Goal: Complete Application Form: Complete application form

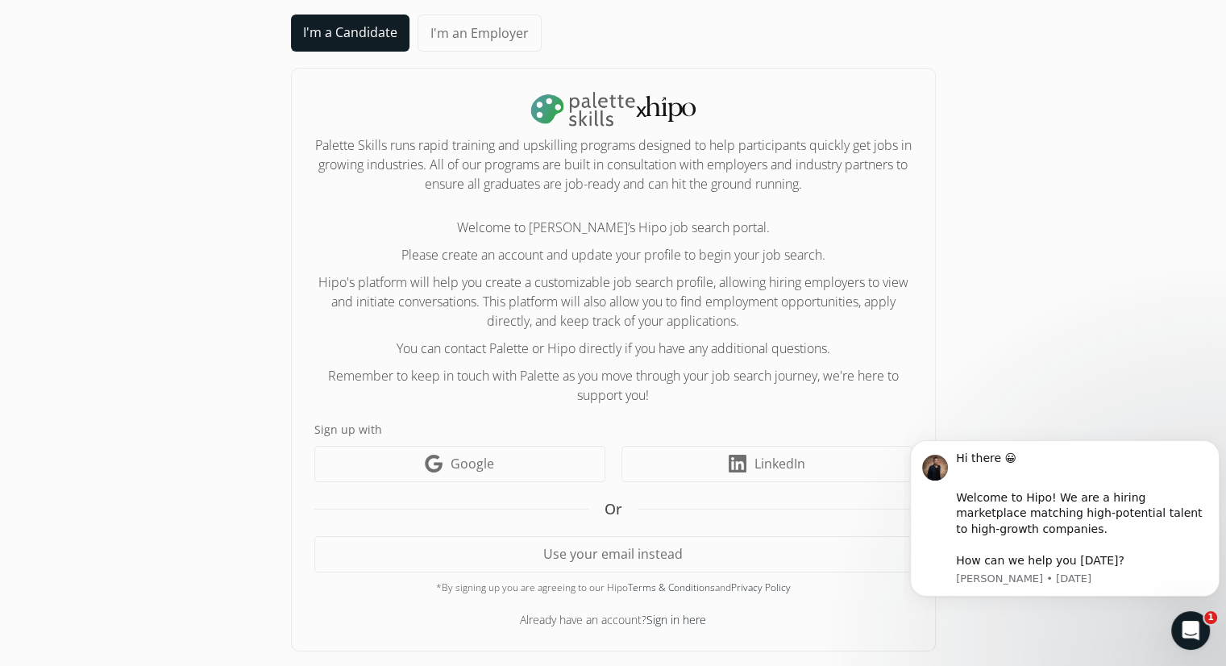
scroll to position [70, 0]
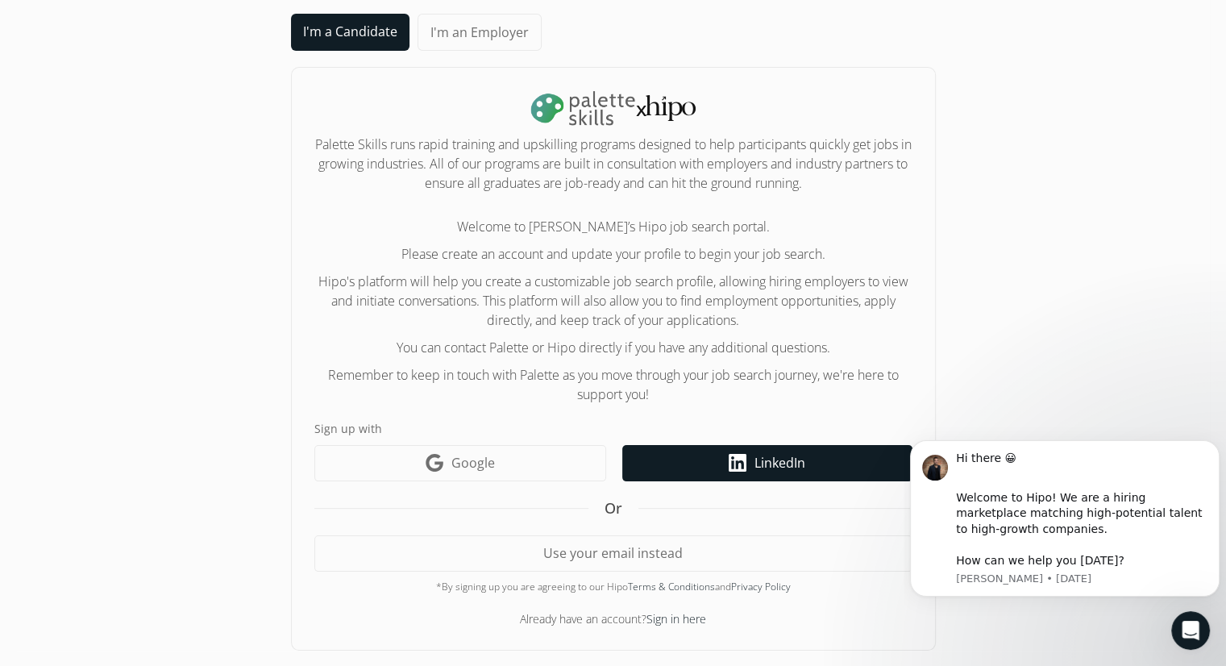
click at [750, 469] on link "LinkedIn icon LinkedIn" at bounding box center [767, 463] width 290 height 36
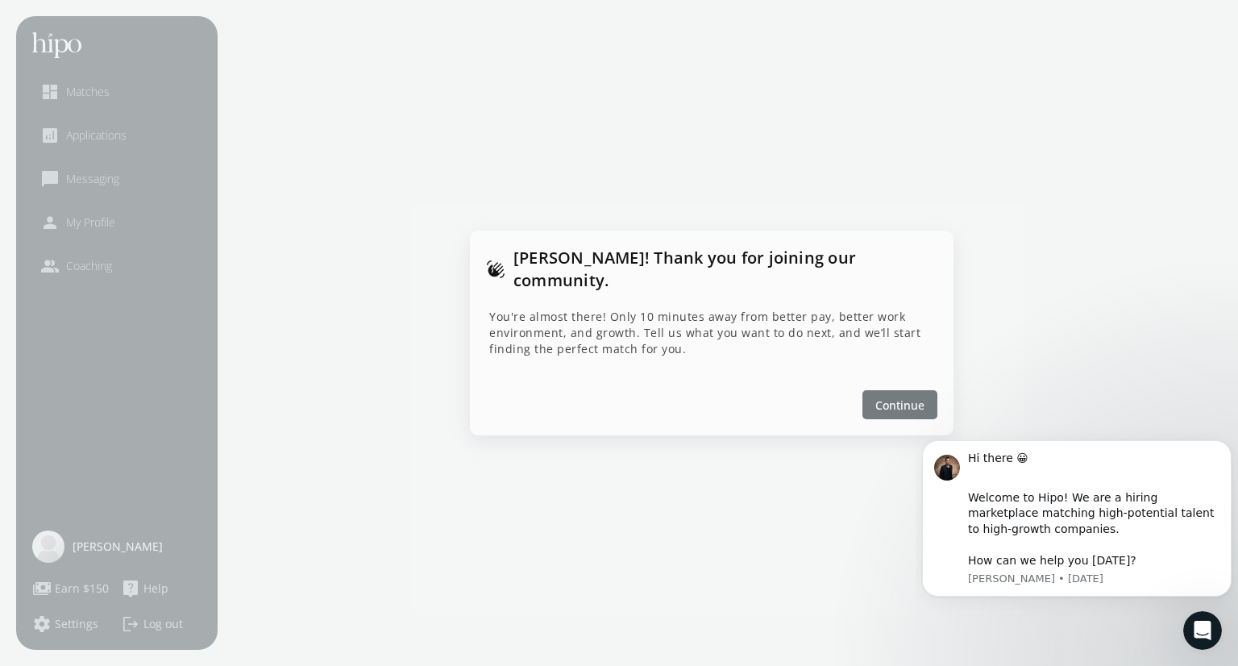
click at [915, 396] on span "Continue" at bounding box center [899, 404] width 49 height 17
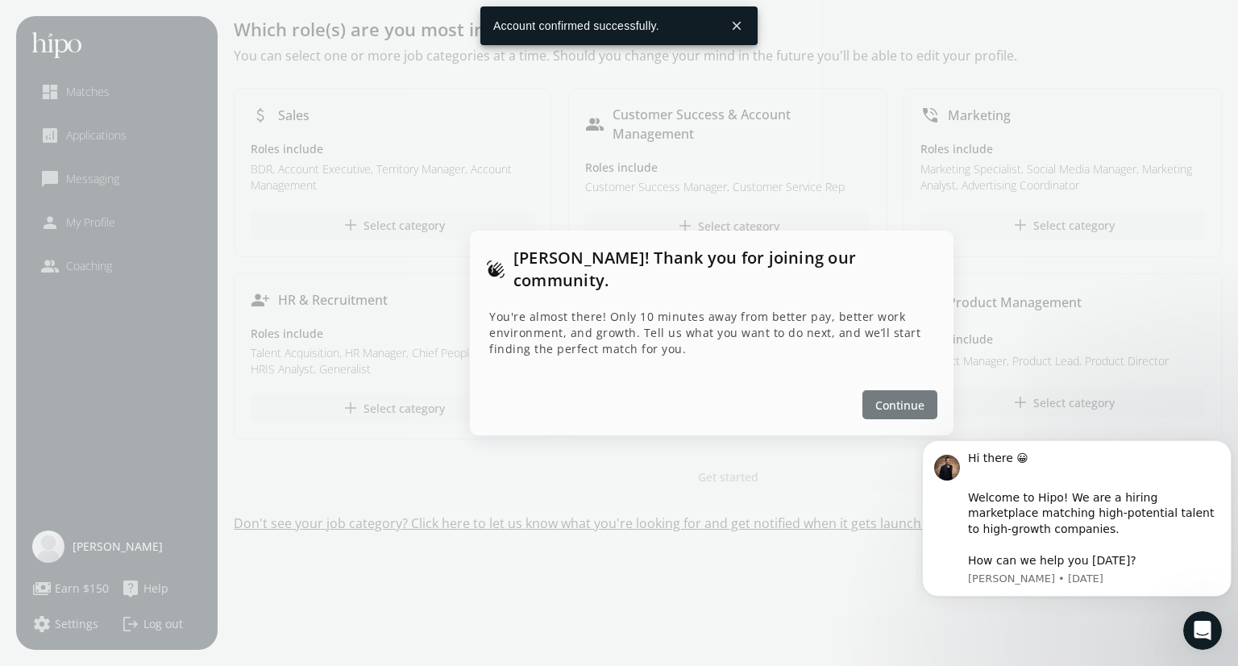
click at [894, 399] on span "Continue" at bounding box center [899, 404] width 49 height 17
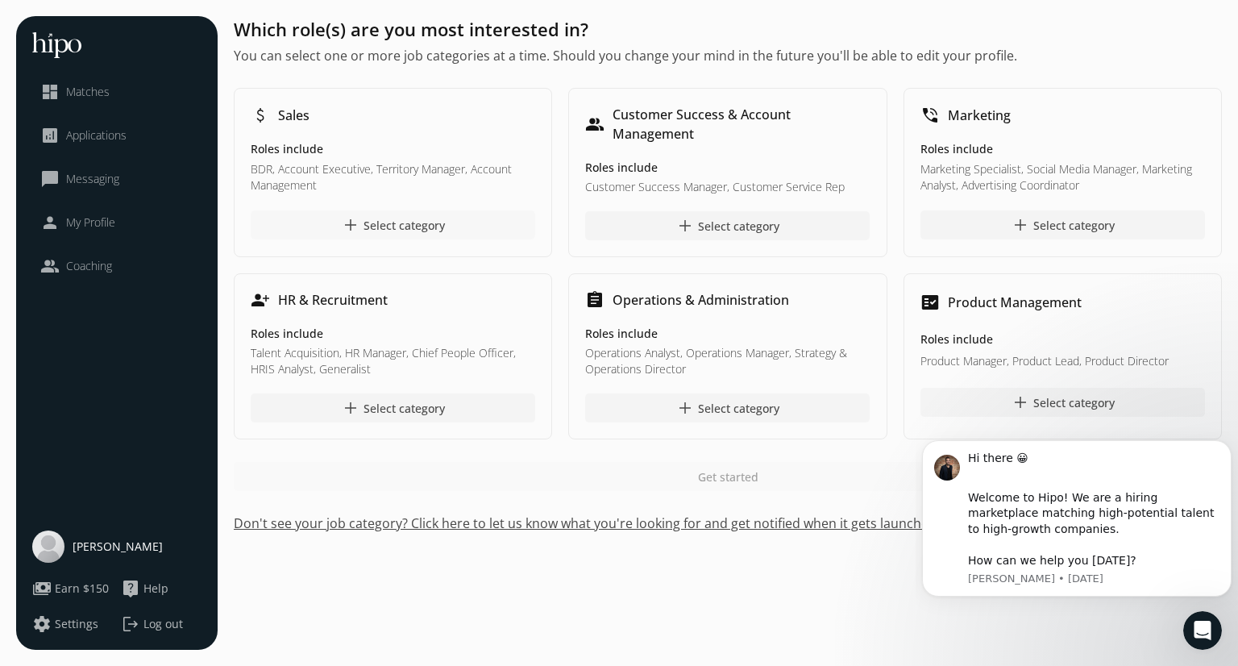
click at [399, 224] on div "add Select category" at bounding box center [393, 224] width 104 height 19
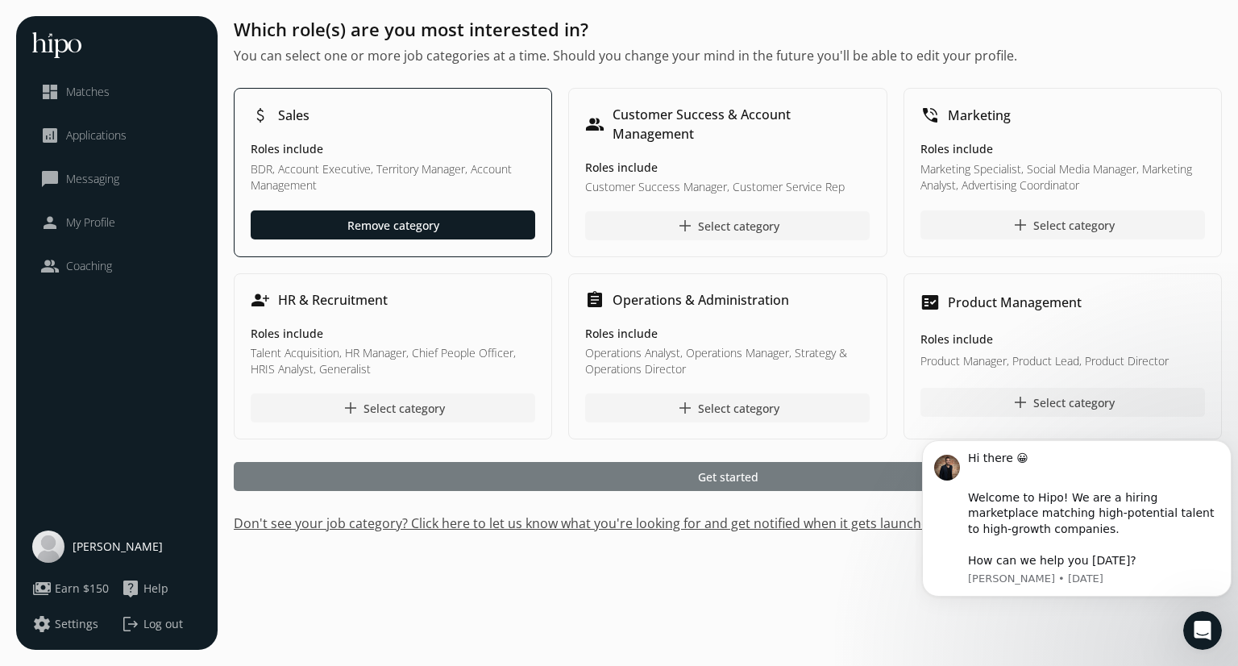
click at [637, 471] on div at bounding box center [728, 476] width 988 height 29
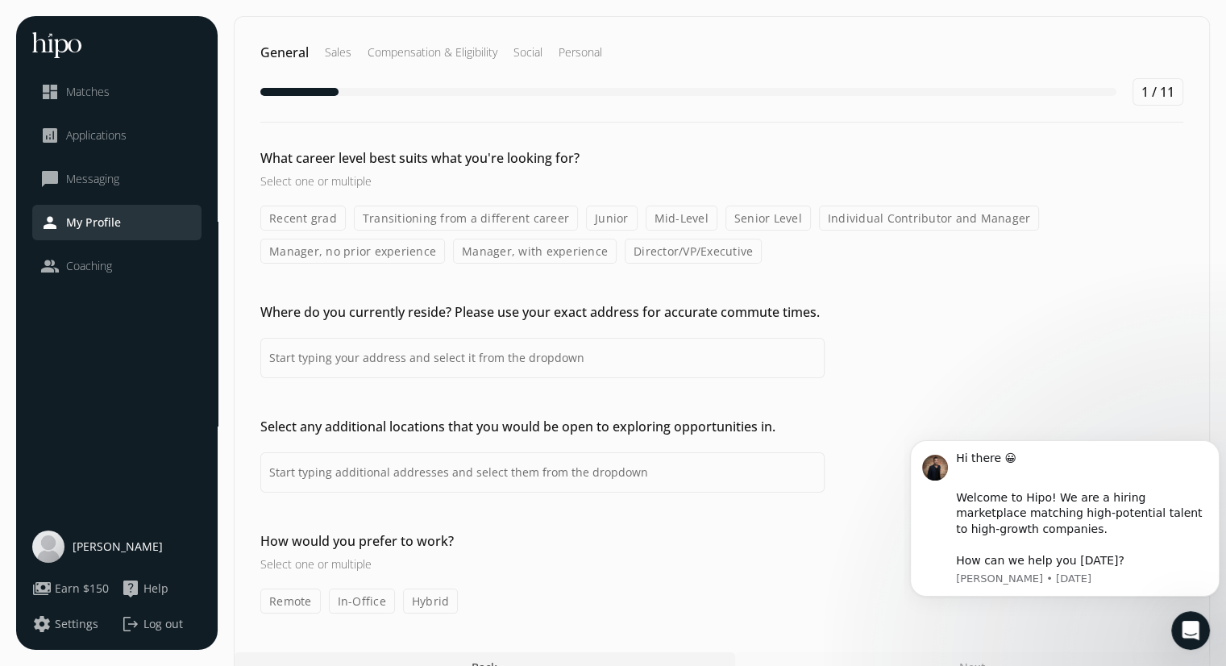
click at [432, 212] on label "Transitioning from a different career" at bounding box center [466, 217] width 224 height 25
click at [0, 0] on input "Transitioning from a different career" at bounding box center [0, 0] width 0 height 0
click at [651, 220] on label "Mid-Level" at bounding box center [681, 217] width 72 height 25
click at [0, 0] on input "Mid-Level" at bounding box center [0, 0] width 0 height 0
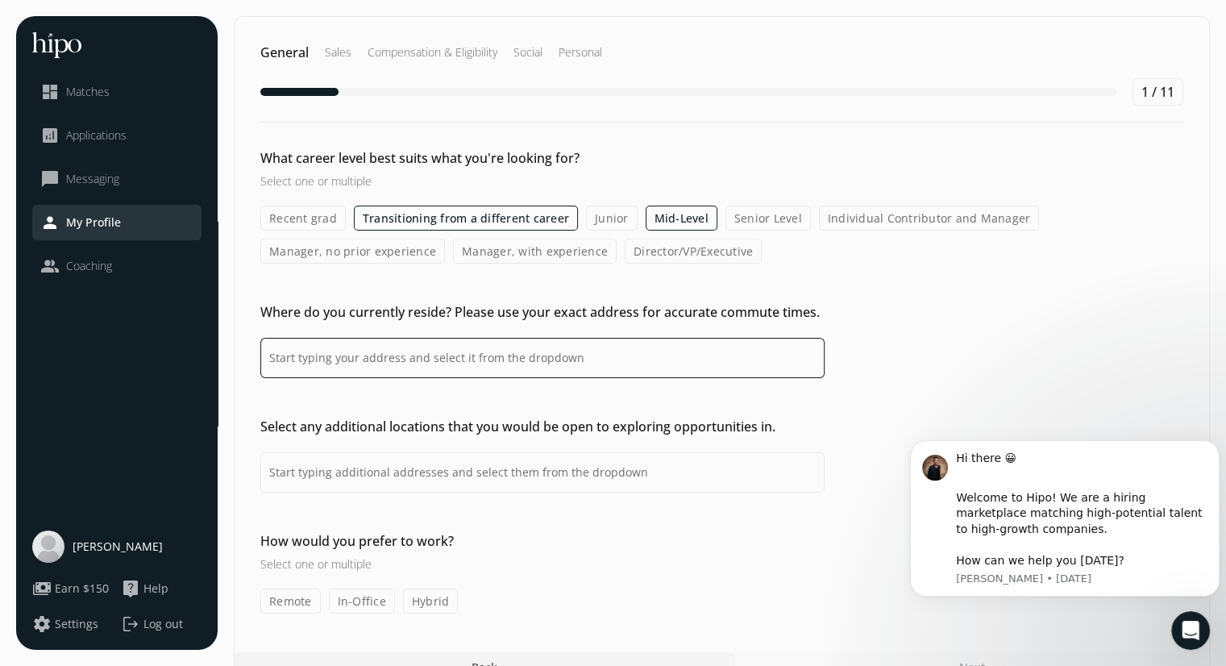
click at [484, 356] on input at bounding box center [542, 358] width 564 height 40
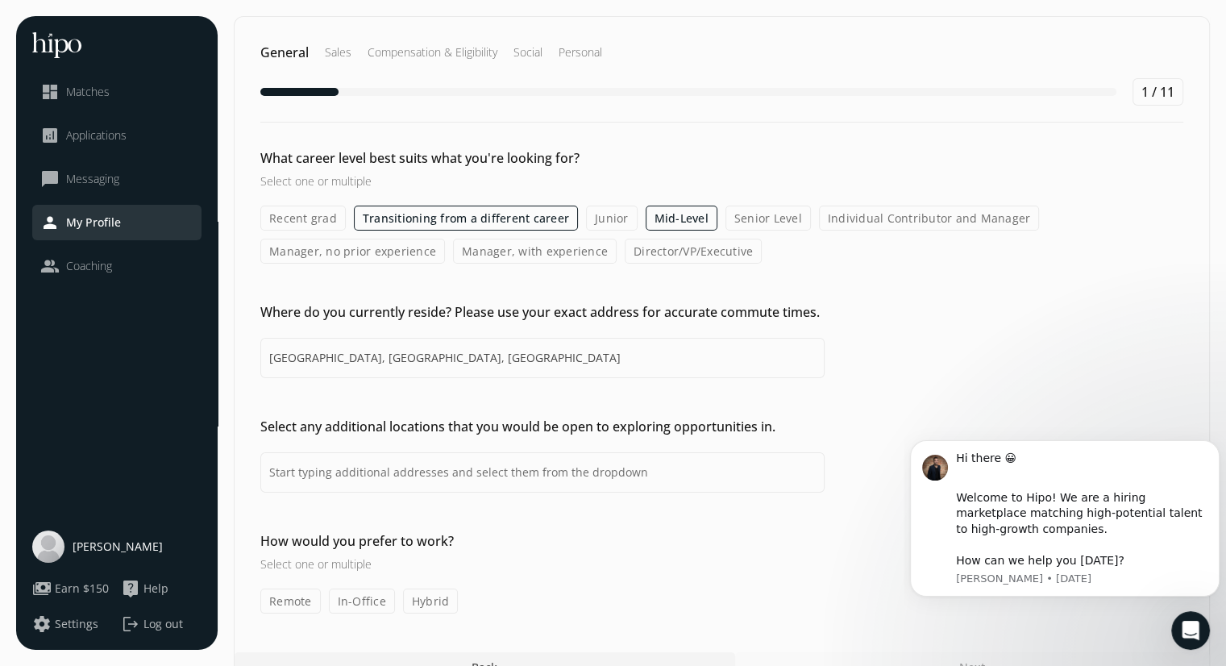
type input "[GEOGRAPHIC_DATA], [GEOGRAPHIC_DATA], [GEOGRAPHIC_DATA]"
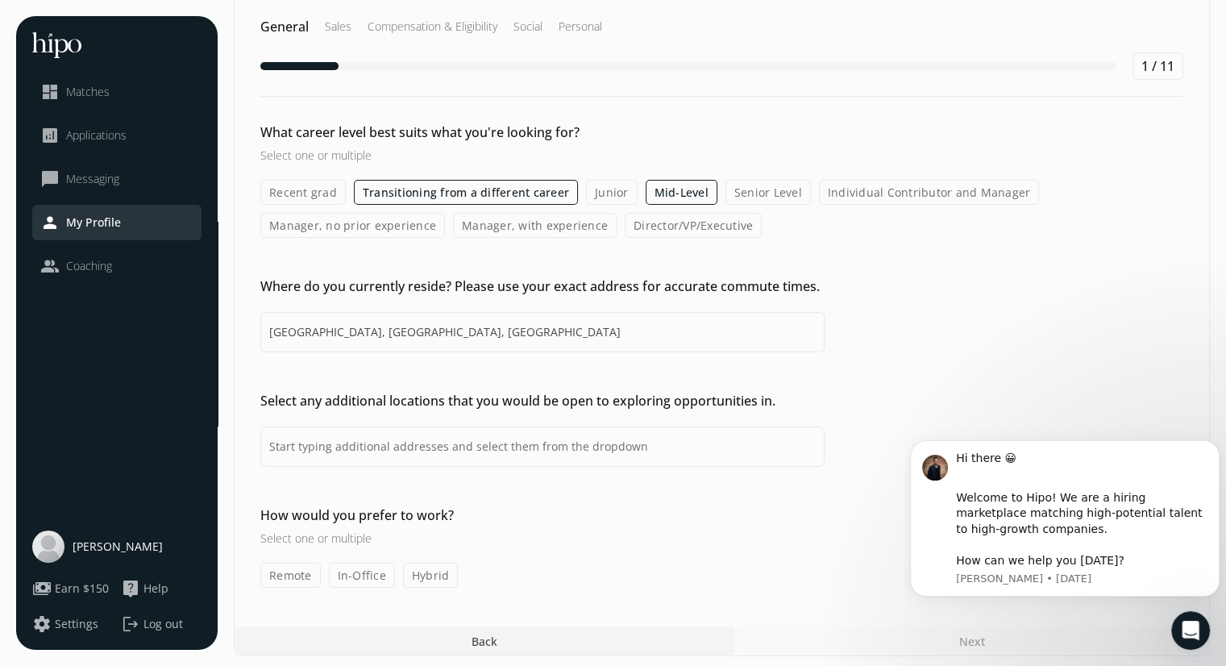
scroll to position [30, 0]
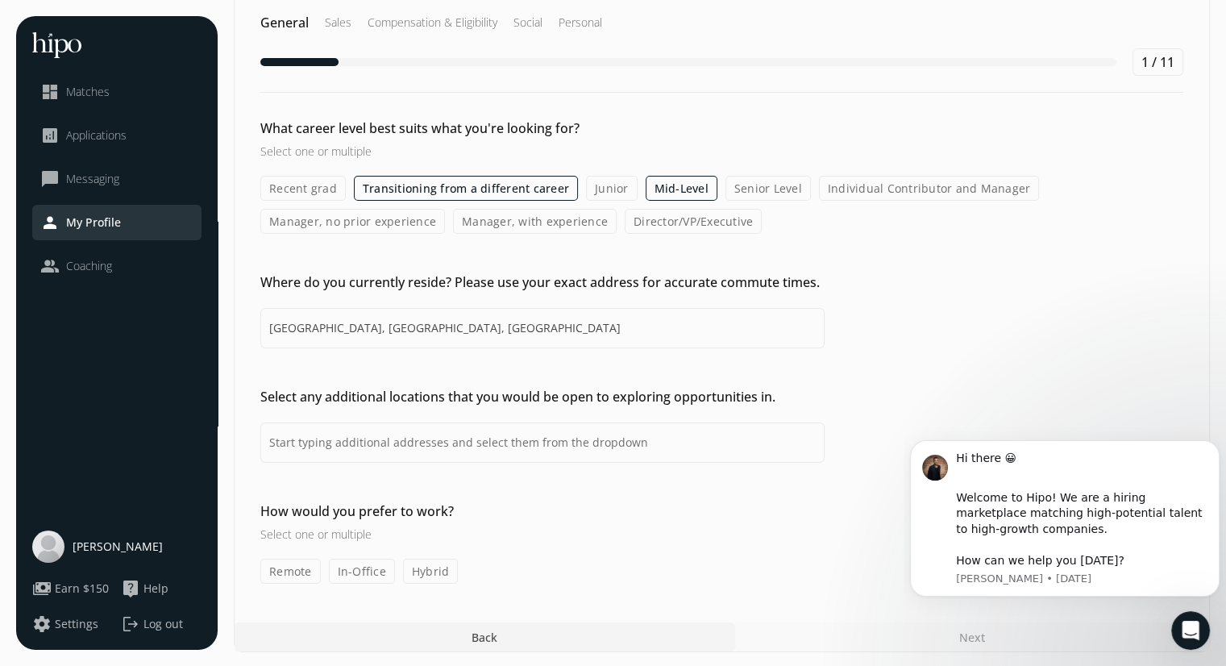
click at [305, 577] on label "Remote" at bounding box center [290, 570] width 60 height 25
click at [0, 0] on input "Remote" at bounding box center [0, 0] width 0 height 0
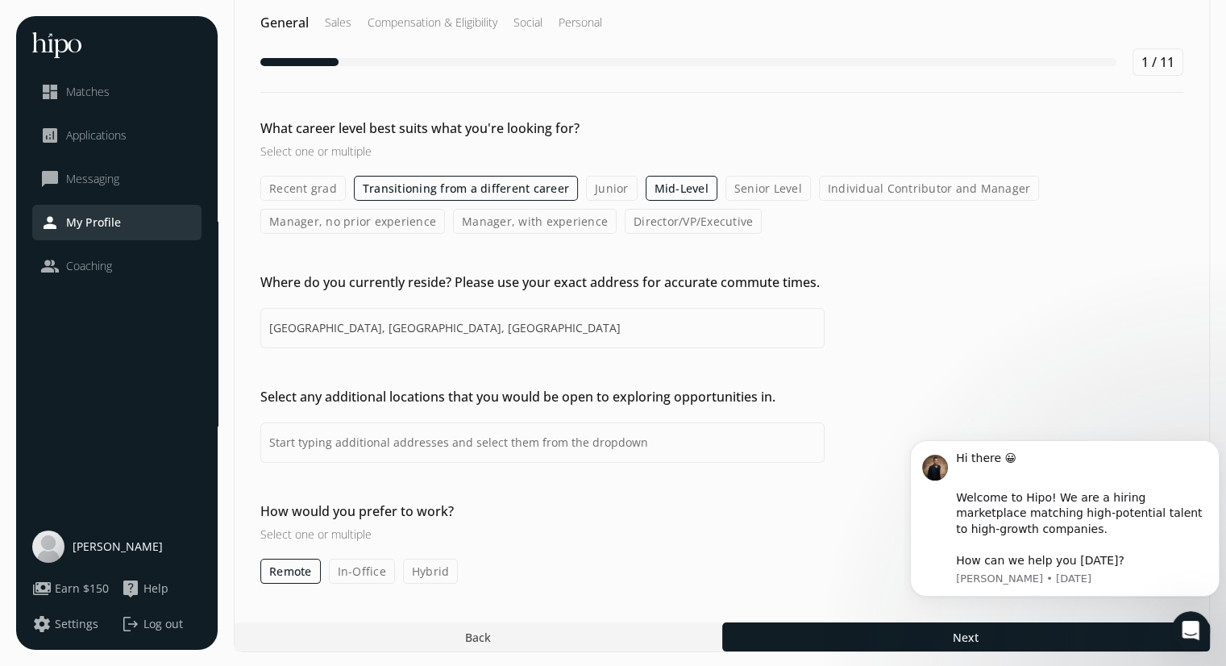
click at [339, 571] on label "In-Office" at bounding box center [362, 570] width 66 height 25
click at [0, 0] on input "In-Office" at bounding box center [0, 0] width 0 height 0
click at [405, 567] on label "Hybrid" at bounding box center [431, 570] width 56 height 25
click at [0, 0] on input "Hybrid" at bounding box center [0, 0] width 0 height 0
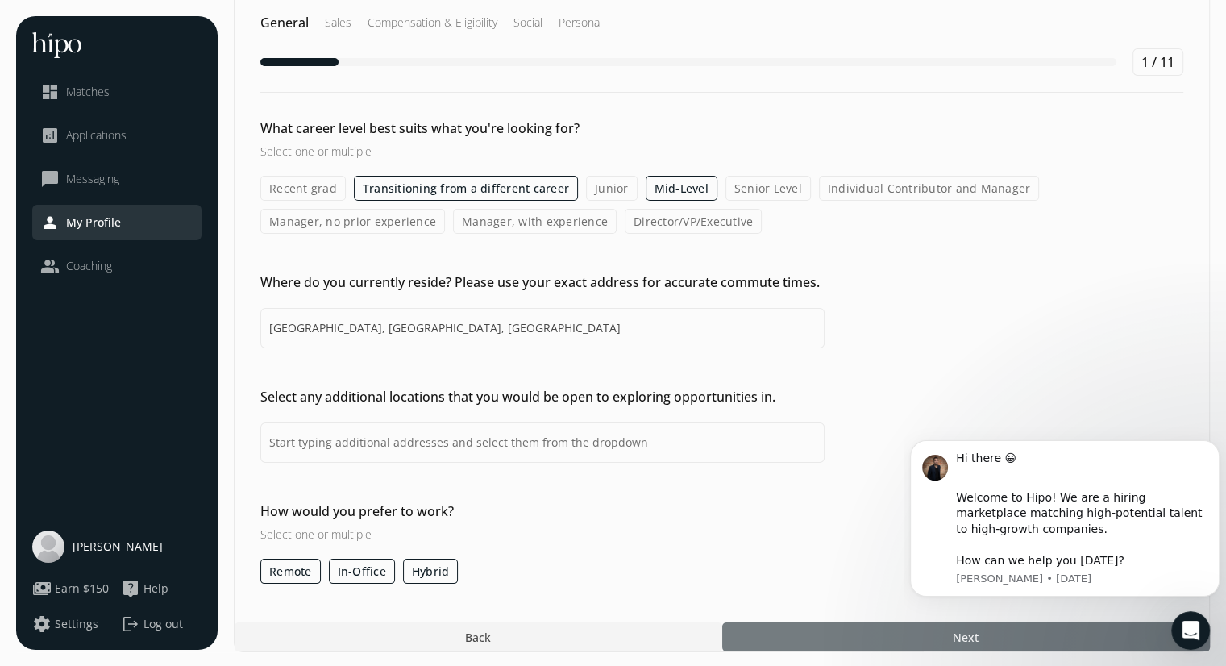
click at [848, 633] on div at bounding box center [965, 636] width 487 height 29
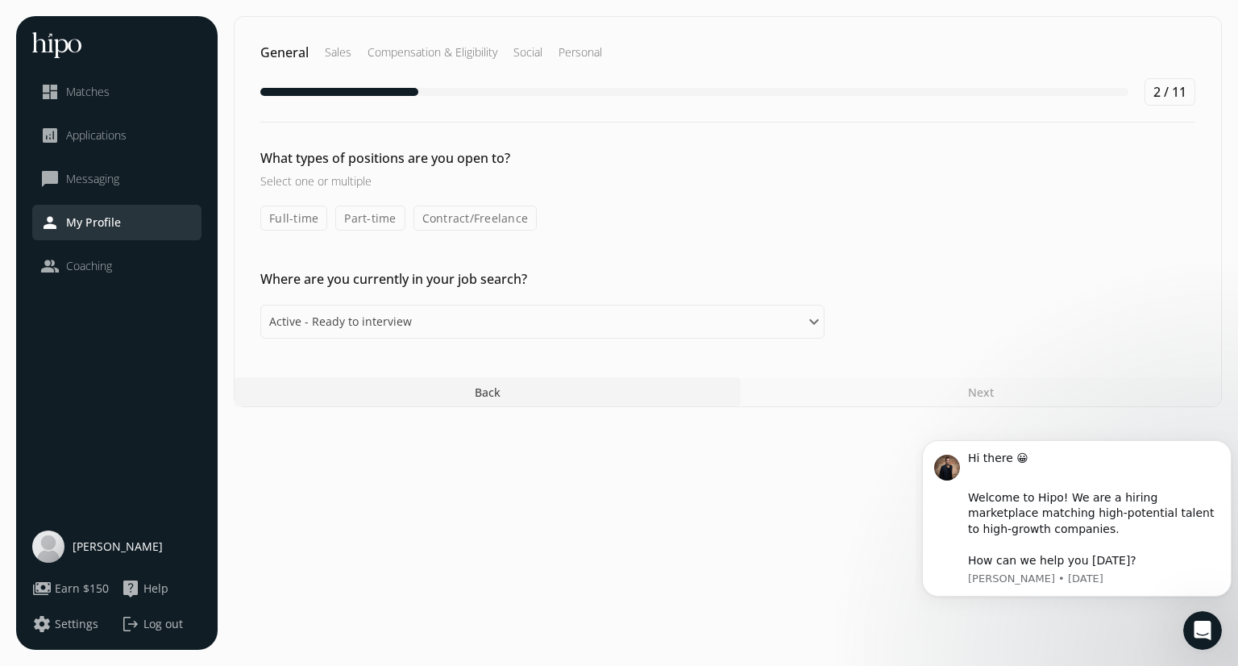
click at [290, 220] on label "Full-time" at bounding box center [293, 217] width 67 height 25
click at [0, 0] on input "Full-time" at bounding box center [0, 0] width 0 height 0
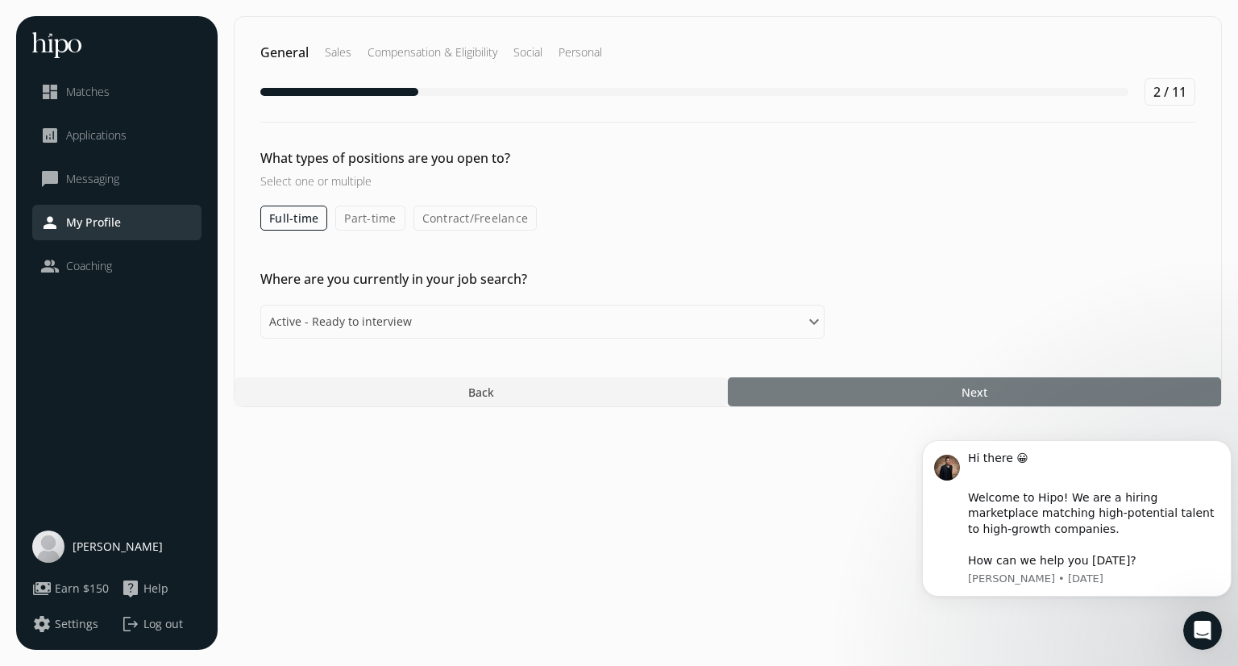
click at [824, 386] on div at bounding box center [974, 391] width 493 height 29
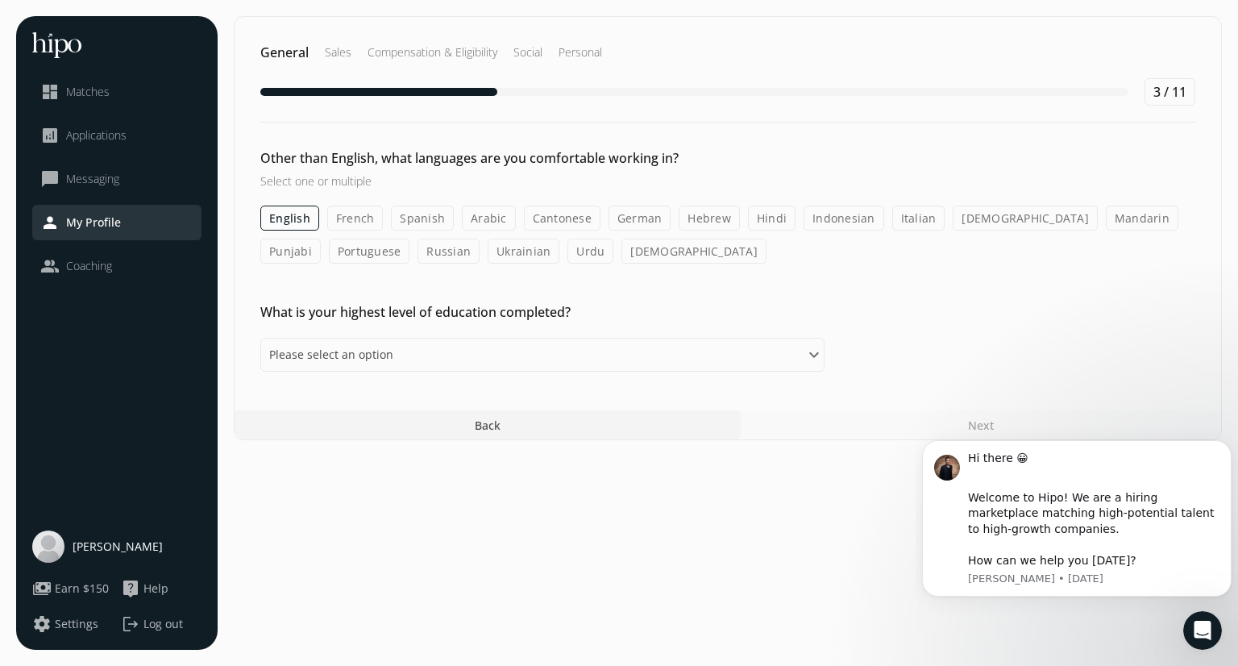
click at [760, 220] on label "Hindi" at bounding box center [772, 217] width 48 height 25
click at [0, 0] on input "Hindi" at bounding box center [0, 0] width 0 height 0
click at [712, 355] on select "Please select an option Some High School High School Diploma Some University or…" at bounding box center [542, 355] width 564 height 34
select select "associate"
click at [260, 338] on select "Please select an option Some High School High School Diploma Some University or…" at bounding box center [542, 355] width 564 height 34
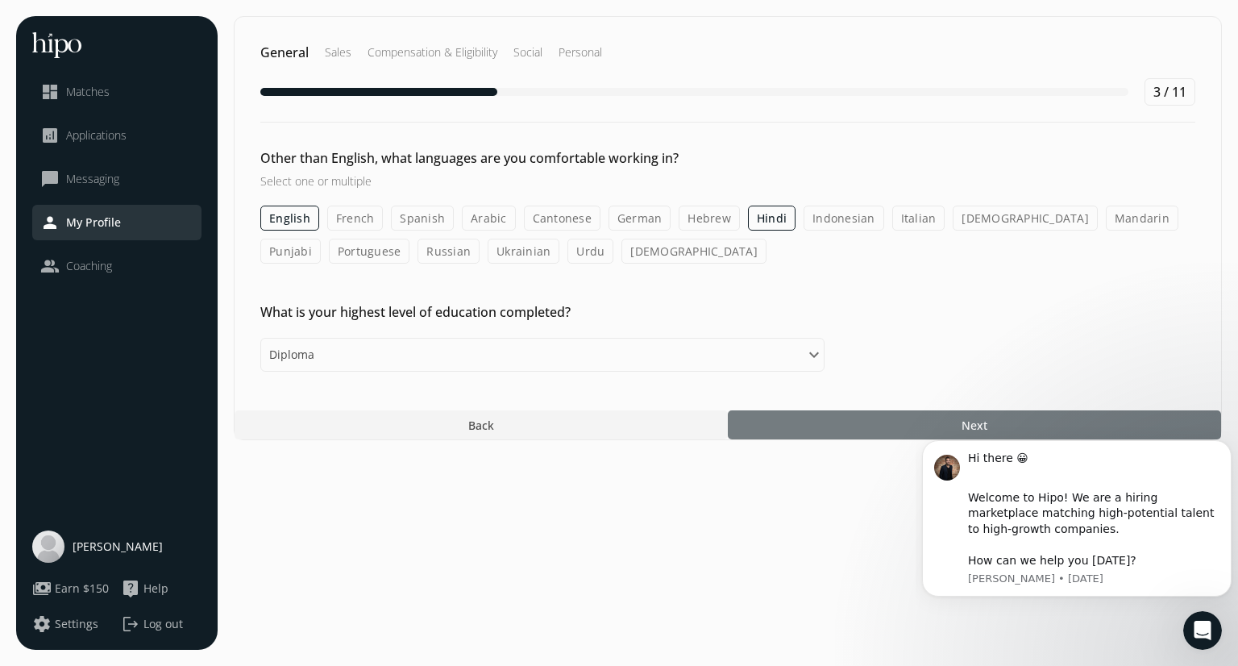
click at [902, 420] on div at bounding box center [974, 424] width 493 height 29
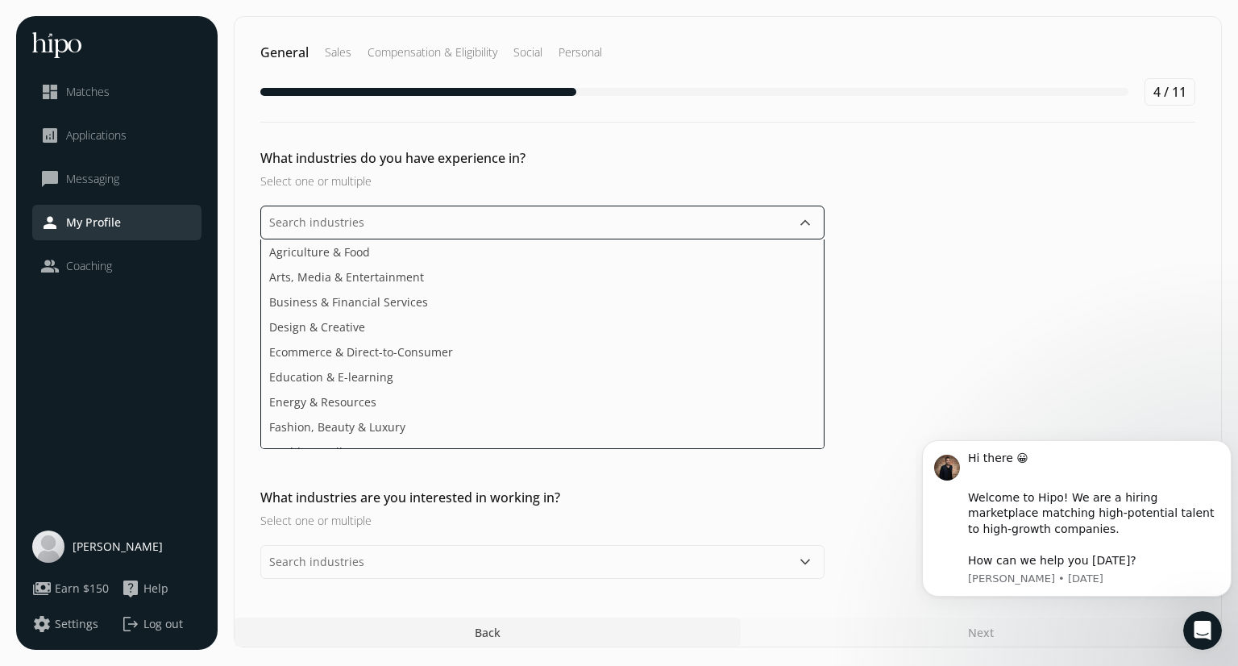
click at [659, 234] on input "text" at bounding box center [542, 222] width 564 height 34
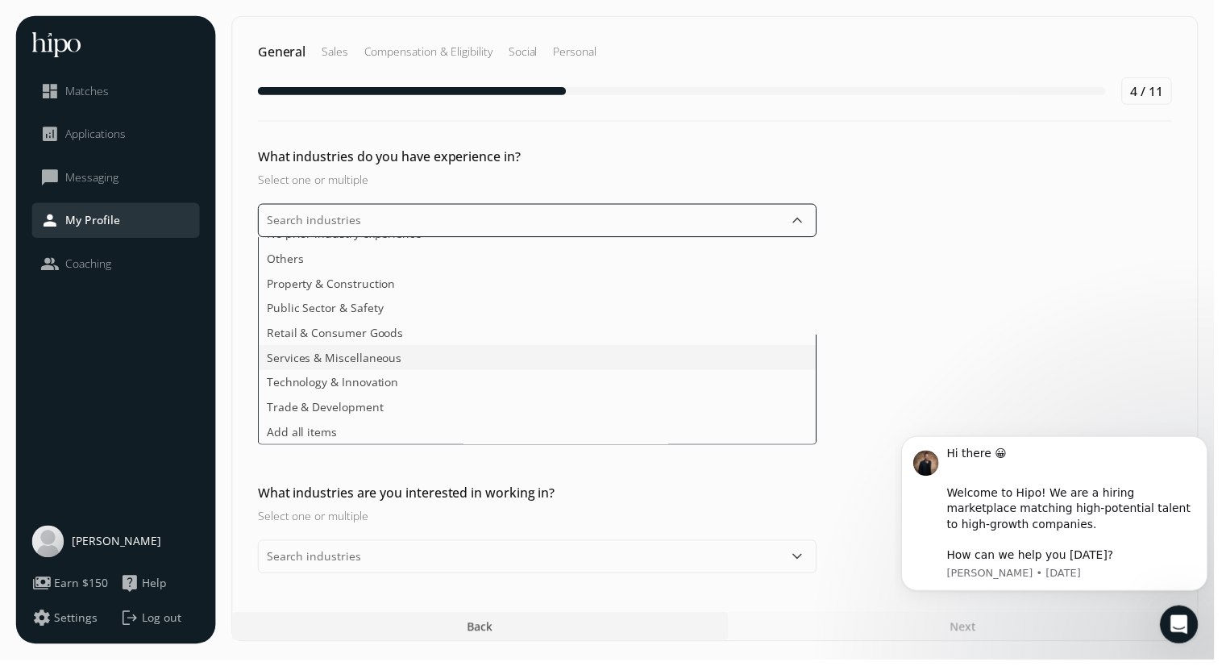
scroll to position [290, 0]
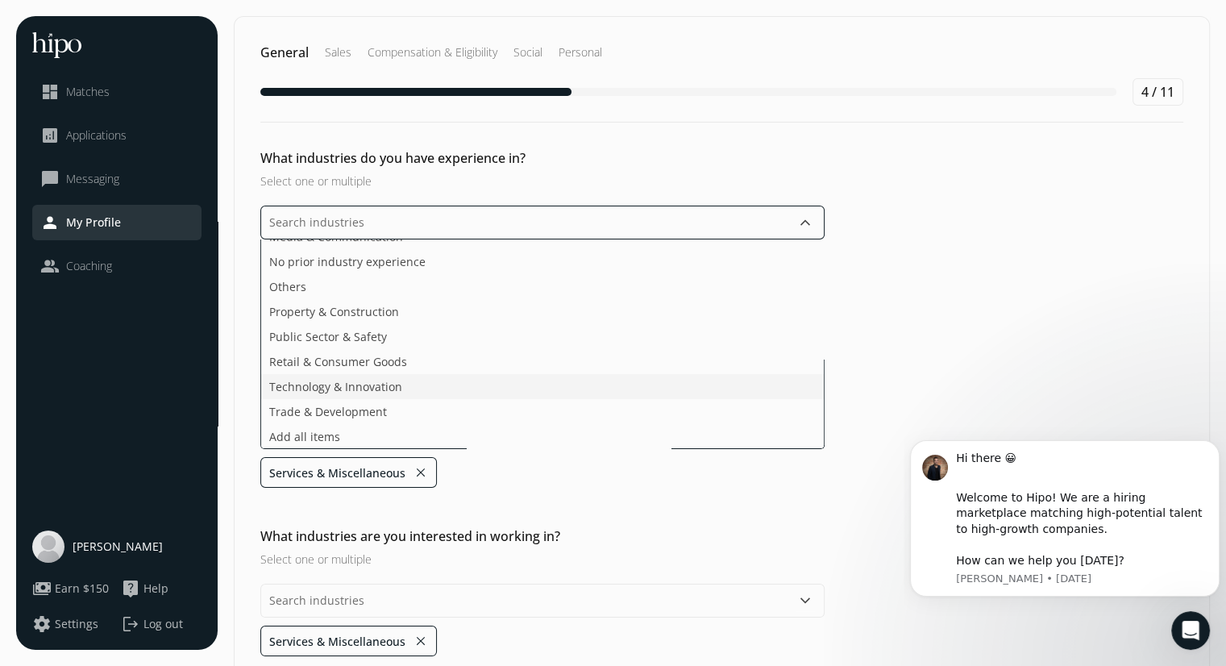
click at [429, 359] on ul "Agriculture & Food Arts, Media & Entertainment Business & Financial Services De…" at bounding box center [542, 343] width 564 height 209
click at [297, 280] on ul "Agriculture & Food Arts, Media & Entertainment Business & Financial Services De…" at bounding box center [542, 343] width 564 height 209
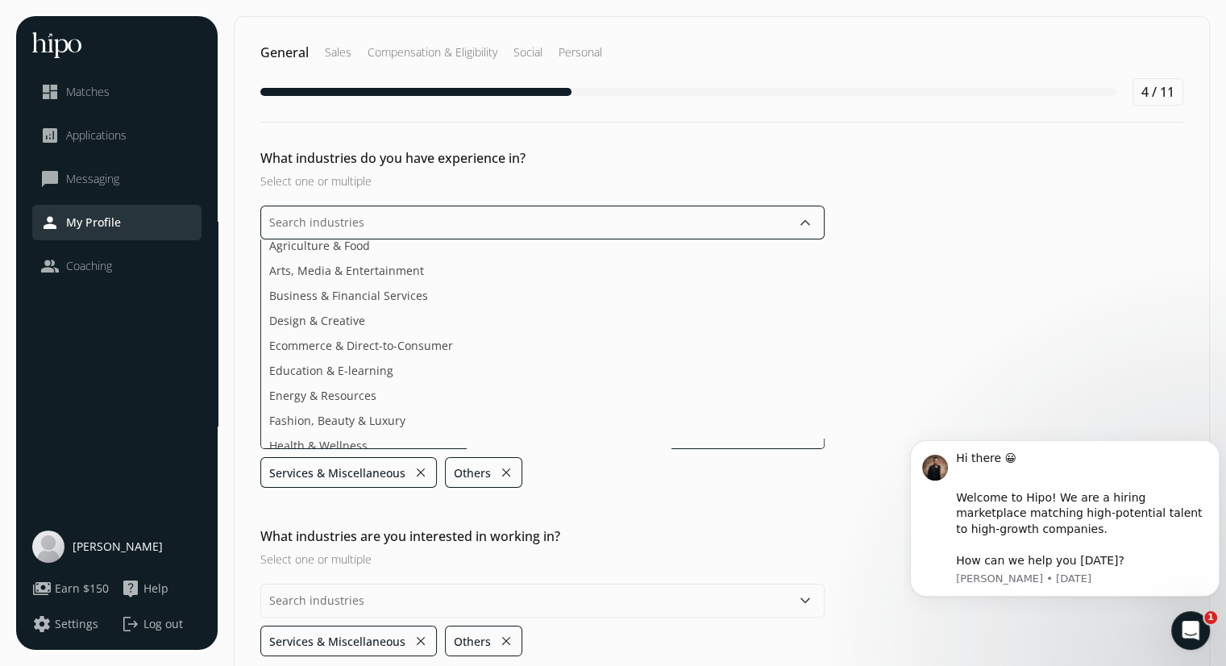
scroll to position [0, 0]
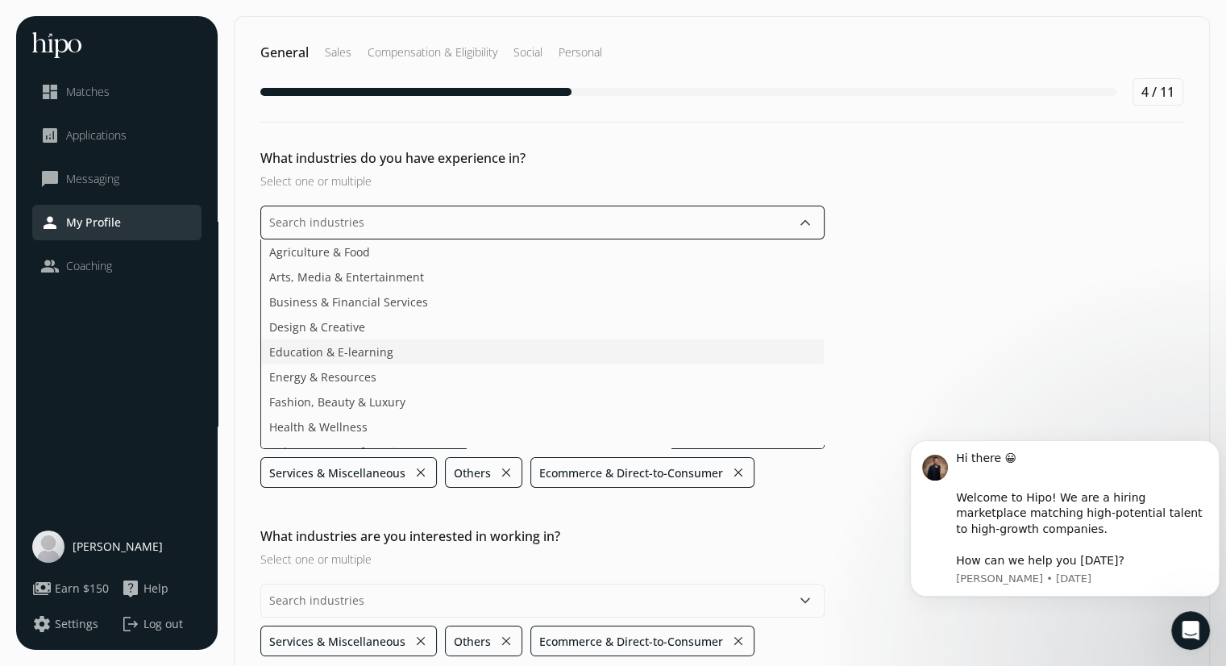
click at [374, 352] on span "Education & E-learning" at bounding box center [331, 351] width 124 height 17
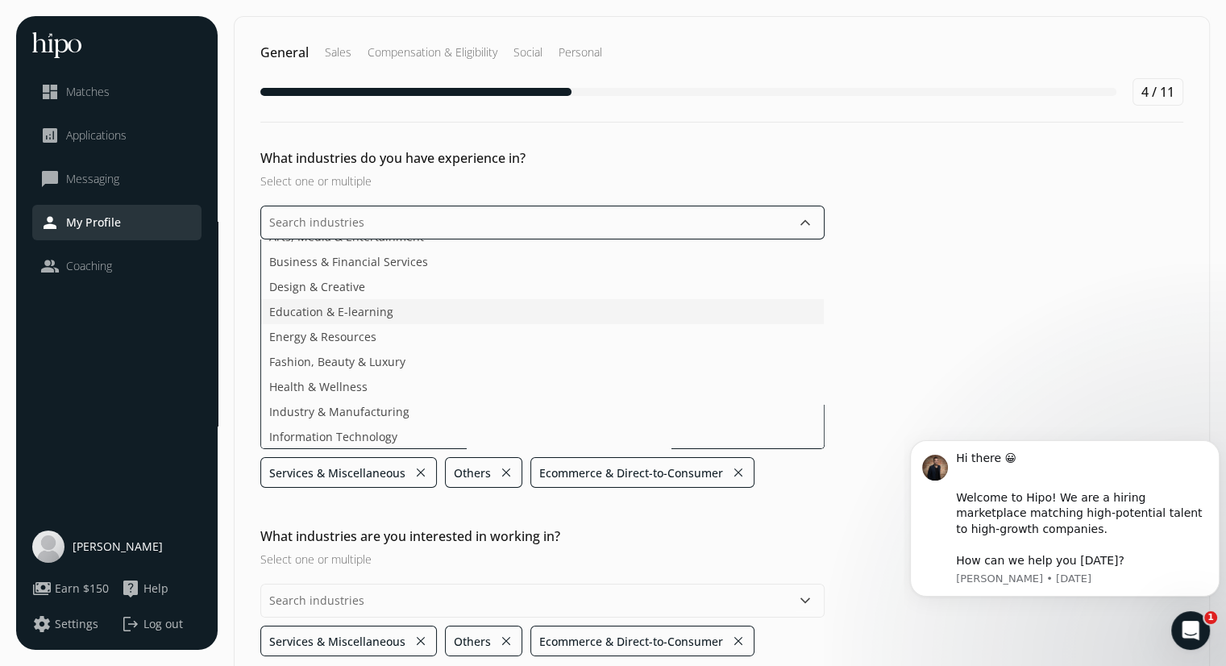
scroll to position [45, 0]
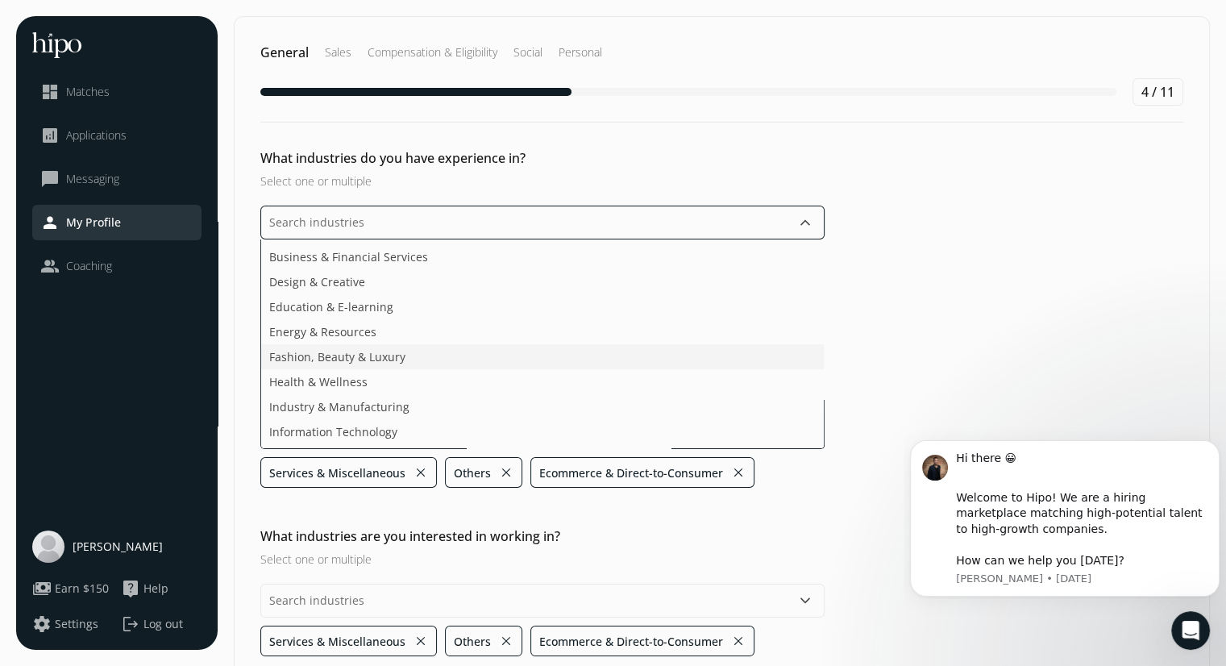
click at [398, 369] on li "Fashion, Beauty & Luxury" at bounding box center [542, 381] width 562 height 25
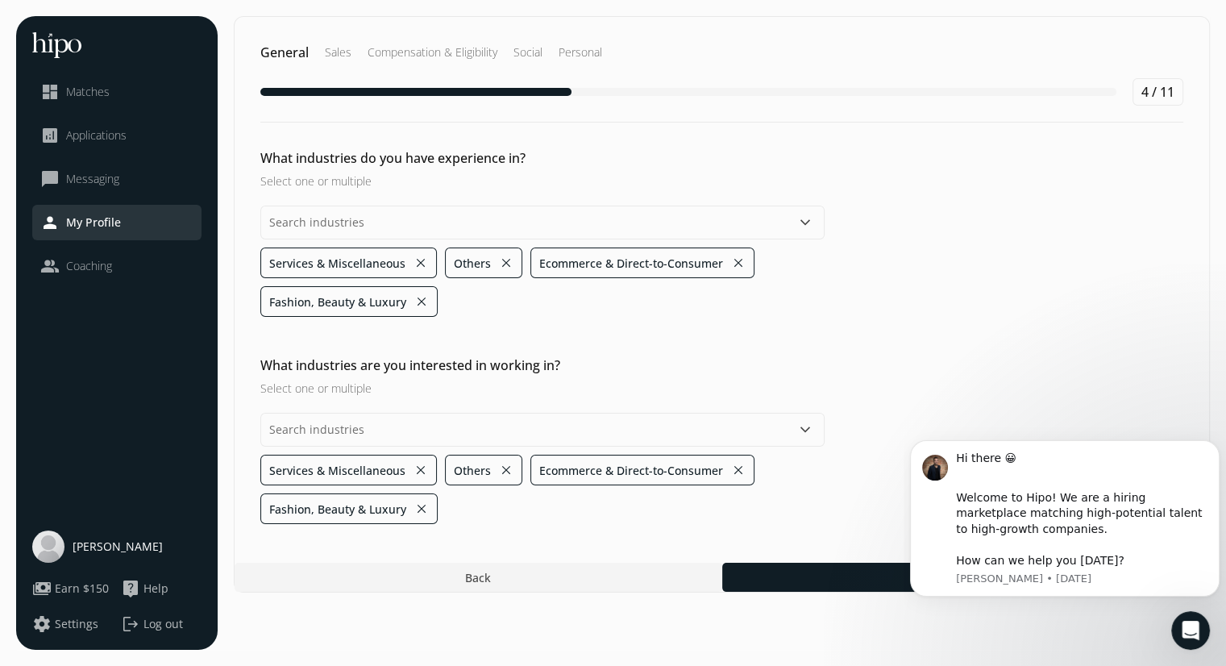
scroll to position [0, 0]
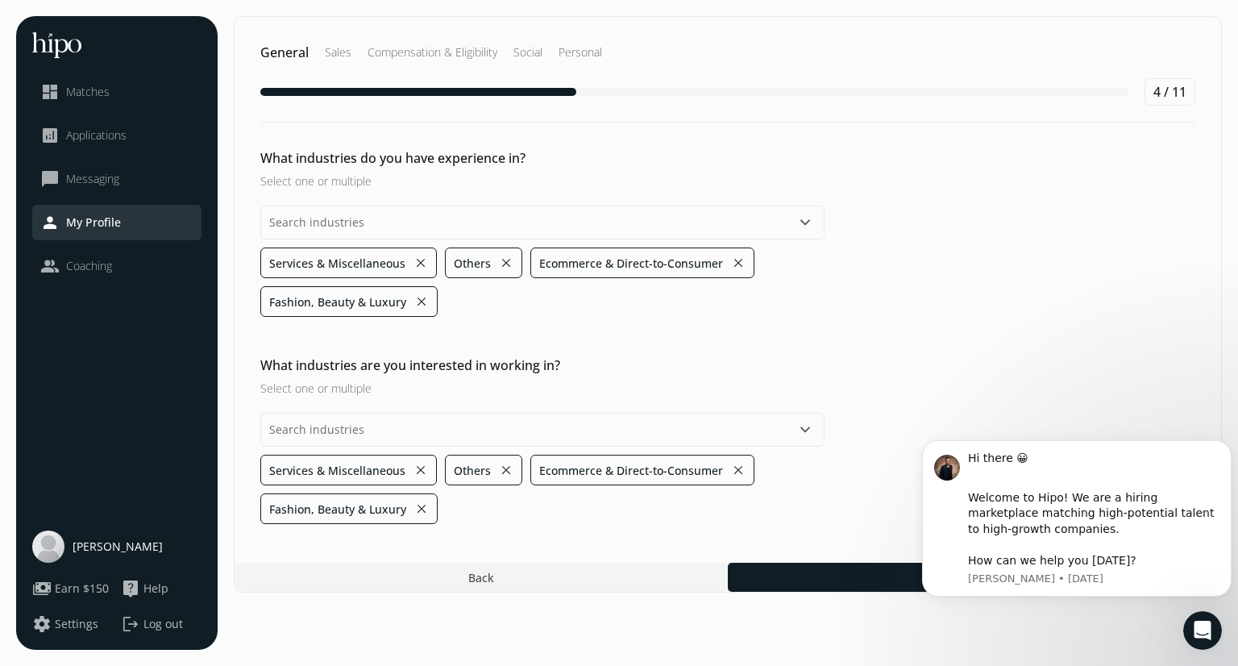
click at [333, 525] on div "General Sales Compensation & Eligibility Social Personal 4 / 11 What industries…" at bounding box center [728, 304] width 988 height 576
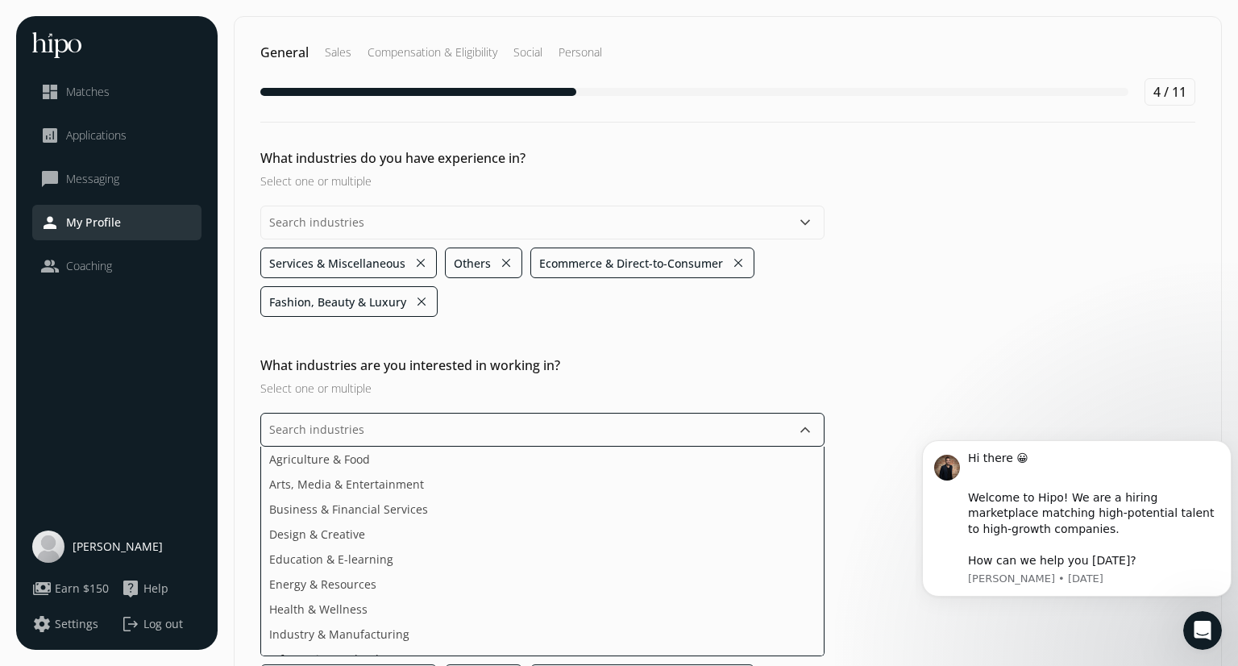
click at [358, 423] on input "text" at bounding box center [542, 430] width 564 height 34
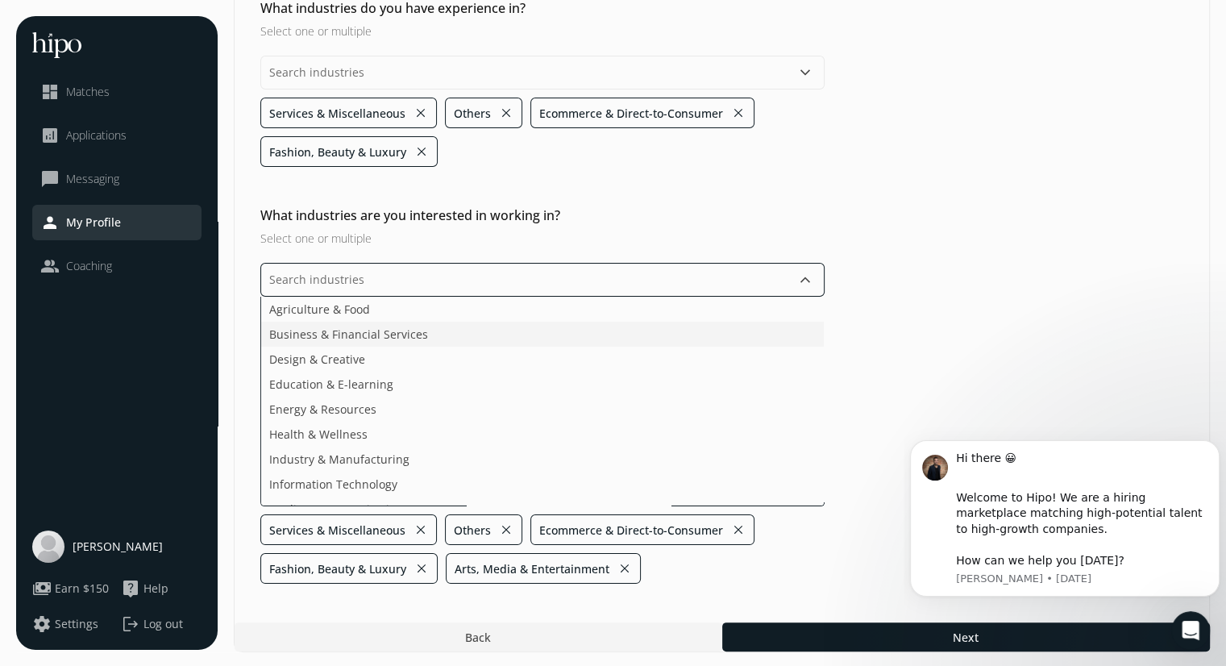
click at [358, 336] on span "Business & Financial Services" at bounding box center [348, 334] width 159 height 17
click at [358, 386] on span "Energy & Resources" at bounding box center [322, 383] width 107 height 17
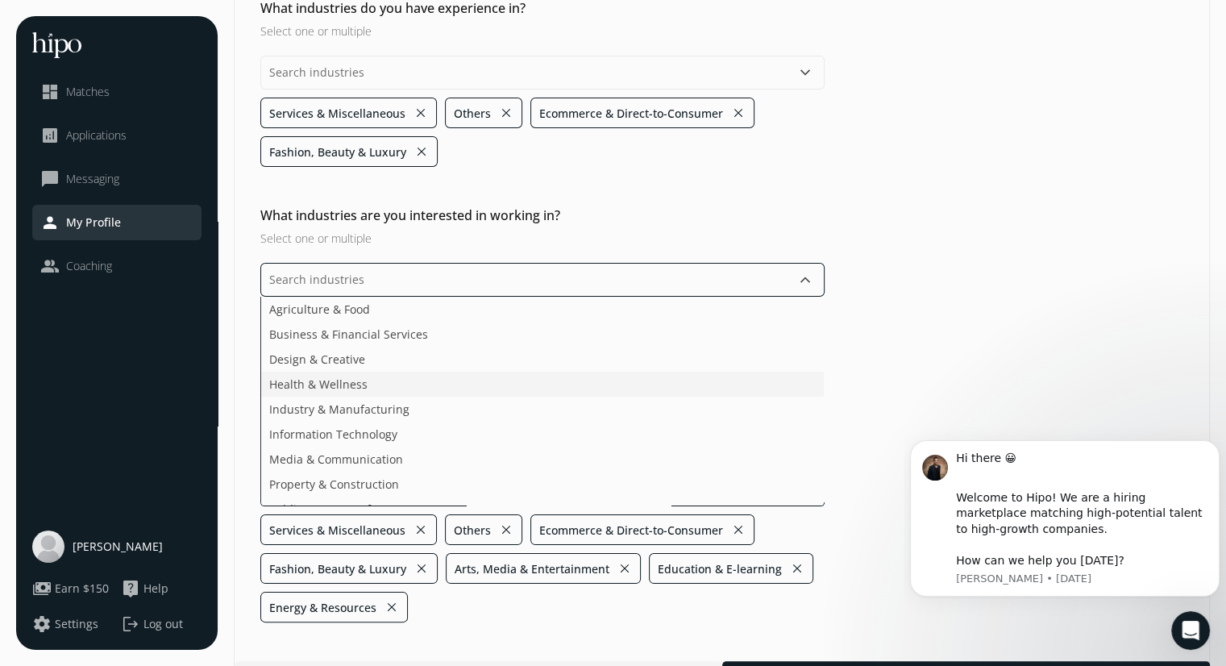
click at [358, 386] on span "Health & Wellness" at bounding box center [318, 383] width 98 height 17
click at [358, 386] on span "Industry & Manufacturing" at bounding box center [339, 383] width 140 height 17
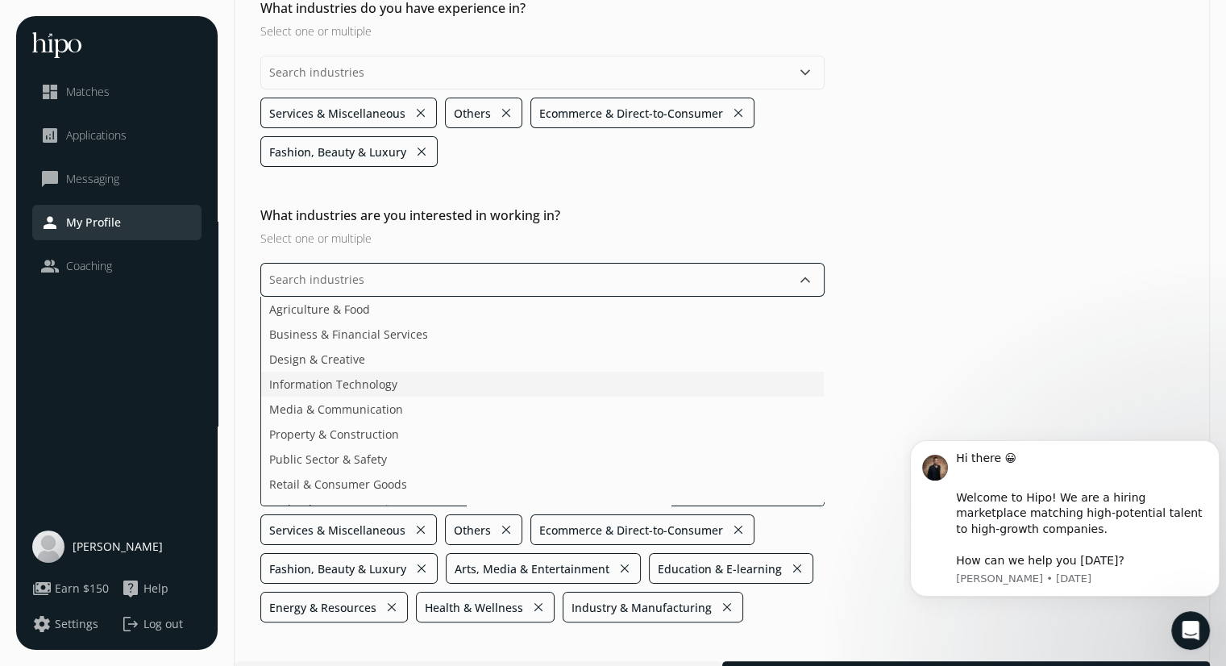
click at [358, 386] on span "Information Technology" at bounding box center [333, 383] width 128 height 17
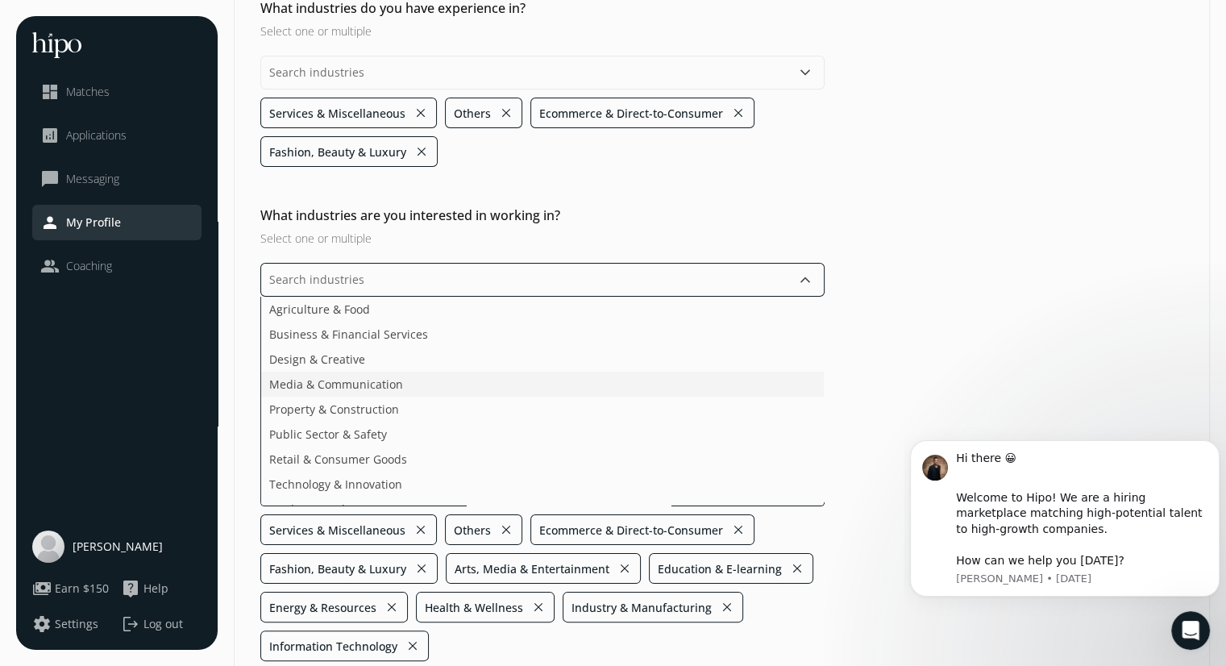
click at [358, 386] on span "Media & Communication" at bounding box center [336, 383] width 134 height 17
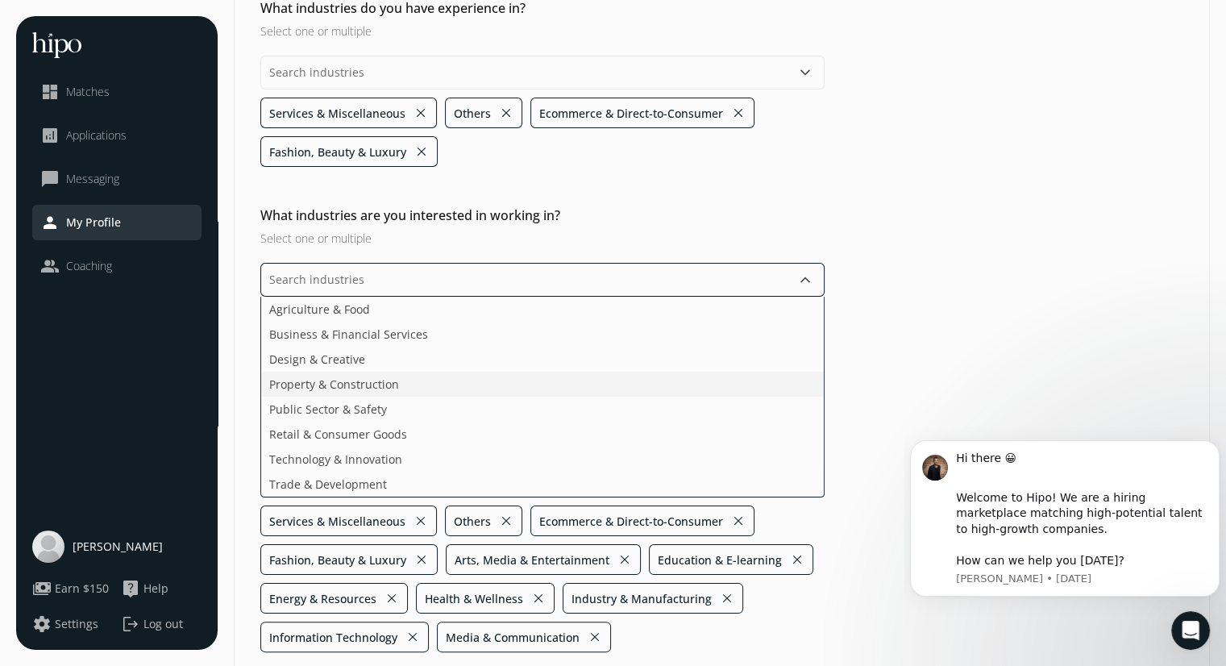
click at [358, 386] on span "Property & Construction" at bounding box center [334, 383] width 130 height 17
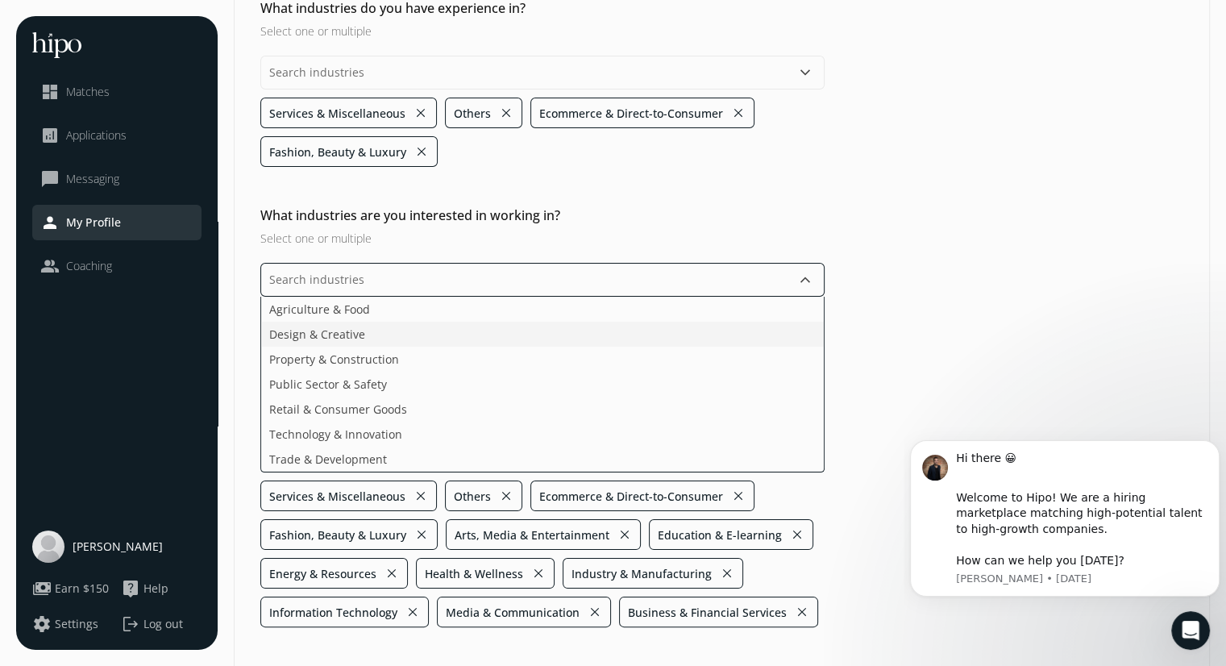
click at [358, 330] on span "Design & Creative" at bounding box center [317, 334] width 96 height 17
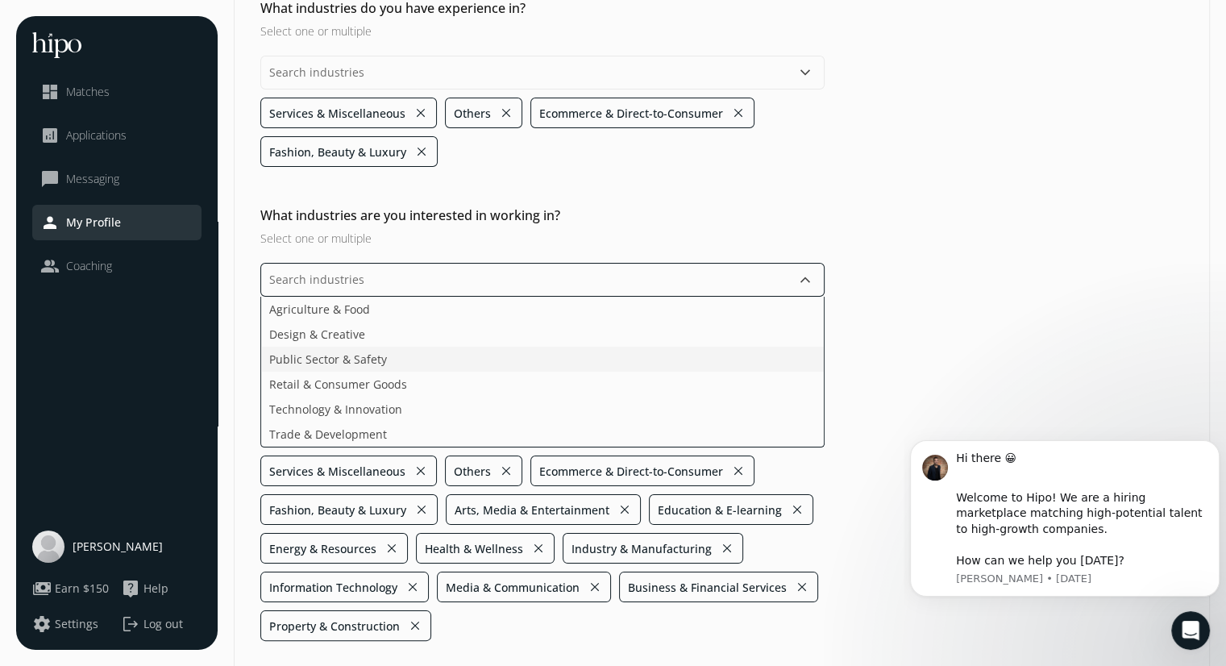
click at [362, 350] on span "Public Sector & Safety" at bounding box center [328, 358] width 118 height 17
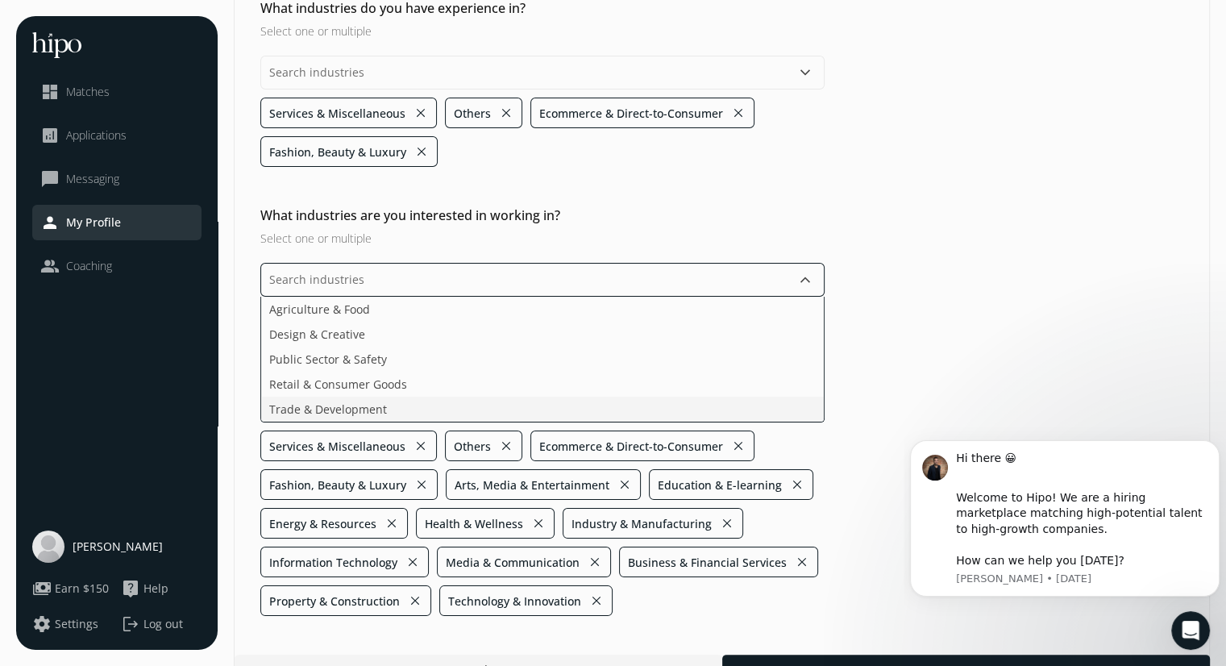
click at [363, 405] on span "Trade & Development" at bounding box center [328, 408] width 118 height 17
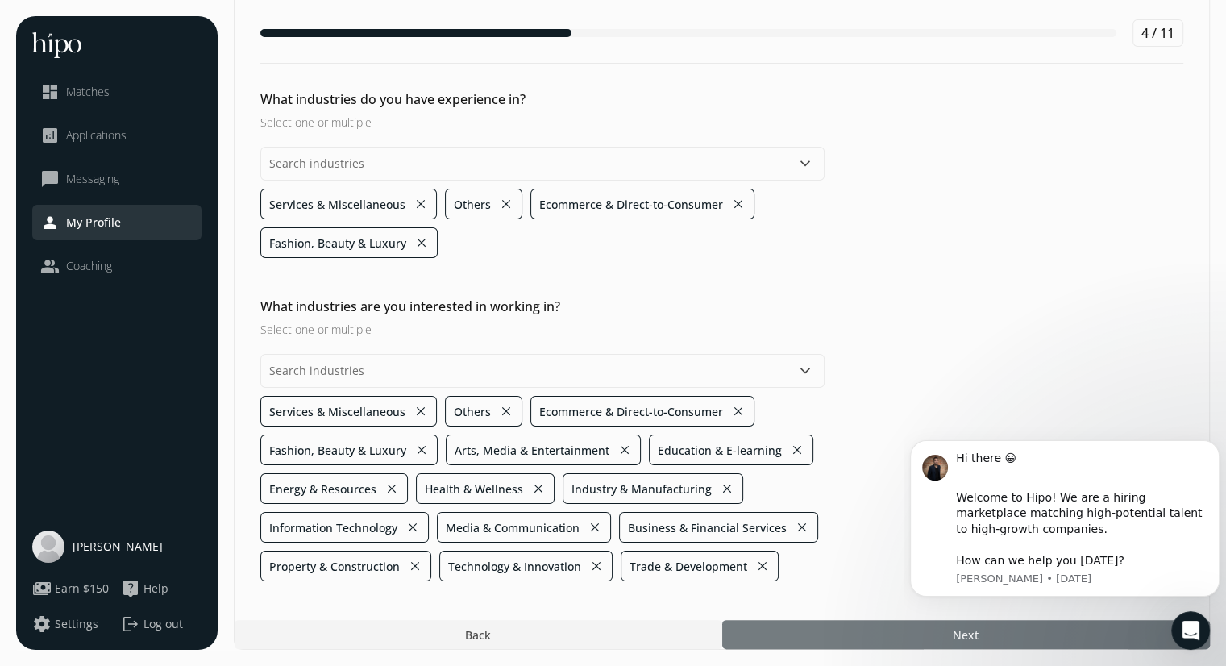
scroll to position [55, 0]
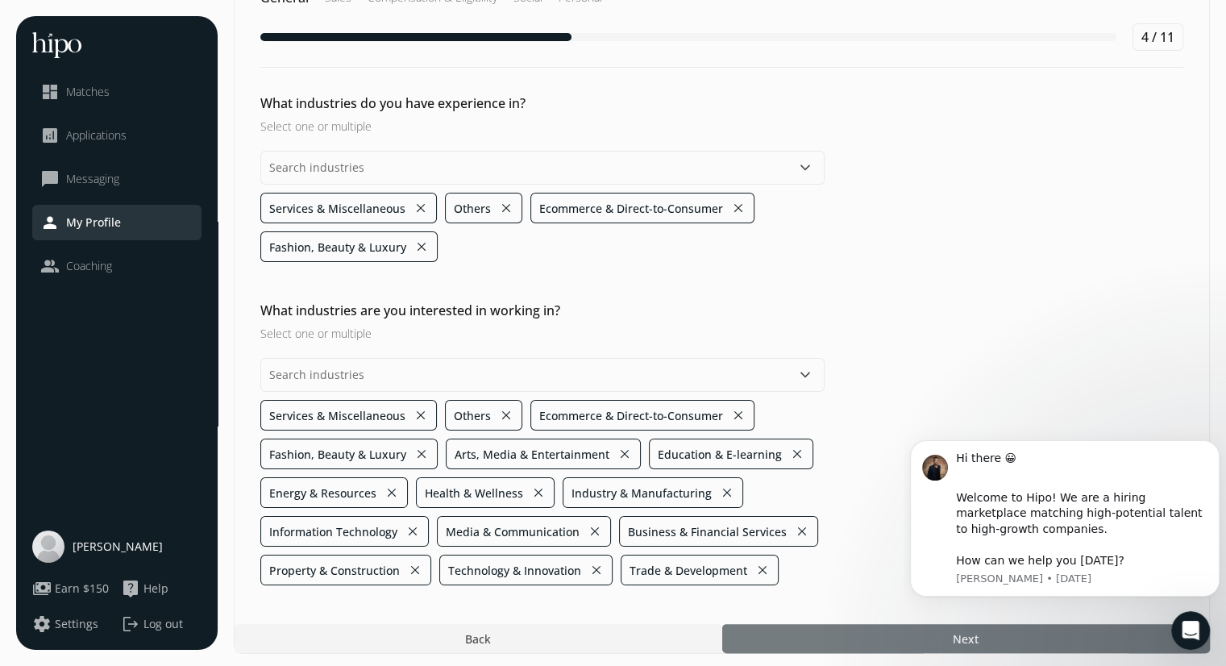
click at [828, 624] on div at bounding box center [965, 638] width 487 height 29
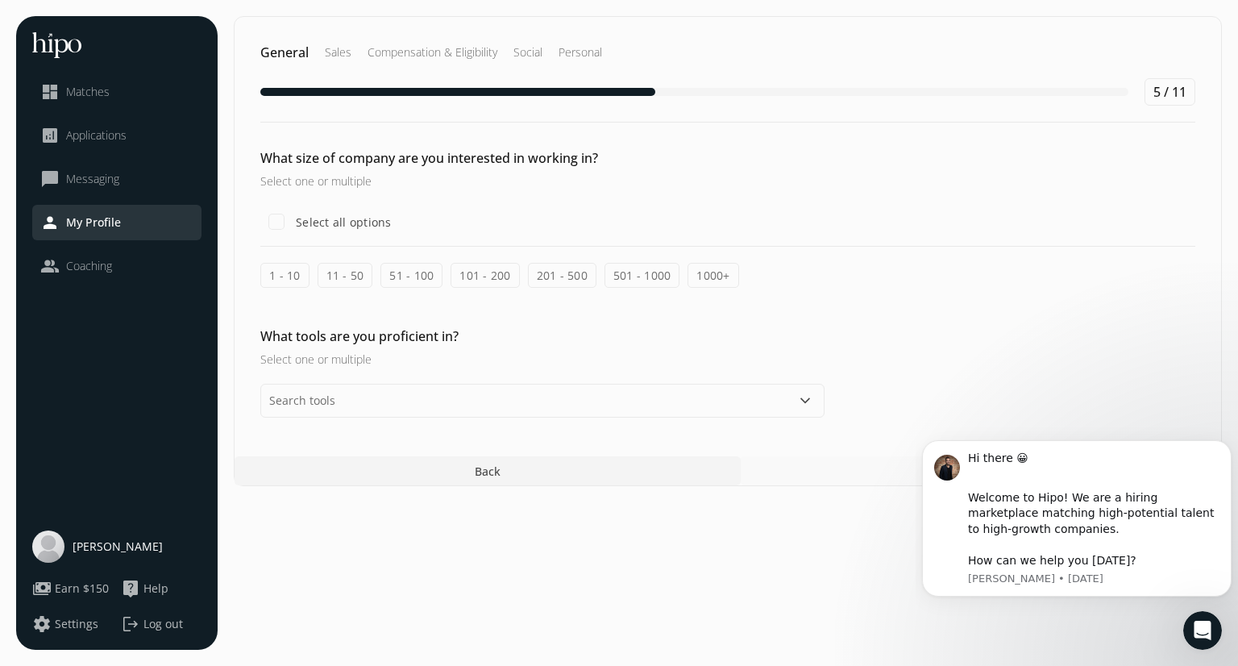
click at [641, 277] on label "501 - 1000" at bounding box center [642, 275] width 76 height 25
click at [0, 0] on input "501 - 1000" at bounding box center [0, 0] width 0 height 0
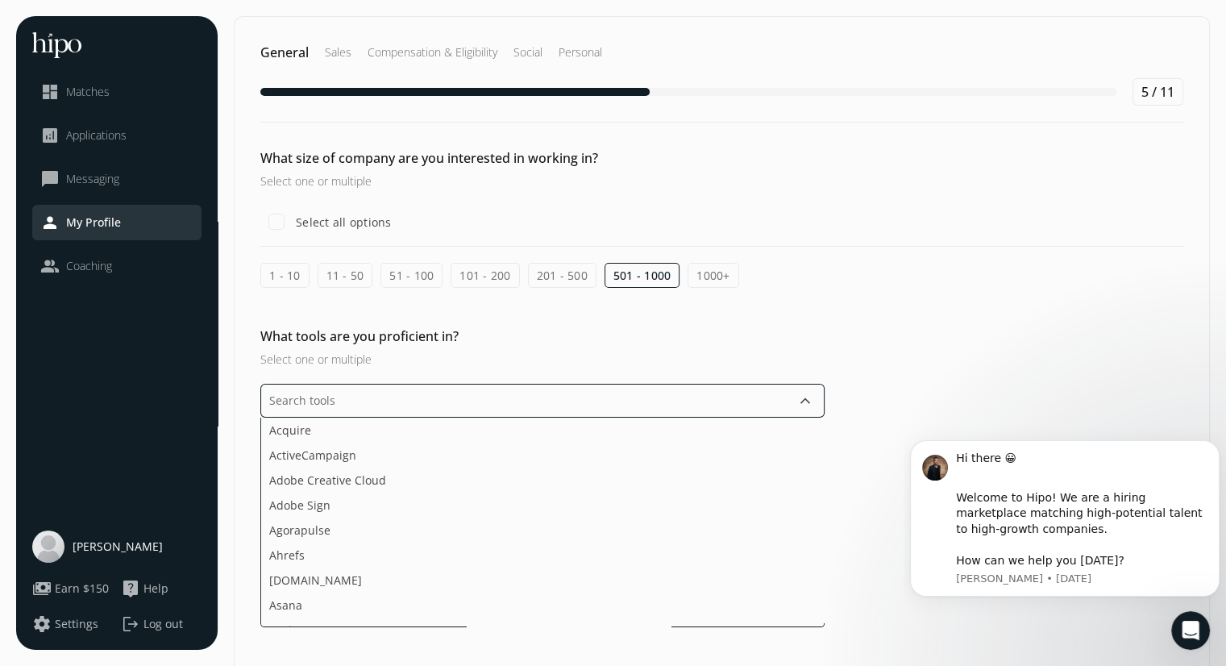
click at [597, 397] on input "text" at bounding box center [542, 401] width 564 height 34
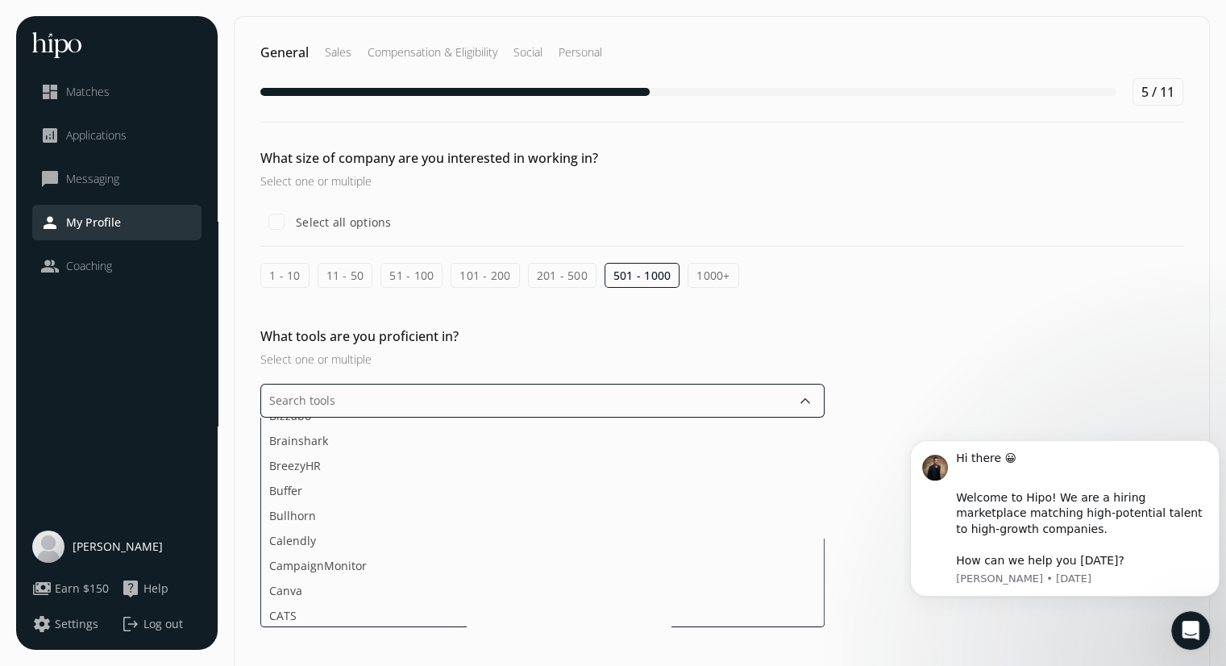
scroll to position [300, 0]
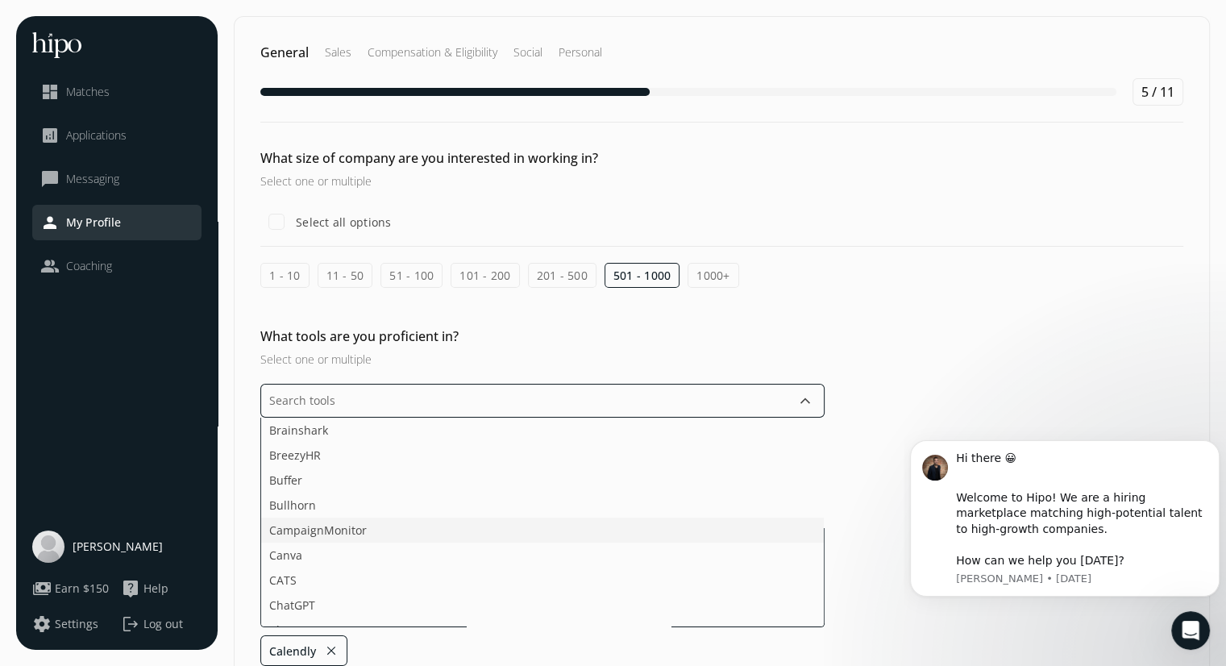
click at [430, 542] on li "CampaignMonitor" at bounding box center [542, 554] width 562 height 25
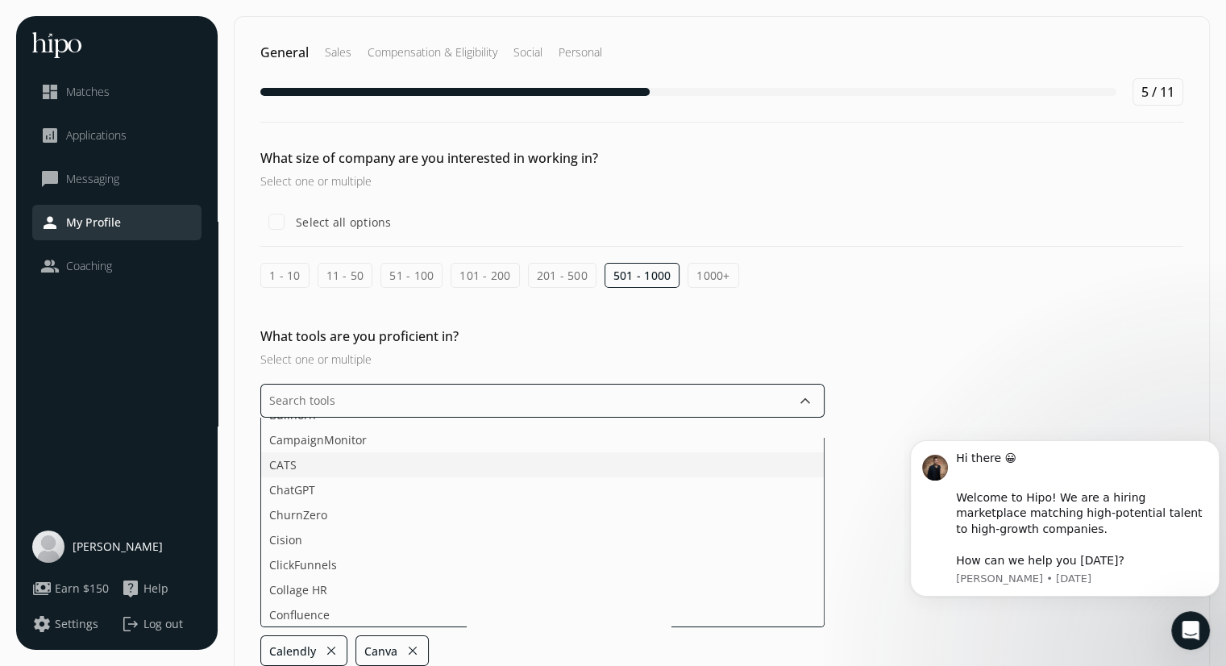
click at [338, 477] on li "CATS" at bounding box center [542, 489] width 562 height 25
click at [329, 502] on li "ChurnZero" at bounding box center [542, 514] width 562 height 25
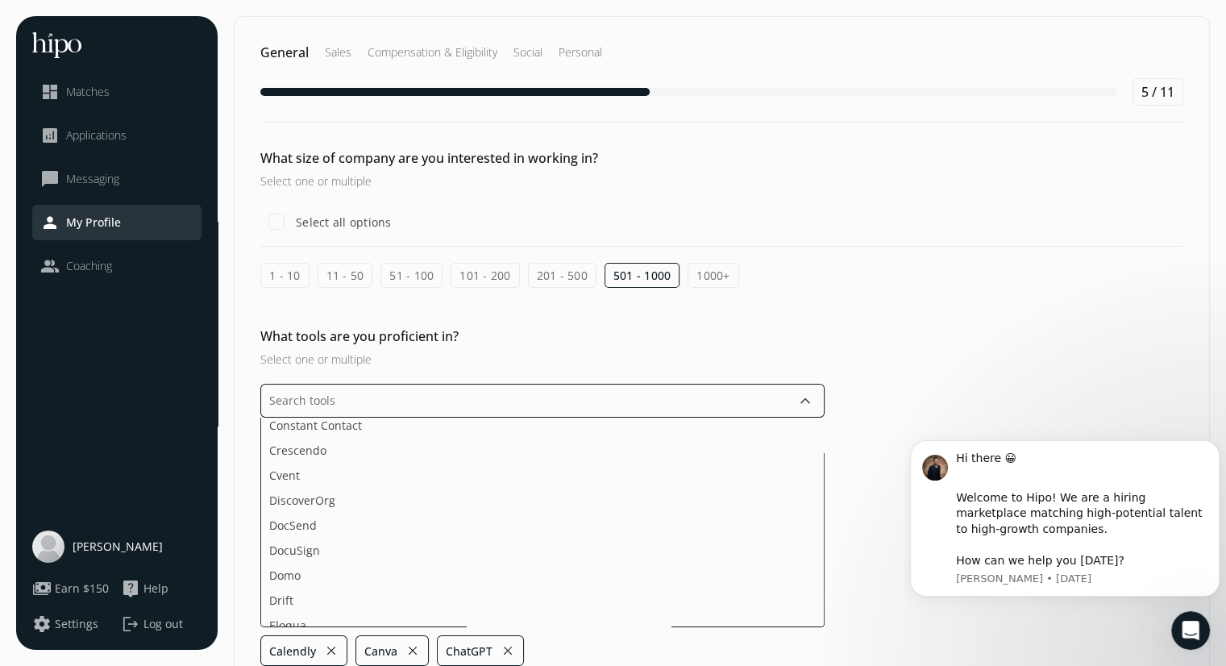
scroll to position [580, 0]
click at [328, 562] on li "Domo" at bounding box center [542, 574] width 562 height 25
click at [328, 562] on li "Drift" at bounding box center [542, 574] width 562 height 25
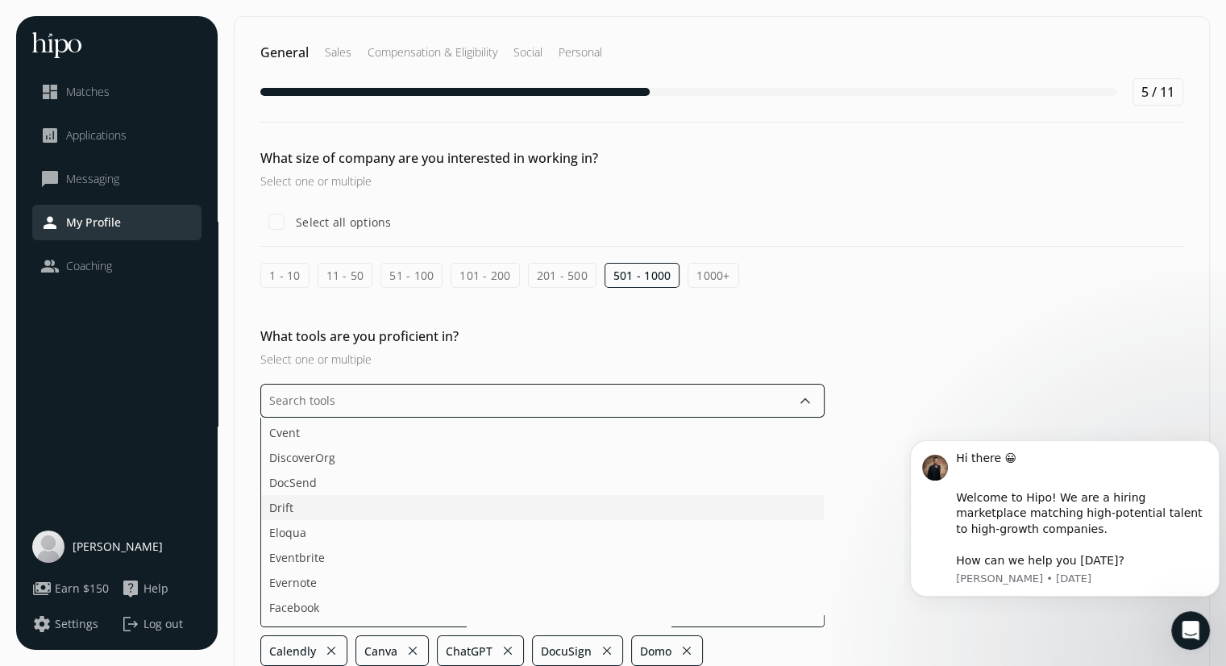
scroll to position [628, 0]
click at [320, 564] on li "Evernote" at bounding box center [542, 576] width 562 height 25
click at [320, 564] on li "Facebook" at bounding box center [542, 576] width 562 height 25
click at [320, 564] on li "Figma" at bounding box center [542, 576] width 562 height 25
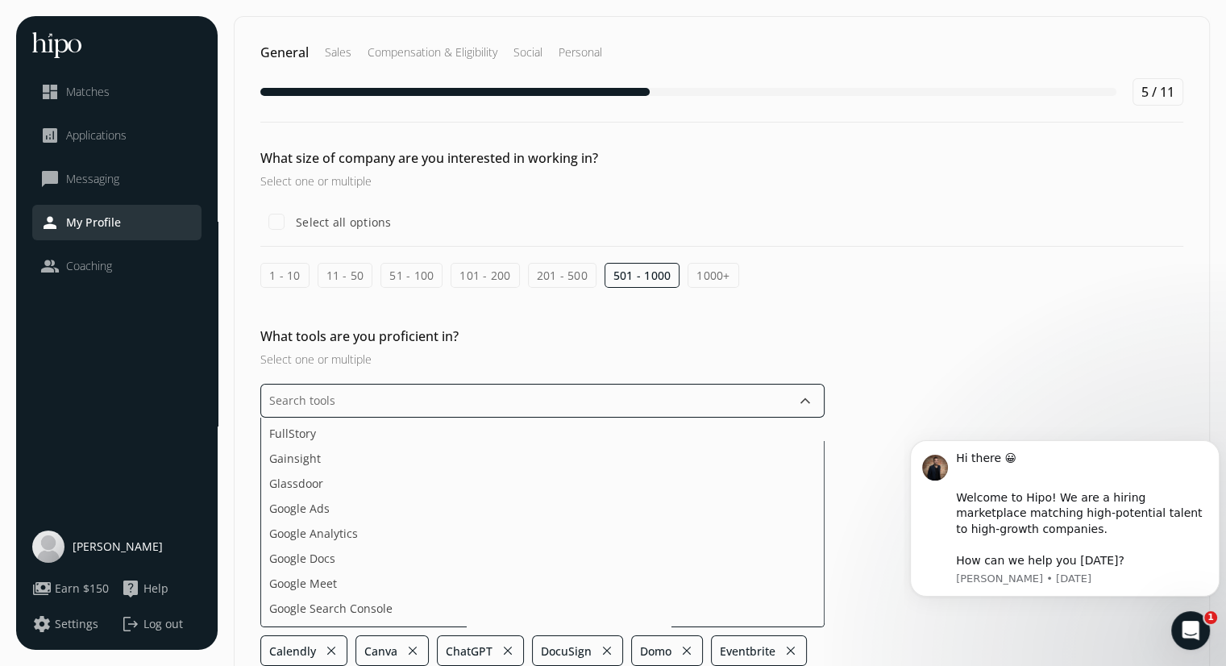
scroll to position [801, 0]
click at [320, 550] on span "Google Meet" at bounding box center [303, 553] width 68 height 17
click at [319, 553] on span "Google Search Console" at bounding box center [330, 553] width 123 height 17
click at [318, 578] on span "Grammarly" at bounding box center [299, 578] width 60 height 17
click at [318, 578] on span "Greenhouse" at bounding box center [302, 578] width 66 height 17
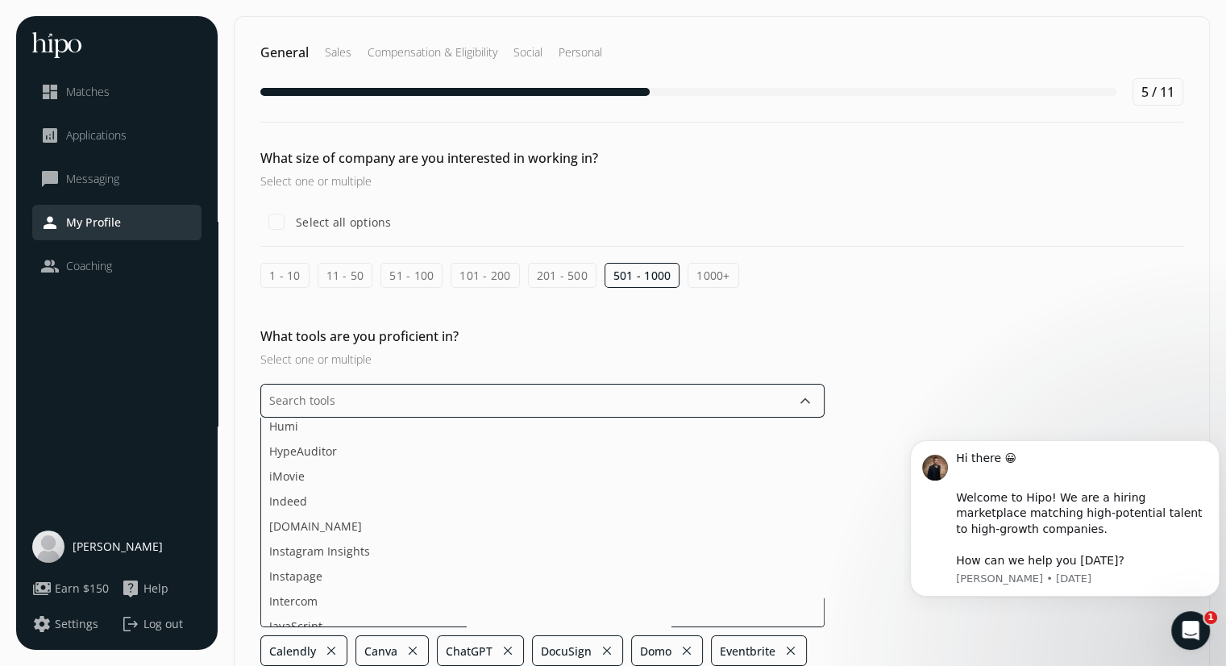
scroll to position [1254, 0]
click at [309, 512] on li "[DOMAIN_NAME]" at bounding box center [542, 524] width 562 height 25
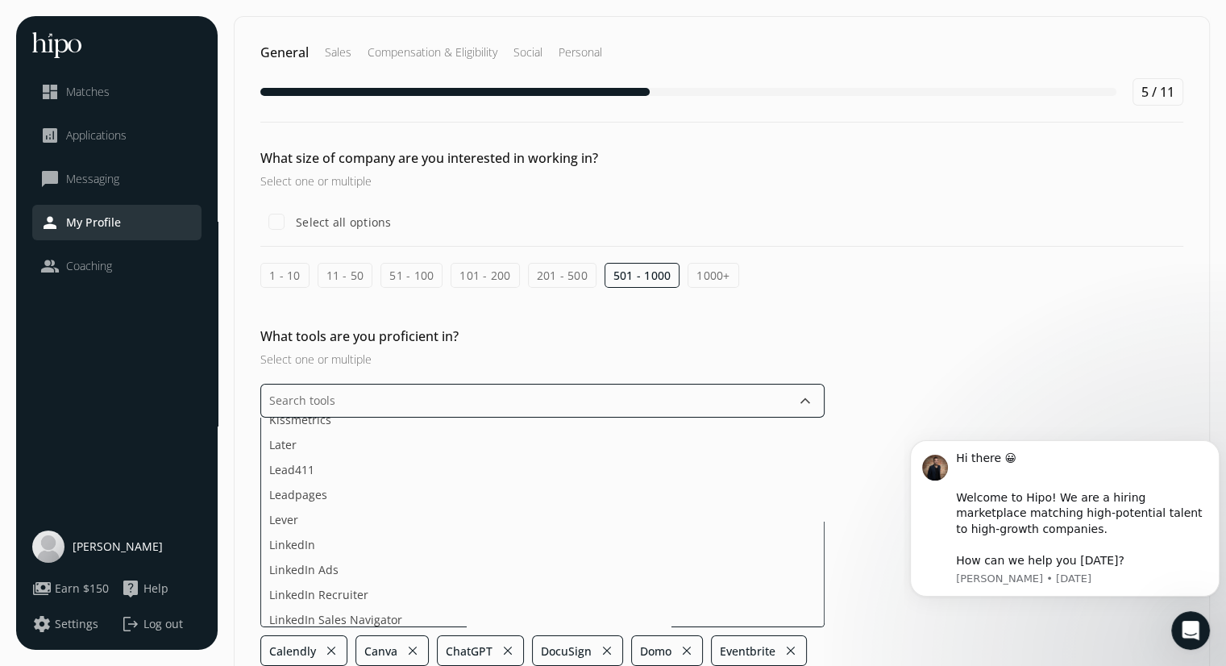
scroll to position [1541, 0]
click at [306, 529] on span "LinkedIn Ads" at bounding box center [303, 537] width 69 height 17
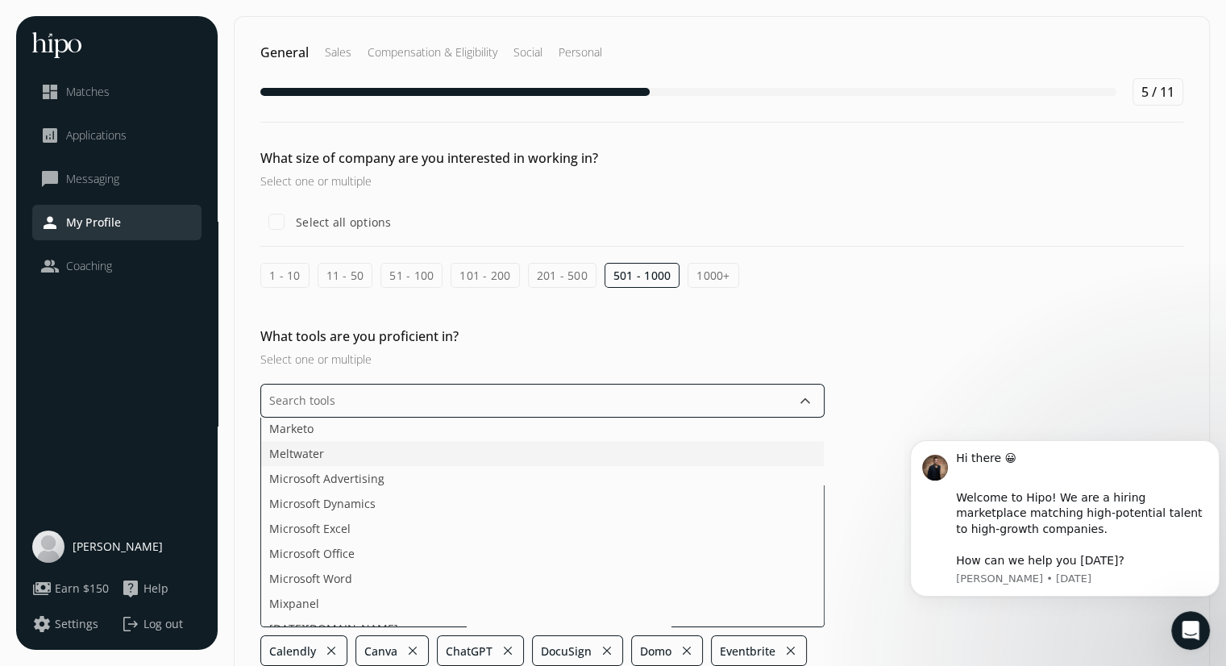
scroll to position [1776, 0]
click at [313, 525] on span "Microsoft Office" at bounding box center [311, 527] width 85 height 17
click at [313, 526] on span "Microsoft Word" at bounding box center [310, 527] width 83 height 17
click at [313, 528] on span "Mixpanel" at bounding box center [294, 527] width 50 height 17
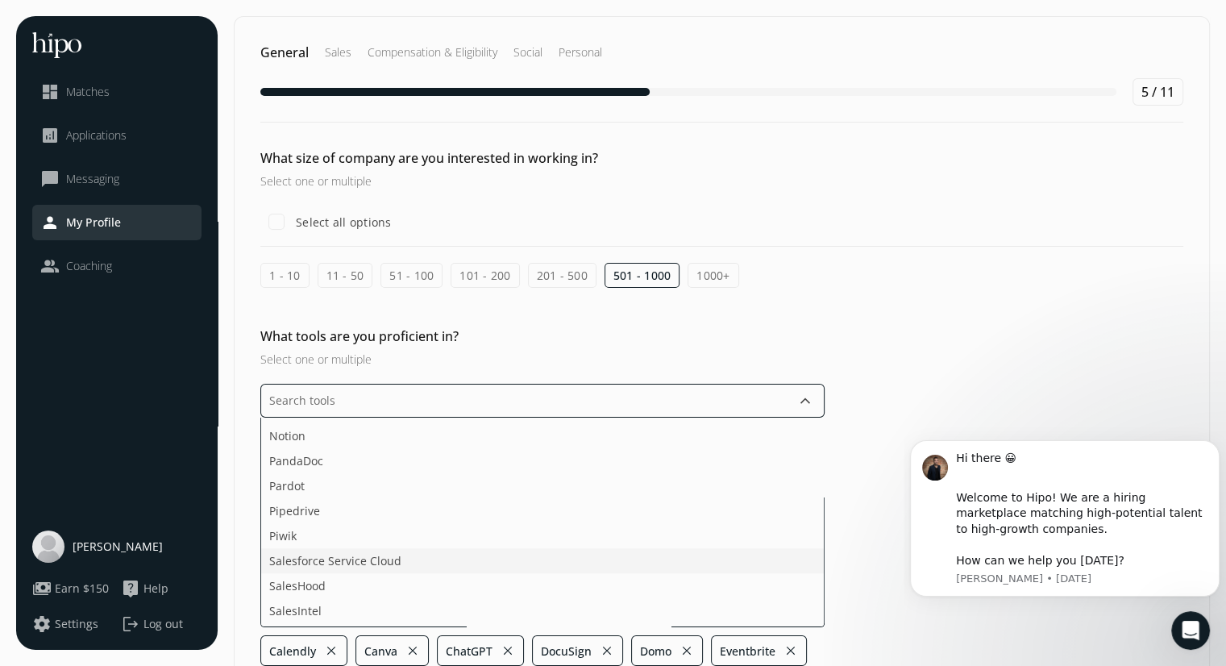
click at [309, 552] on span "Salesforce Service Cloud" at bounding box center [335, 560] width 132 height 17
click at [293, 547] on span "Social media platforms" at bounding box center [331, 544] width 124 height 17
click at [293, 547] on span "Sprout Social" at bounding box center [304, 544] width 71 height 17
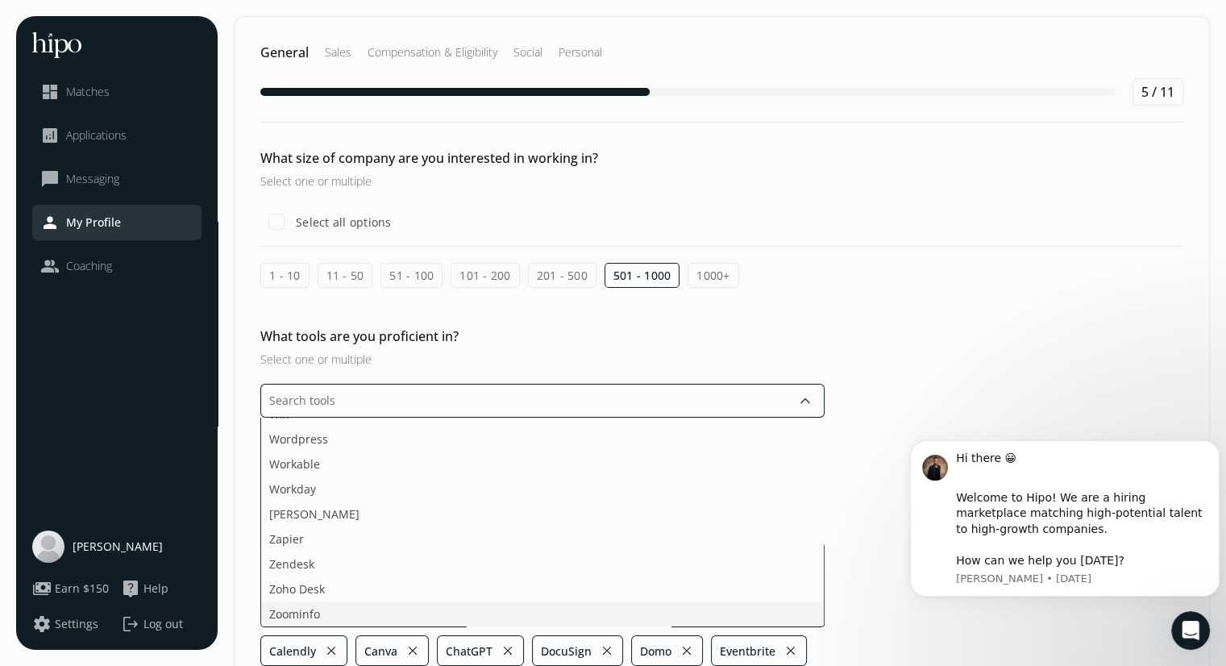
click at [288, 584] on ul "Acquire ActiveCampaign Adobe Creative Cloud Adobe Sign Agorapulse Ahrefs [DOMAI…" at bounding box center [542, 521] width 564 height 209
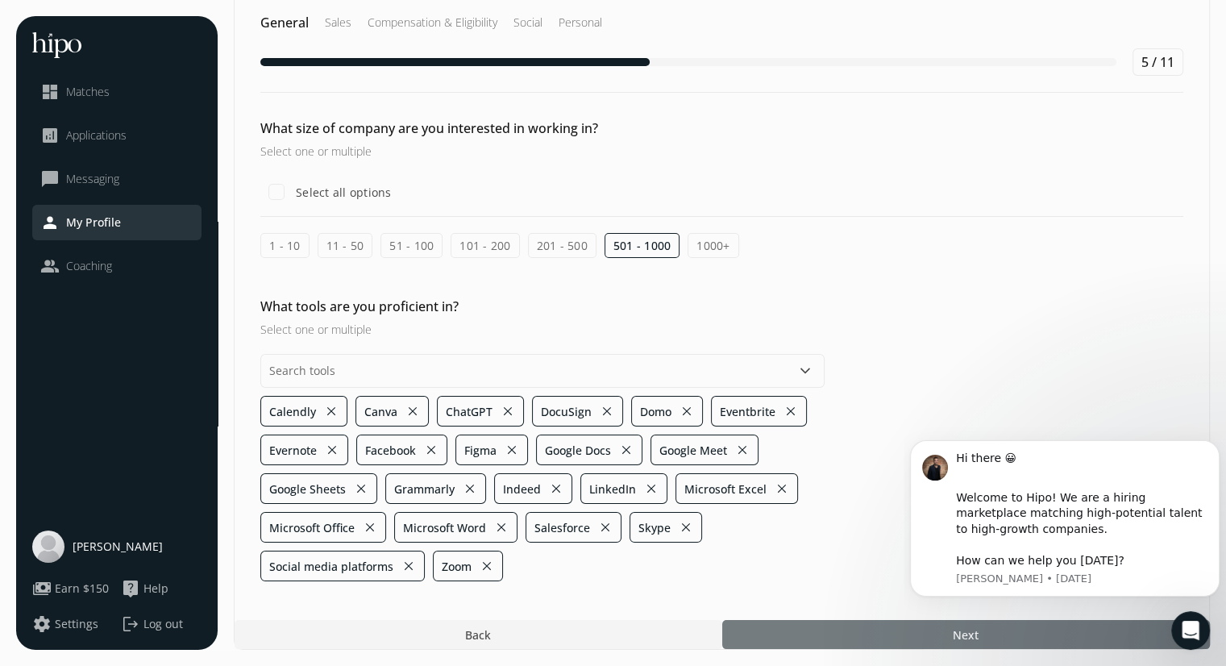
scroll to position [27, 0]
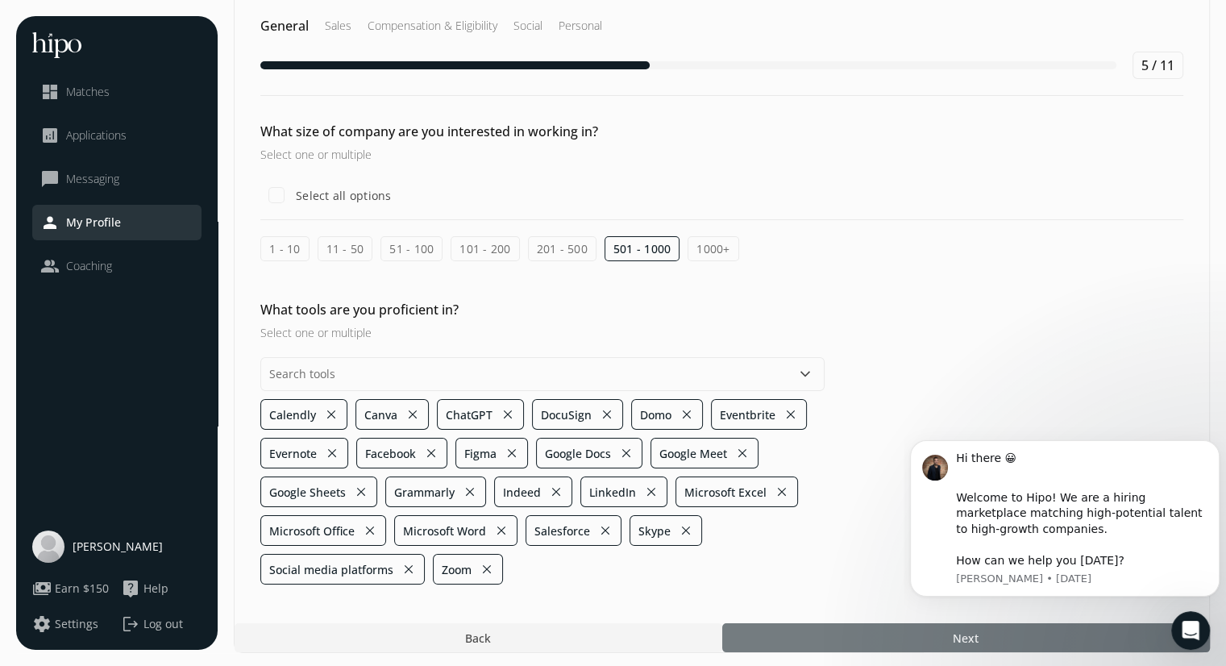
click at [890, 633] on div at bounding box center [965, 637] width 487 height 29
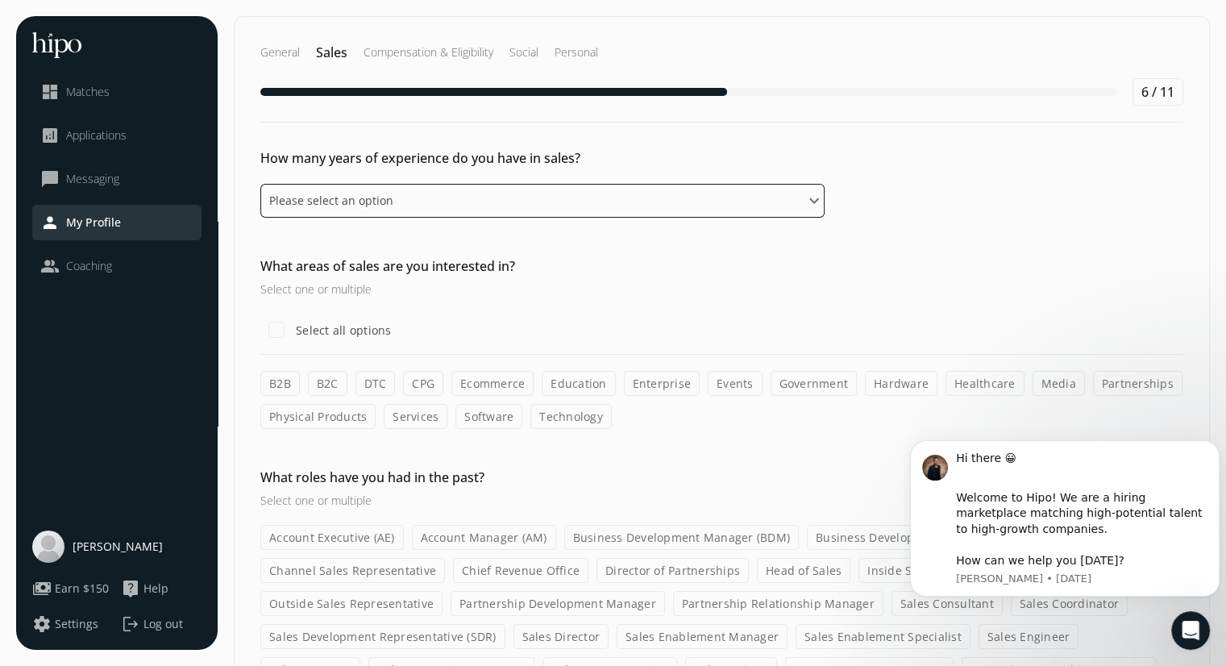
click at [735, 191] on select "Please select an option 0 - 1 years 2 - 3 years 4 - 5 years 6 - 8 years 9+ years" at bounding box center [542, 201] width 564 height 34
select select "nine_plus_years"
click at [260, 184] on select "Please select an option 0 - 1 years 2 - 3 years 4 - 5 years 6 - 8 years 9+ years" at bounding box center [542, 201] width 564 height 34
click at [284, 380] on label "B2B" at bounding box center [279, 383] width 39 height 25
click at [0, 0] on input "B2B" at bounding box center [0, 0] width 0 height 0
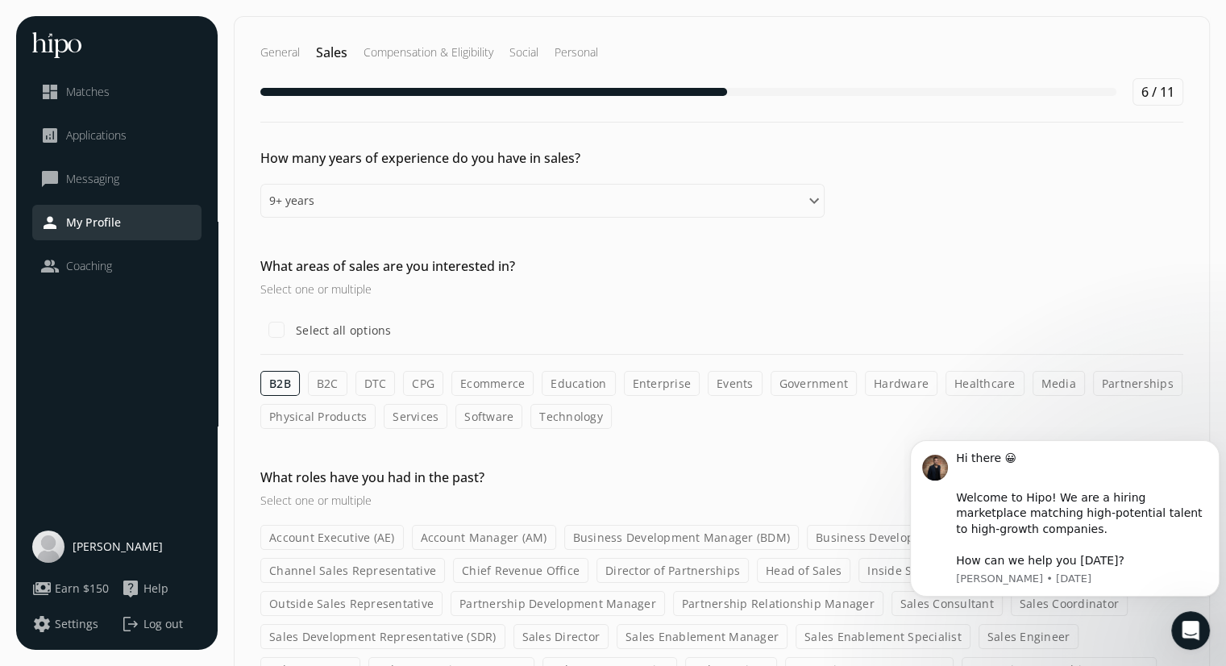
click at [562, 384] on label "Education" at bounding box center [577, 383] width 73 height 25
click at [0, 0] on input "Education" at bounding box center [0, 0] width 0 height 0
click at [633, 380] on label "Enterprise" at bounding box center [662, 383] width 77 height 25
click at [0, 0] on input "Enterprise" at bounding box center [0, 0] width 0 height 0
click at [728, 379] on label "Events" at bounding box center [734, 383] width 55 height 25
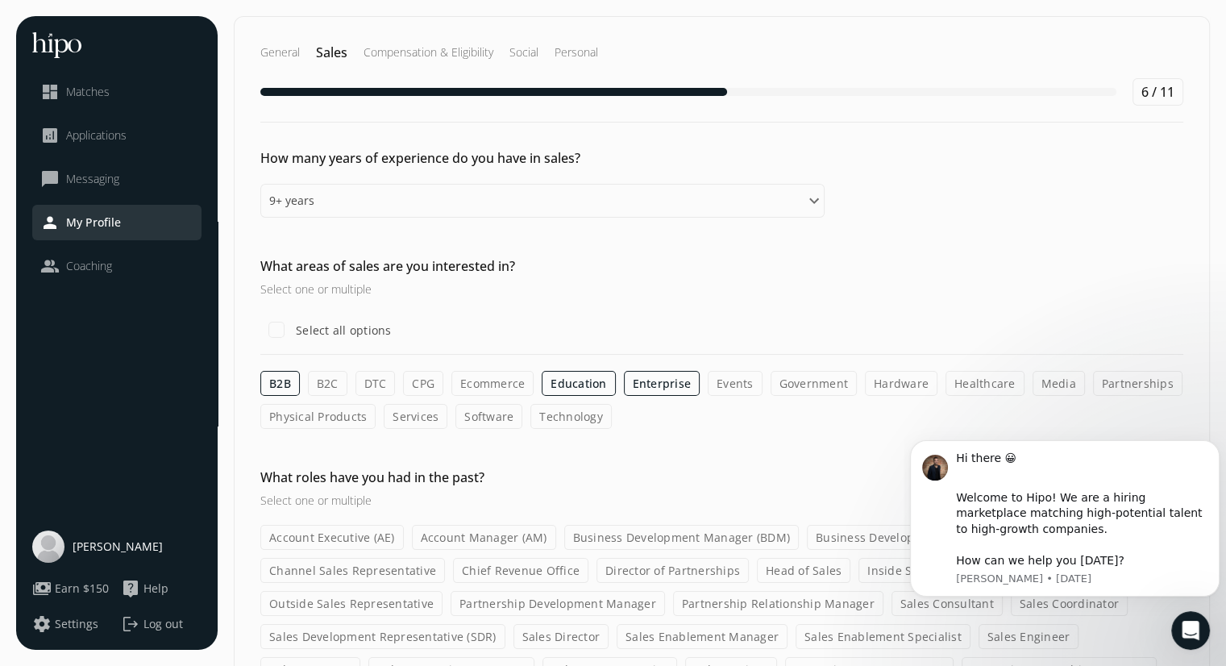
click at [0, 0] on input "Events" at bounding box center [0, 0] width 0 height 0
click at [525, 330] on div "Select all options" at bounding box center [721, 329] width 923 height 32
click at [332, 381] on label "B2C" at bounding box center [327, 383] width 39 height 25
click at [0, 0] on input "B2C" at bounding box center [0, 0] width 0 height 0
click at [808, 383] on label "Government" at bounding box center [813, 383] width 87 height 25
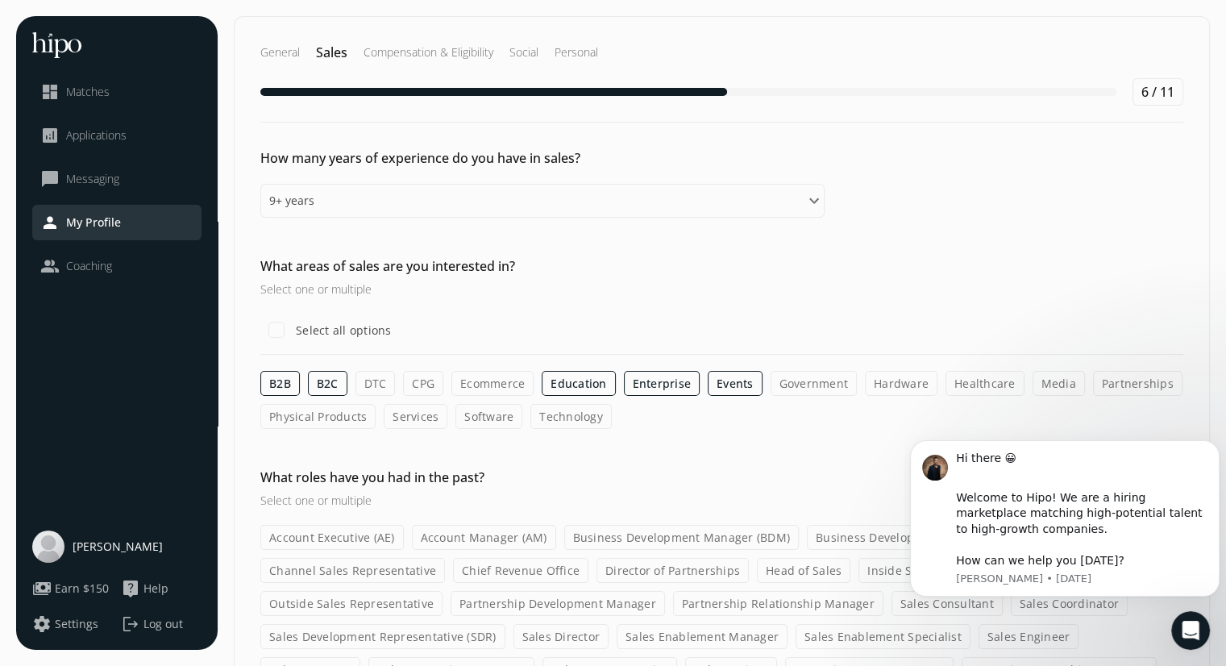
click at [0, 0] on input "Government" at bounding box center [0, 0] width 0 height 0
click at [967, 378] on label "Healthcare" at bounding box center [984, 383] width 79 height 25
click at [0, 0] on input "Healthcare" at bounding box center [0, 0] width 0 height 0
click at [504, 417] on label "Software" at bounding box center [488, 416] width 67 height 25
click at [0, 0] on input "Software" at bounding box center [0, 0] width 0 height 0
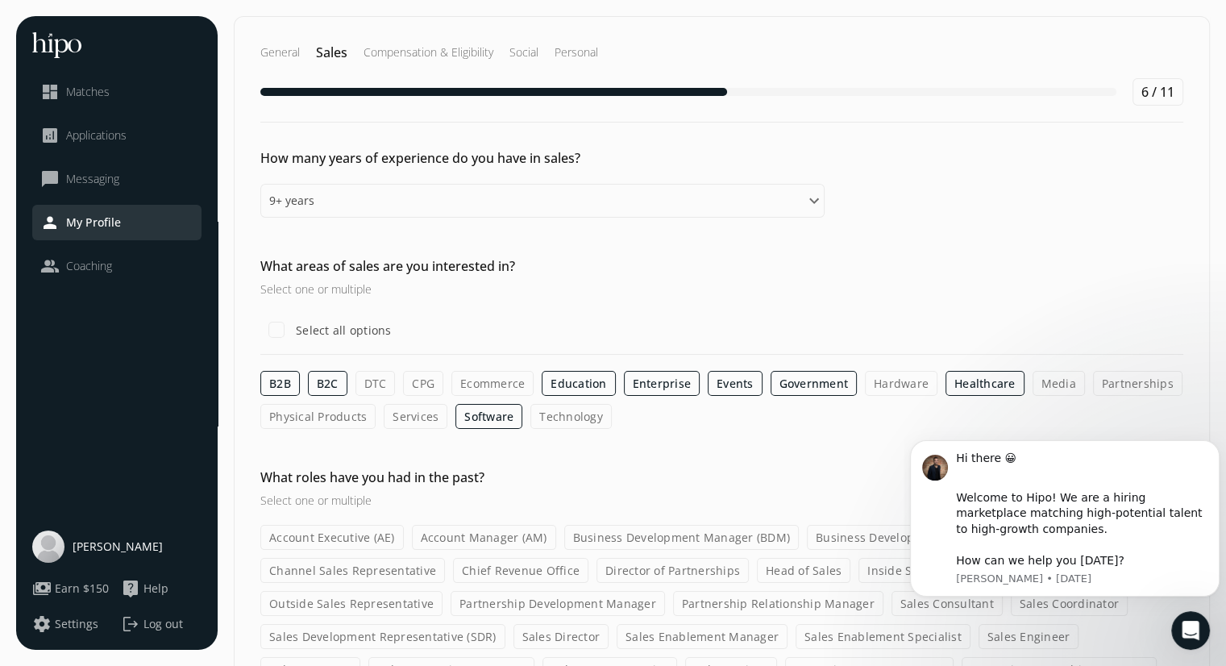
click at [567, 420] on label "Technology" at bounding box center [570, 416] width 81 height 25
click at [0, 0] on input "Technology" at bounding box center [0, 0] width 0 height 0
click at [417, 415] on label "Services" at bounding box center [416, 416] width 64 height 25
click at [0, 0] on input "Services" at bounding box center [0, 0] width 0 height 0
click at [333, 417] on label "Physical Products" at bounding box center [317, 416] width 115 height 25
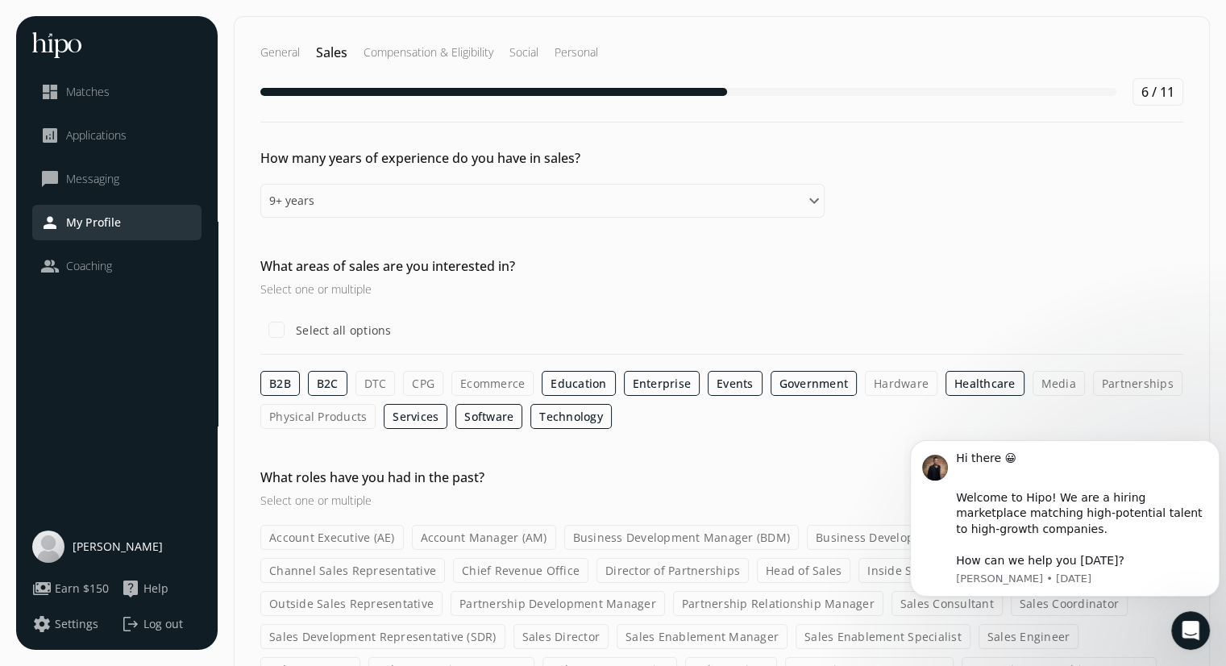
click at [0, 0] on input "Physical Products" at bounding box center [0, 0] width 0 height 0
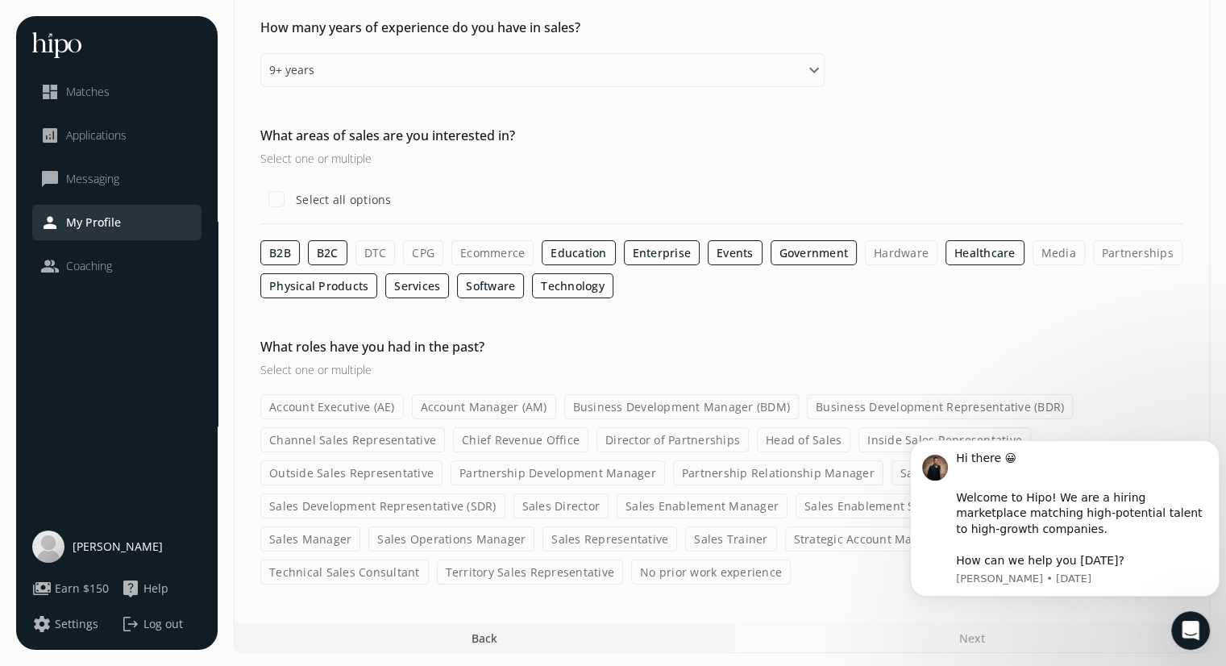
click at [1026, 407] on label "Business Development Representative (BDR)" at bounding box center [940, 406] width 266 height 25
click at [0, 0] on input "Business Development Representative (BDR)" at bounding box center [0, 0] width 0 height 0
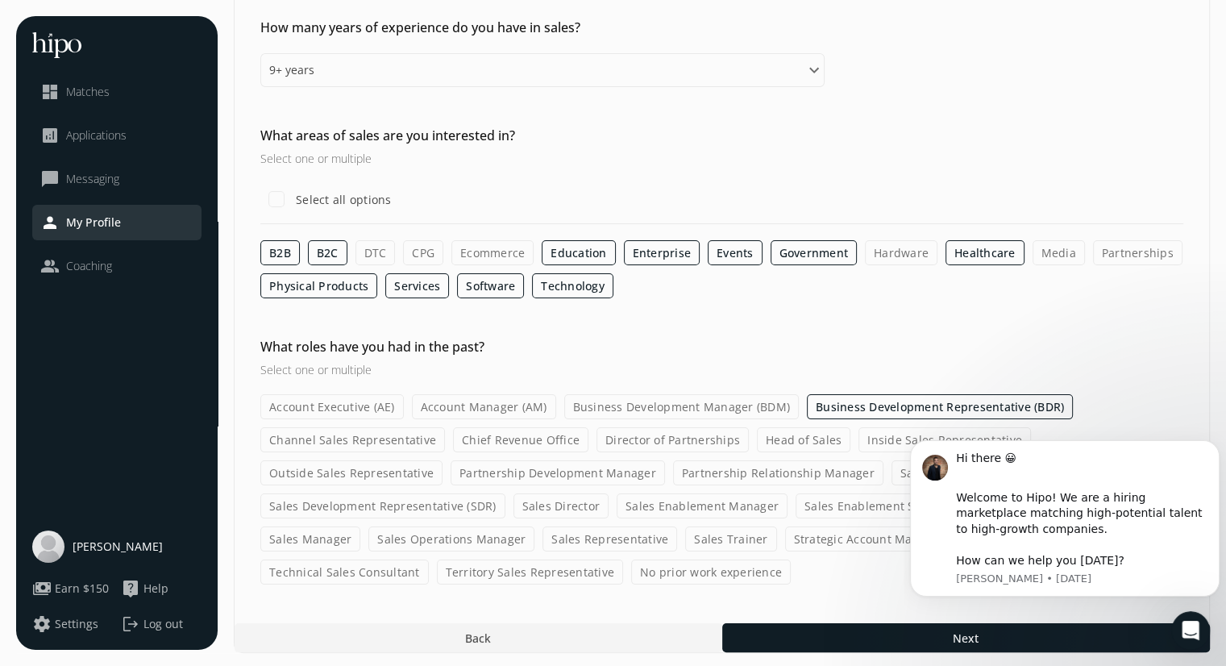
click at [347, 467] on label "Outside Sales Representative" at bounding box center [351, 472] width 182 height 25
click at [0, 0] on input "Outside Sales Representative" at bounding box center [0, 0] width 0 height 0
click at [819, 400] on label "Business Development Representative (BDR)" at bounding box center [940, 406] width 266 height 25
click at [0, 0] on input "Business Development Representative (BDR)" at bounding box center [0, 0] width 0 height 0
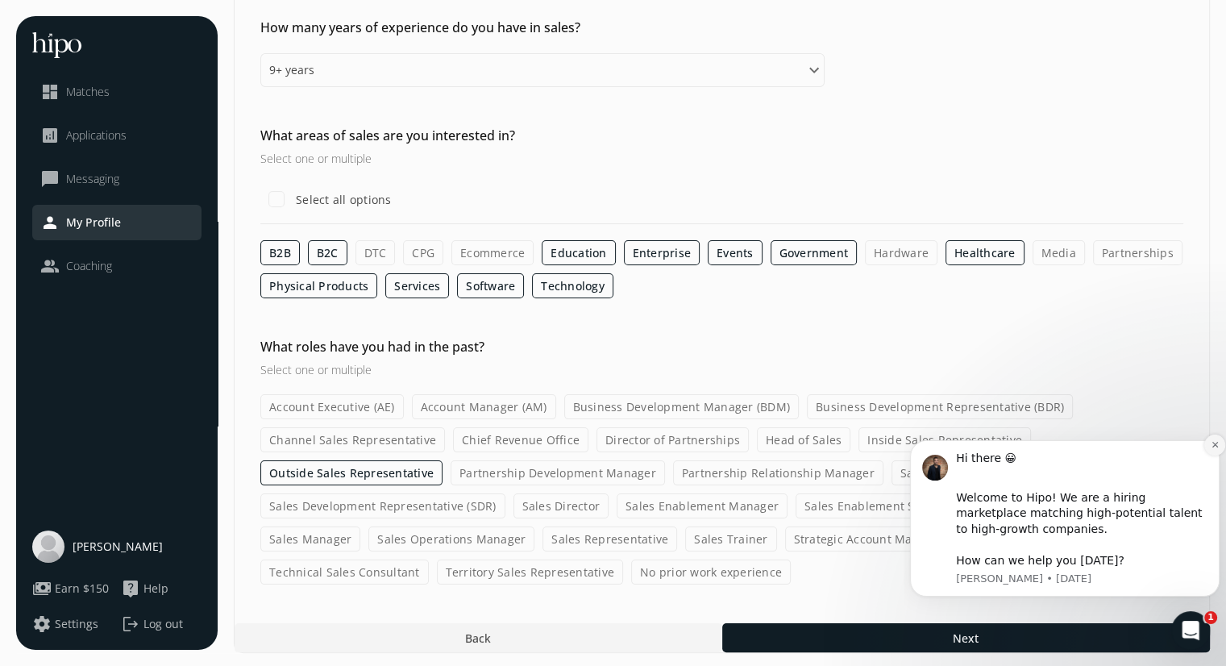
click at [1217, 438] on button "Dismiss notification" at bounding box center [1214, 444] width 21 height 21
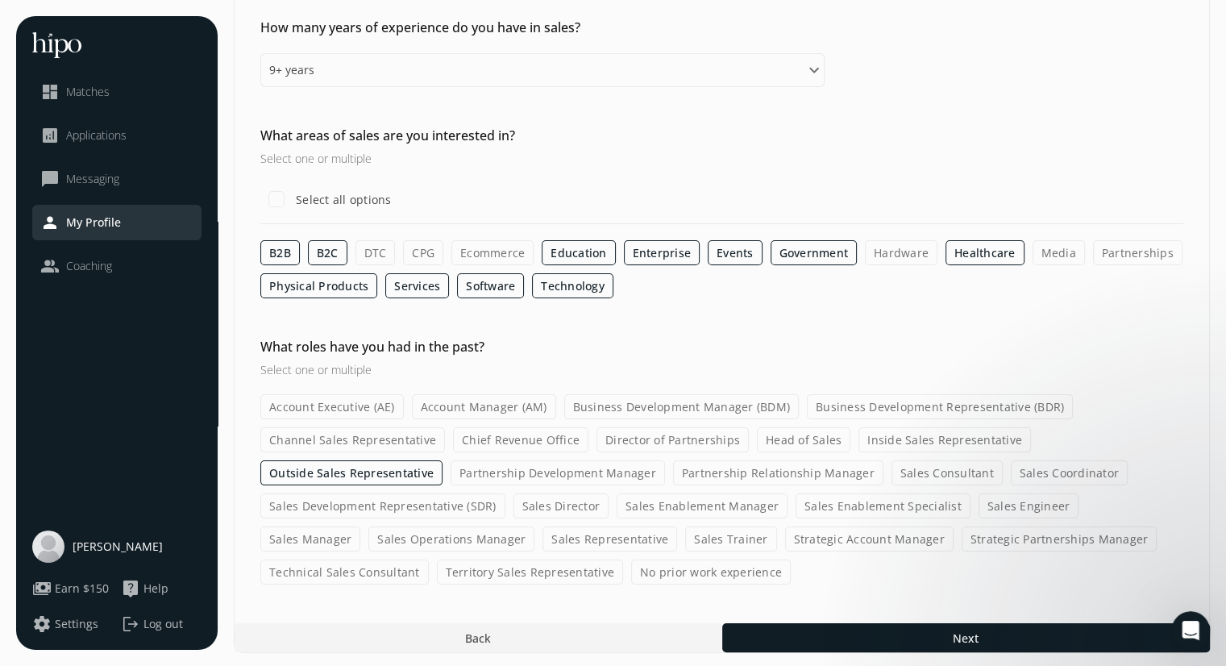
click at [943, 471] on label "Sales Consultant" at bounding box center [946, 472] width 111 height 25
click at [0, 0] on input "Sales Consultant" at bounding box center [0, 0] width 0 height 0
click at [941, 468] on label "Sales Consultant" at bounding box center [946, 472] width 111 height 25
click at [0, 0] on input "Sales Consultant" at bounding box center [0, 0] width 0 height 0
click at [1039, 464] on label "Sales Coordinator" at bounding box center [1068, 472] width 117 height 25
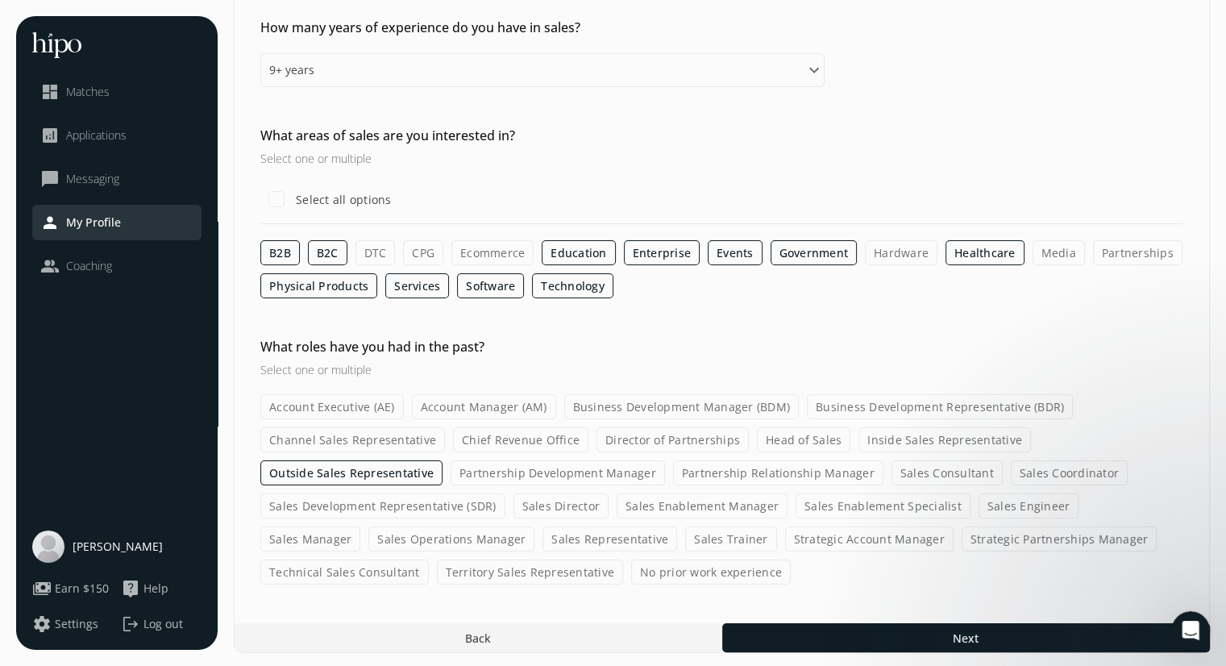
click at [0, 0] on input "Sales Coordinator" at bounding box center [0, 0] width 0 height 0
click at [542, 536] on label "Sales Representative" at bounding box center [609, 538] width 135 height 25
click at [0, 0] on input "Sales Representative" at bounding box center [0, 0] width 0 height 0
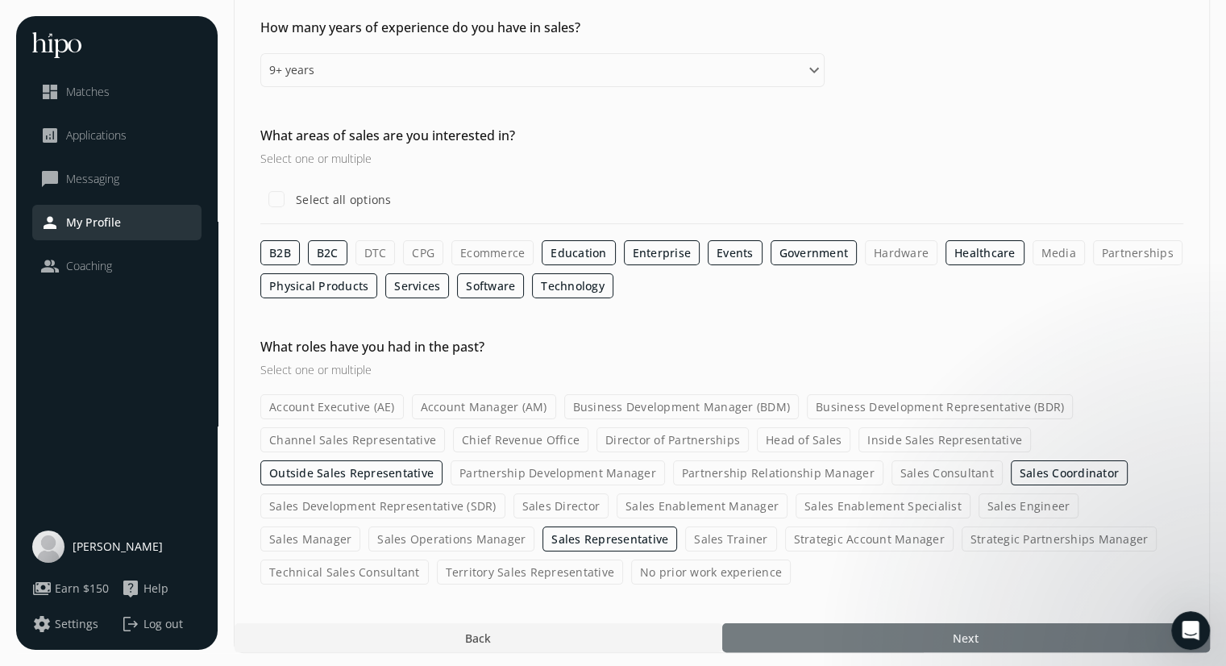
click at [951, 628] on div at bounding box center [965, 637] width 487 height 29
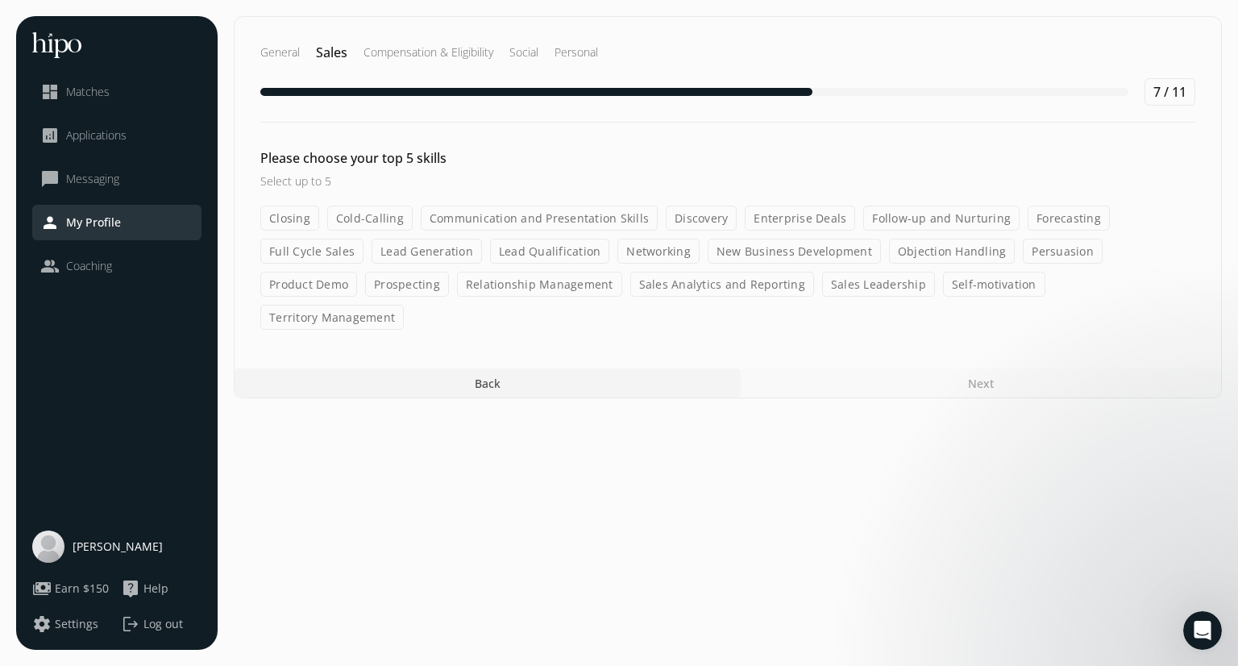
click at [289, 218] on label "Closing" at bounding box center [289, 217] width 59 height 25
click at [0, 0] on input "Closing" at bounding box center [0, 0] width 0 height 0
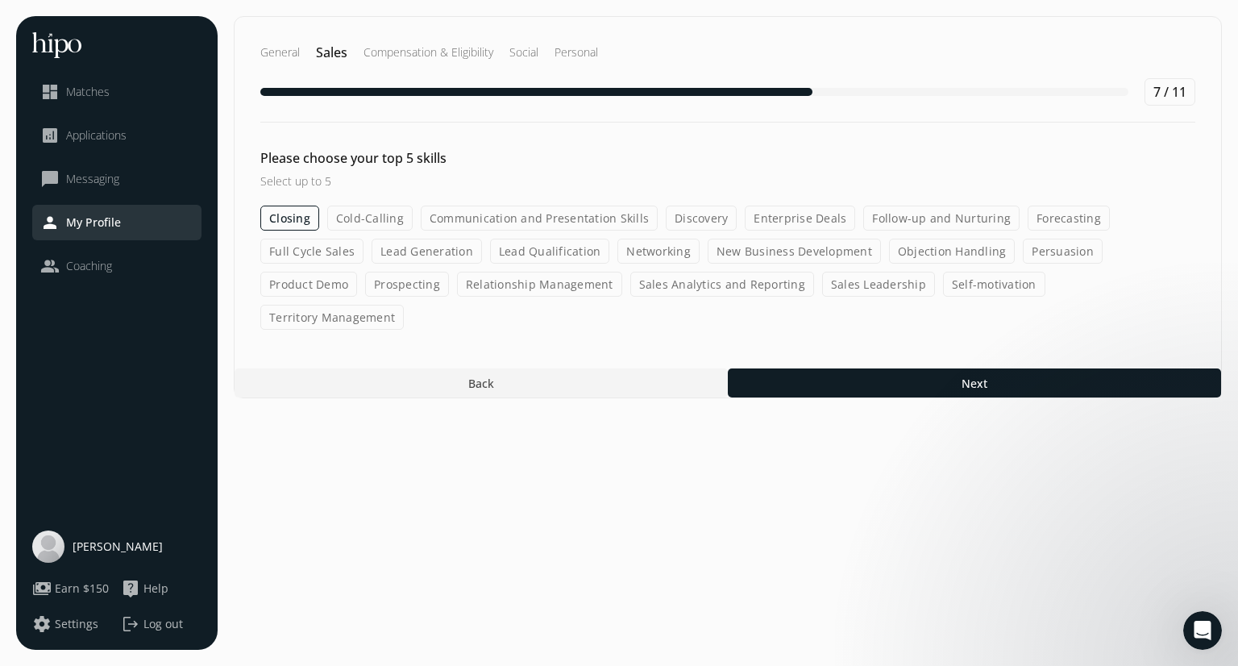
click at [364, 219] on label "Cold-Calling" at bounding box center [369, 217] width 85 height 25
click at [0, 0] on input "Cold-Calling" at bounding box center [0, 0] width 0 height 0
click at [446, 218] on label "Communication and Presentation Skills" at bounding box center [539, 217] width 237 height 25
click at [0, 0] on input "Communication and Presentation Skills" at bounding box center [0, 0] width 0 height 0
click at [881, 217] on label "Follow-up and Nurturing" at bounding box center [943, 217] width 156 height 25
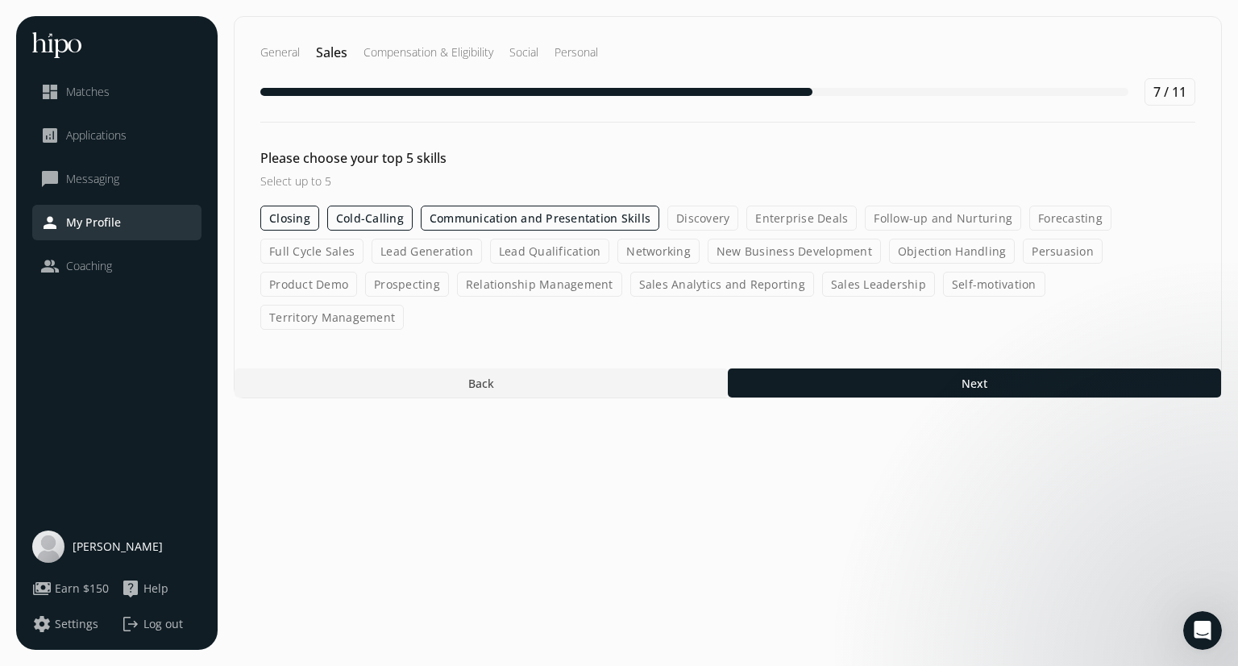
click at [0, 0] on input "Follow-up and Nurturing" at bounding box center [0, 0] width 0 height 0
click at [709, 220] on label "Discovery" at bounding box center [702, 217] width 71 height 25
click at [0, 0] on input "Discovery" at bounding box center [0, 0] width 0 height 0
click at [1041, 223] on label "Forecasting" at bounding box center [1070, 217] width 82 height 25
click at [0, 0] on input "Forecasting" at bounding box center [0, 0] width 0 height 0
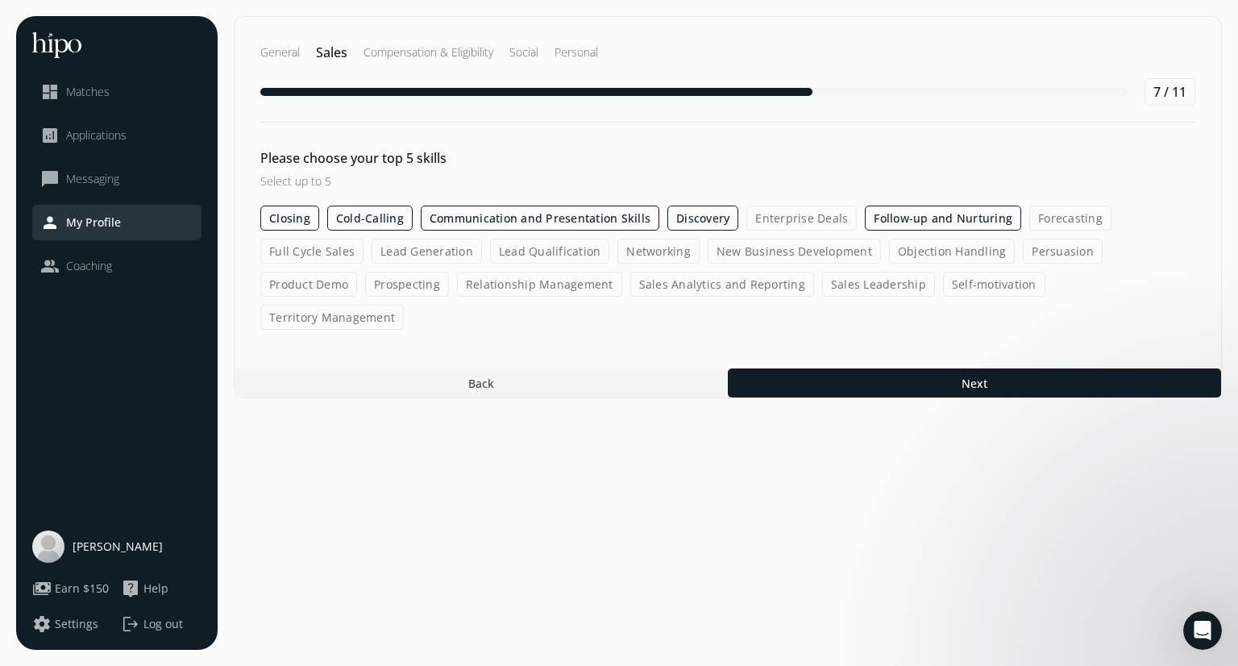
click at [699, 217] on label "Discovery" at bounding box center [702, 217] width 71 height 25
click at [0, 0] on input "Discovery" at bounding box center [0, 0] width 0 height 0
click at [616, 219] on label "Communication and Presentation Skills" at bounding box center [540, 217] width 238 height 25
click at [0, 0] on input "Communication and Presentation Skills" at bounding box center [0, 0] width 0 height 0
click at [906, 243] on label "Objection Handling" at bounding box center [952, 250] width 127 height 25
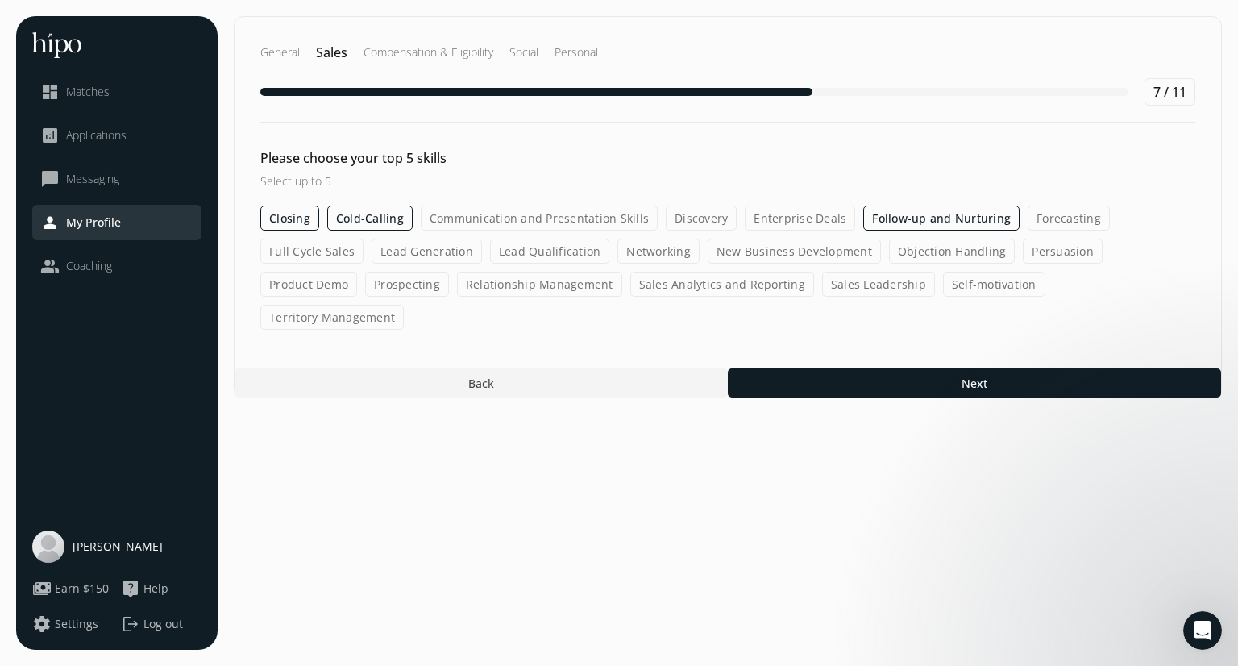
click at [0, 0] on input "Objection Handling" at bounding box center [0, 0] width 0 height 0
click at [822, 290] on label "Sales Leadership" at bounding box center [878, 284] width 113 height 25
click at [0, 0] on input "Sales Leadership" at bounding box center [0, 0] width 0 height 0
click at [822, 290] on label "Sales Leadership" at bounding box center [878, 284] width 113 height 25
click at [0, 0] on input "Sales Leadership" at bounding box center [0, 0] width 0 height 0
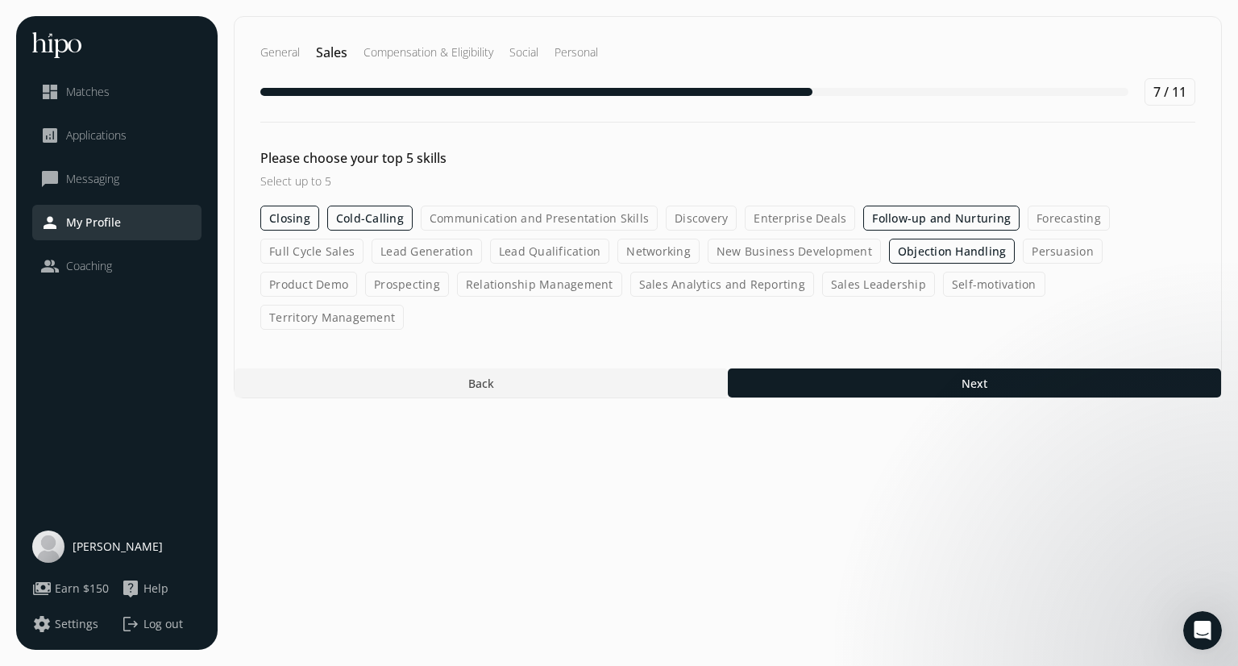
click at [365, 284] on label "Prospecting" at bounding box center [407, 284] width 84 height 25
click at [0, 0] on input "Prospecting" at bounding box center [0, 0] width 0 height 0
click at [547, 252] on label "Lead Qualification" at bounding box center [550, 250] width 120 height 25
click at [0, 0] on input "Lead Qualification" at bounding box center [0, 0] width 0 height 0
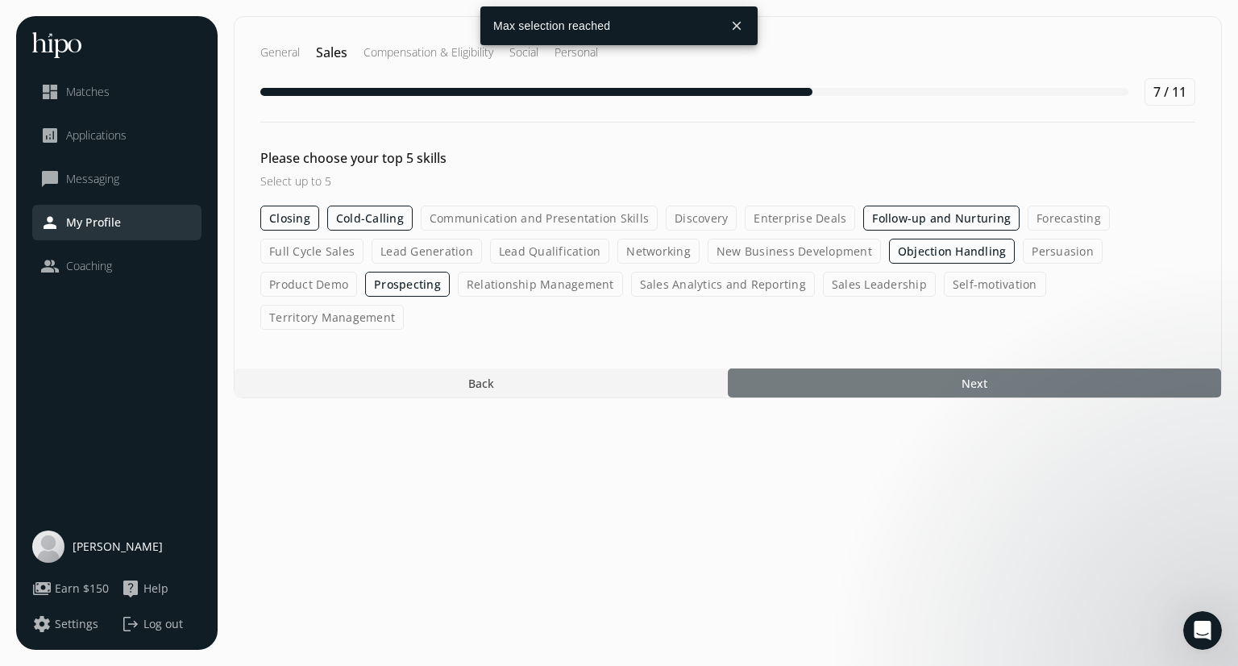
click at [896, 368] on div at bounding box center [974, 382] width 493 height 29
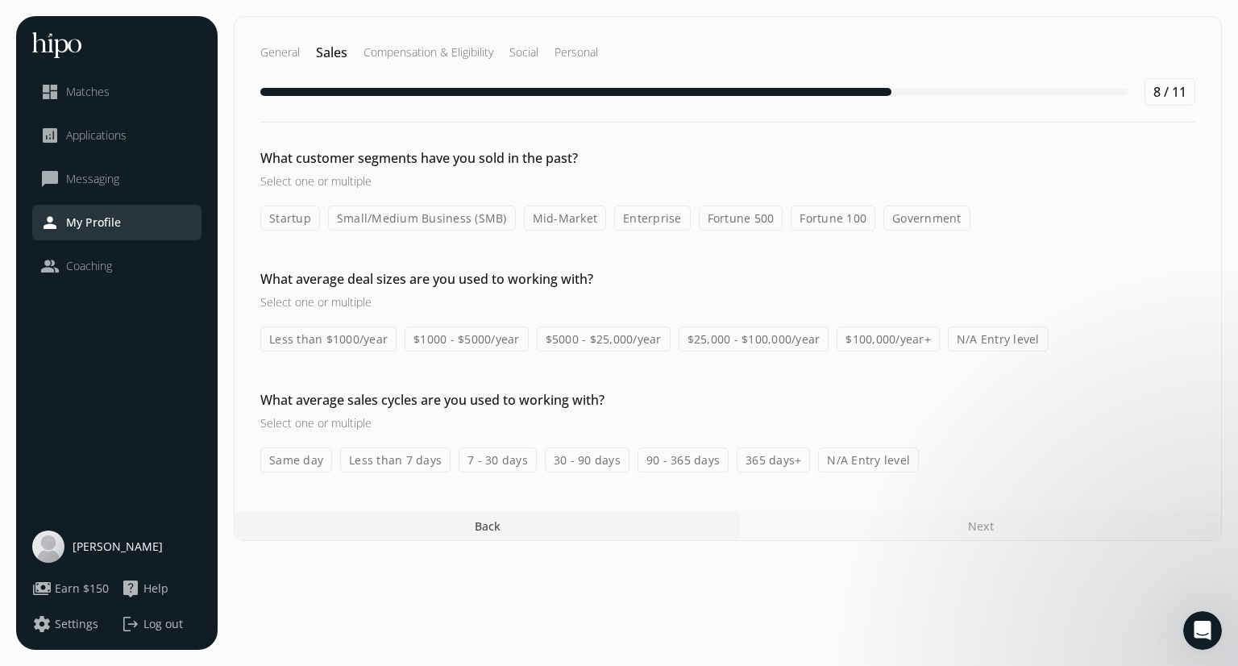
click at [465, 220] on label "Small/Medium Business (SMB)" at bounding box center [422, 217] width 188 height 25
click at [0, 0] on input "Small/Medium Business (SMB)" at bounding box center [0, 0] width 0 height 0
click at [579, 217] on label "Mid-Market" at bounding box center [565, 217] width 83 height 25
click at [0, 0] on input "Mid-Market" at bounding box center [0, 0] width 0 height 0
click at [599, 335] on label "$5000 - $25,000/year" at bounding box center [604, 338] width 134 height 25
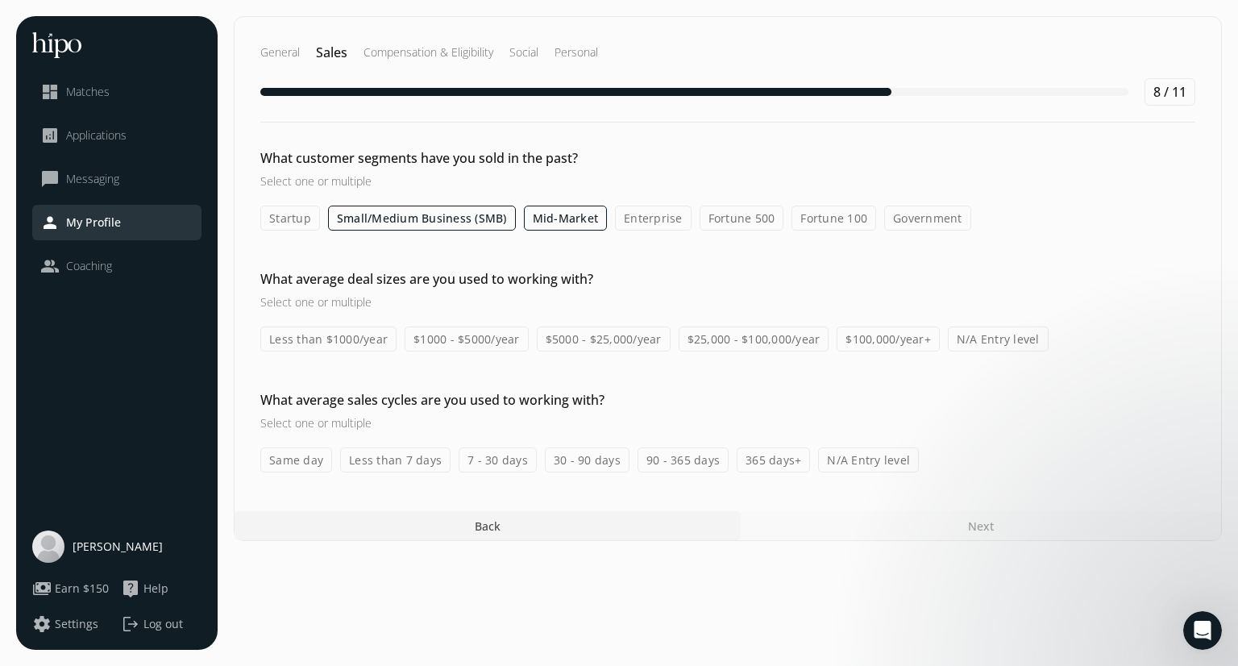
click at [0, 0] on input "$5000 - $25,000/year" at bounding box center [0, 0] width 0 height 0
click at [757, 460] on label "365 days+" at bounding box center [772, 459] width 73 height 25
click at [0, 0] on input "365 days+" at bounding box center [0, 0] width 0 height 0
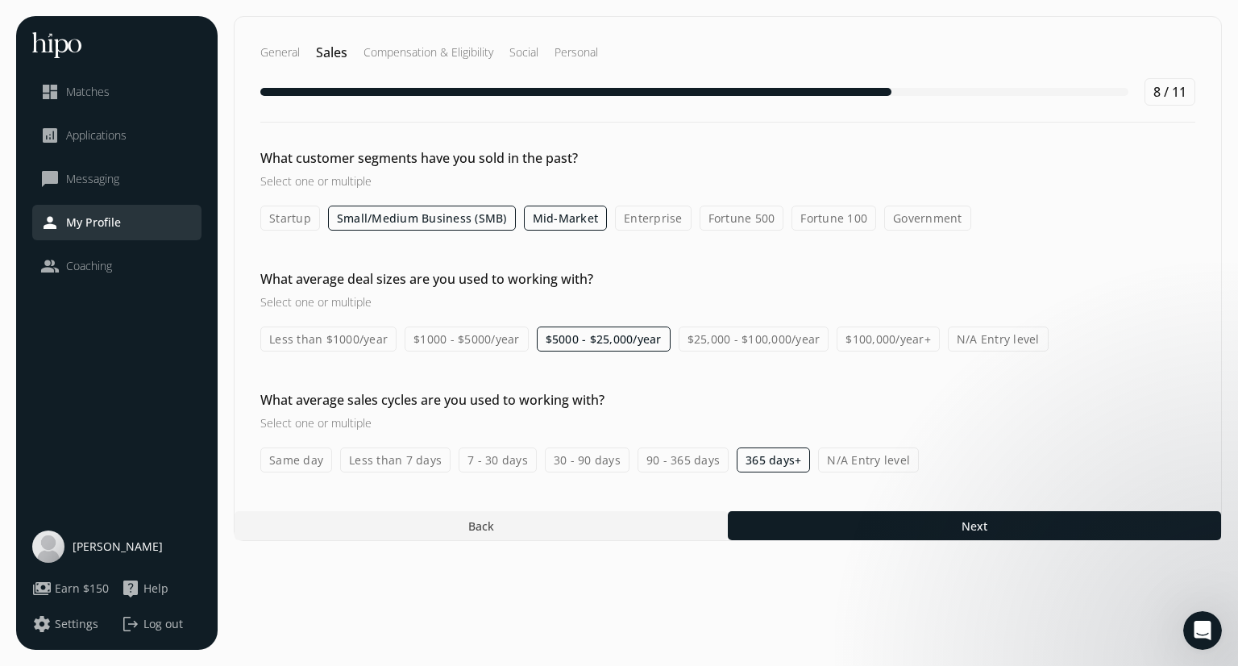
click at [566, 461] on label "30 - 90 days" at bounding box center [587, 459] width 85 height 25
click at [0, 0] on input "30 - 90 days" at bounding box center [0, 0] width 0 height 0
click at [490, 458] on label "7 - 30 days" at bounding box center [497, 459] width 78 height 25
click at [0, 0] on input "7 - 30 days" at bounding box center [0, 0] width 0 height 0
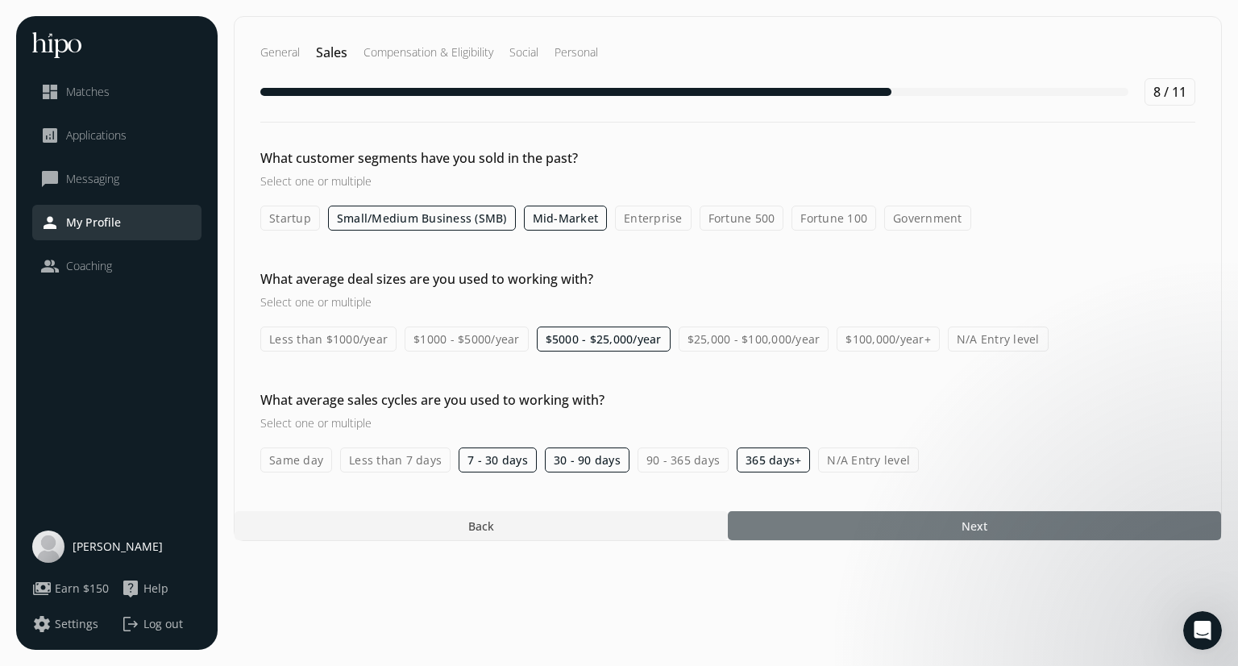
click at [871, 525] on div at bounding box center [974, 525] width 493 height 29
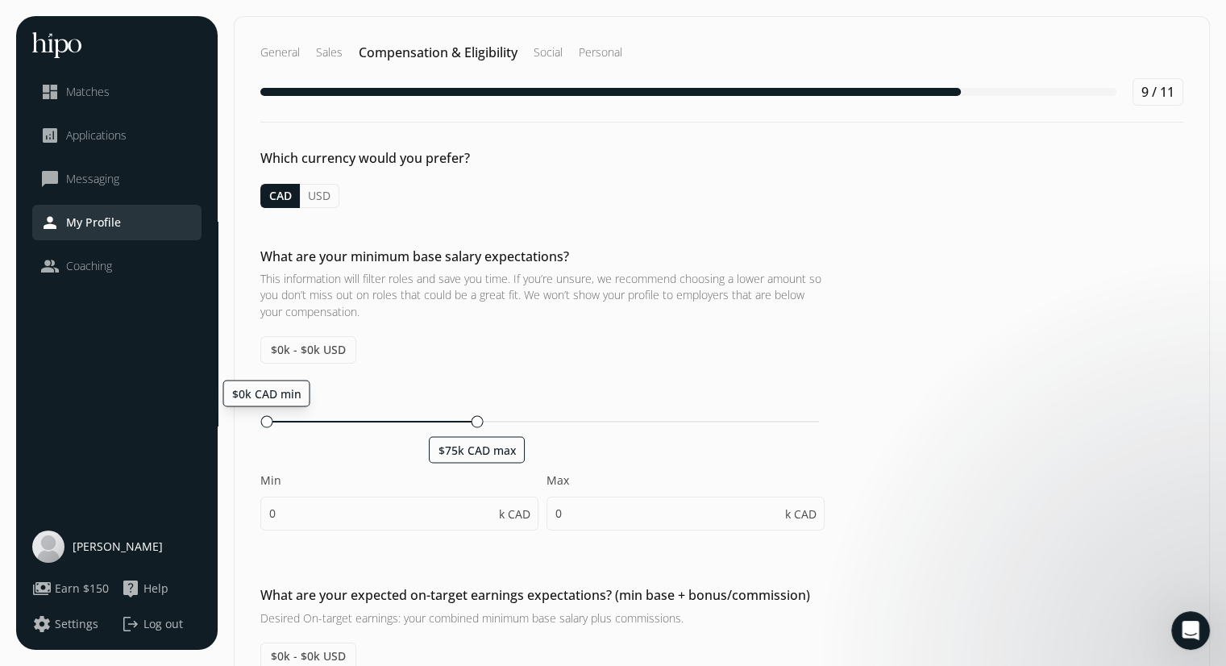
click at [475, 421] on div "$0k CAD min $75k CAD max" at bounding box center [543, 422] width 552 height 2
type input "45"
type input "75"
type input "45"
type input "50"
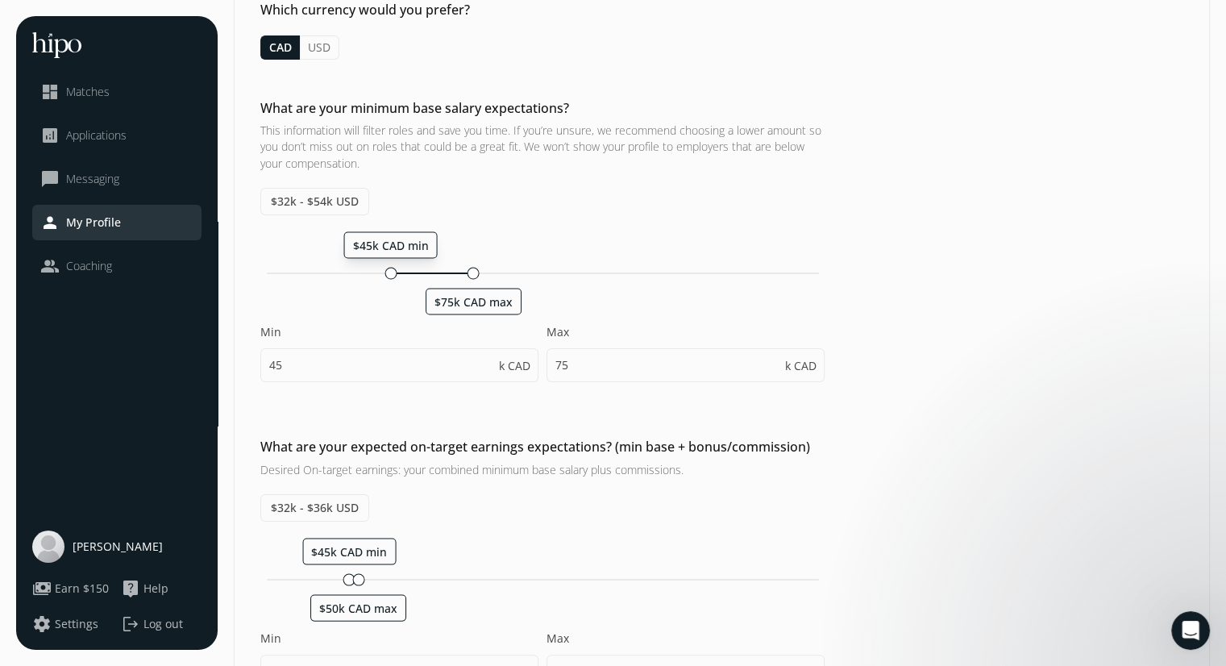
scroll to position [150, 0]
drag, startPoint x: 346, startPoint y: 574, endPoint x: 381, endPoint y: 576, distance: 34.7
click at [381, 577] on div "$64k CAD min $65k CAD max" at bounding box center [543, 578] width 552 height 2
type input "64"
type input "65"
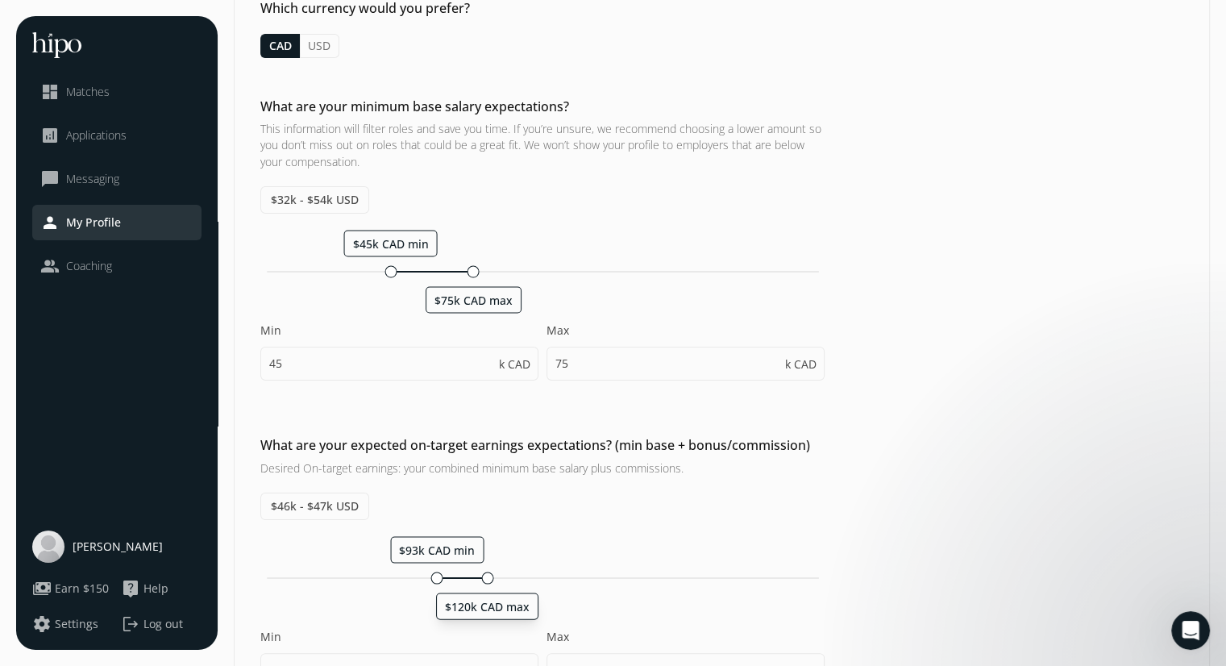
drag, startPoint x: 385, startPoint y: 574, endPoint x: 485, endPoint y: 565, distance: 100.4
click at [485, 565] on div "$93k CAD min $120k CAD max Min 64 k CAD Max 65 k CAD" at bounding box center [542, 619] width 564 height 167
type input "93"
type input "120"
drag, startPoint x: 438, startPoint y: 573, endPoint x: 382, endPoint y: 577, distance: 55.7
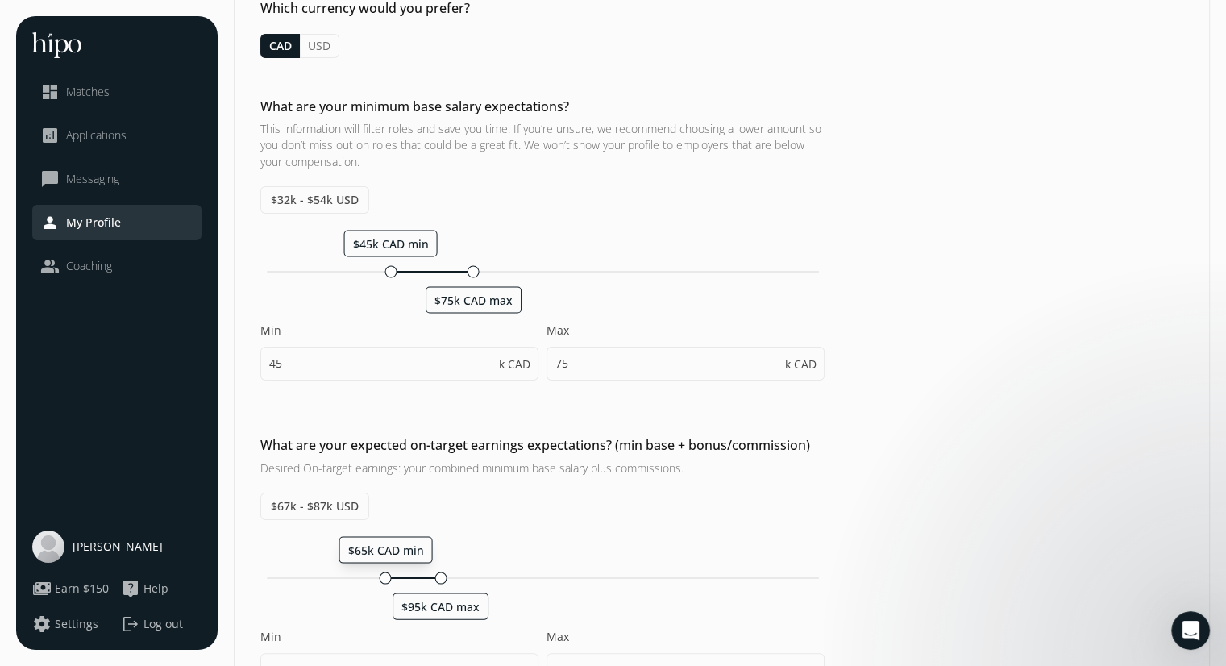
click at [382, 577] on div at bounding box center [386, 577] width 12 height 12
type input "65"
type input "95"
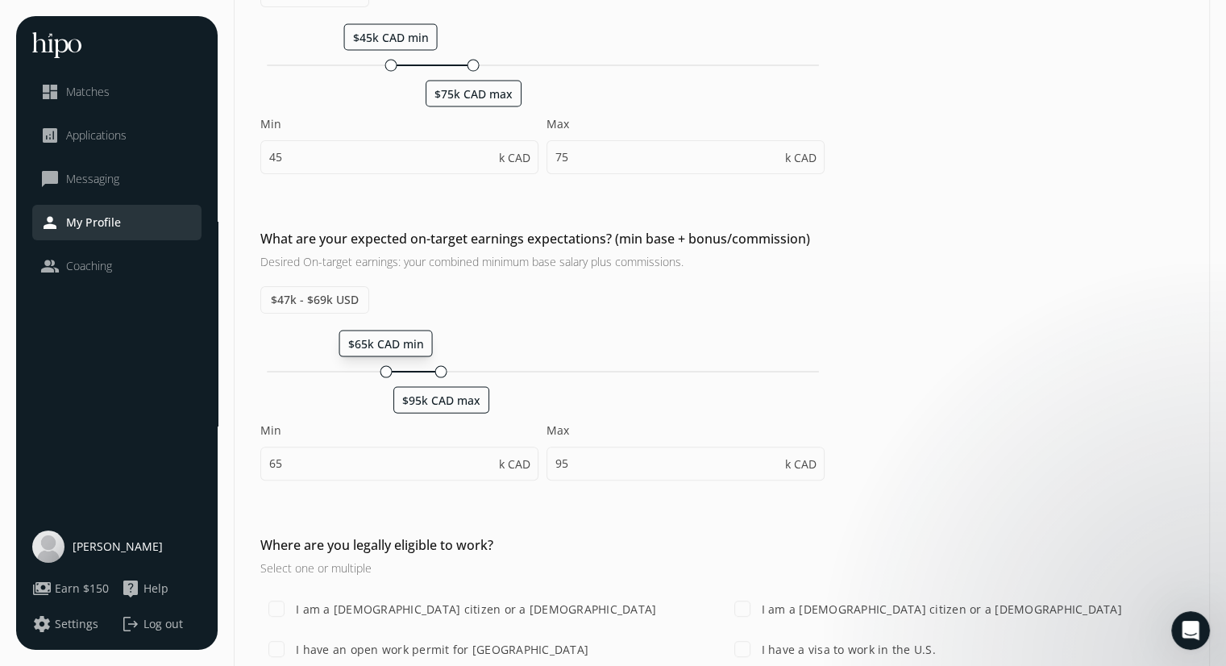
scroll to position [478, 0]
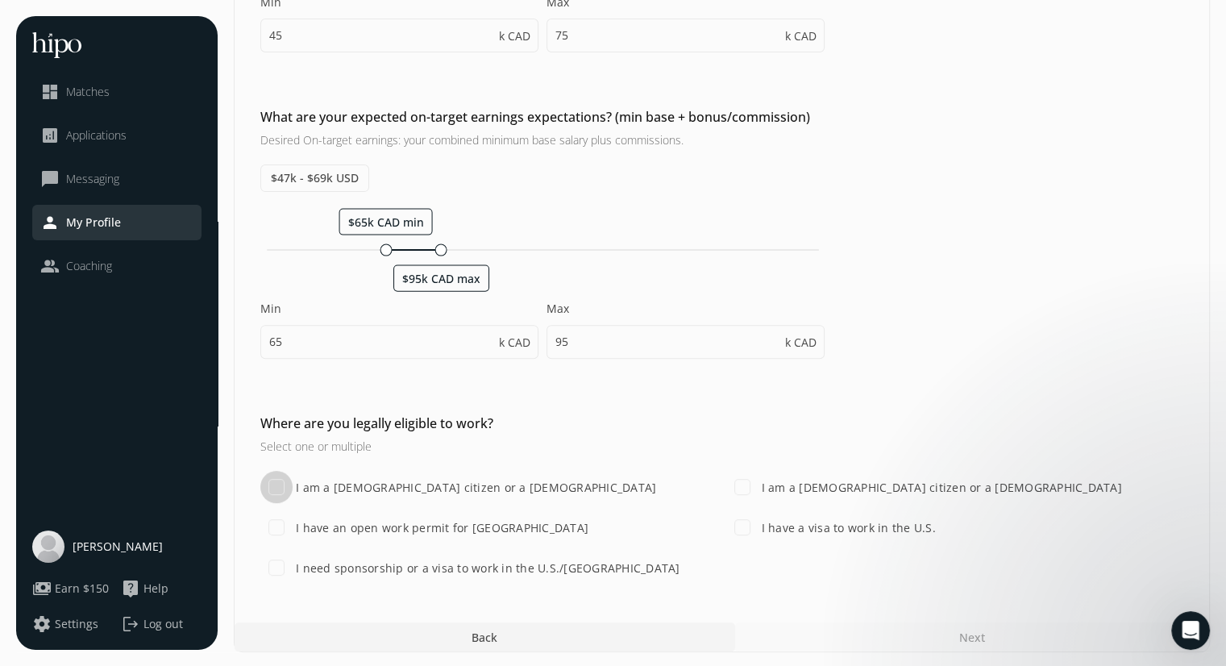
click at [278, 483] on input "I am a [DEMOGRAPHIC_DATA] citizen or a [DEMOGRAPHIC_DATA]" at bounding box center [276, 487] width 32 height 32
checkbox input "true"
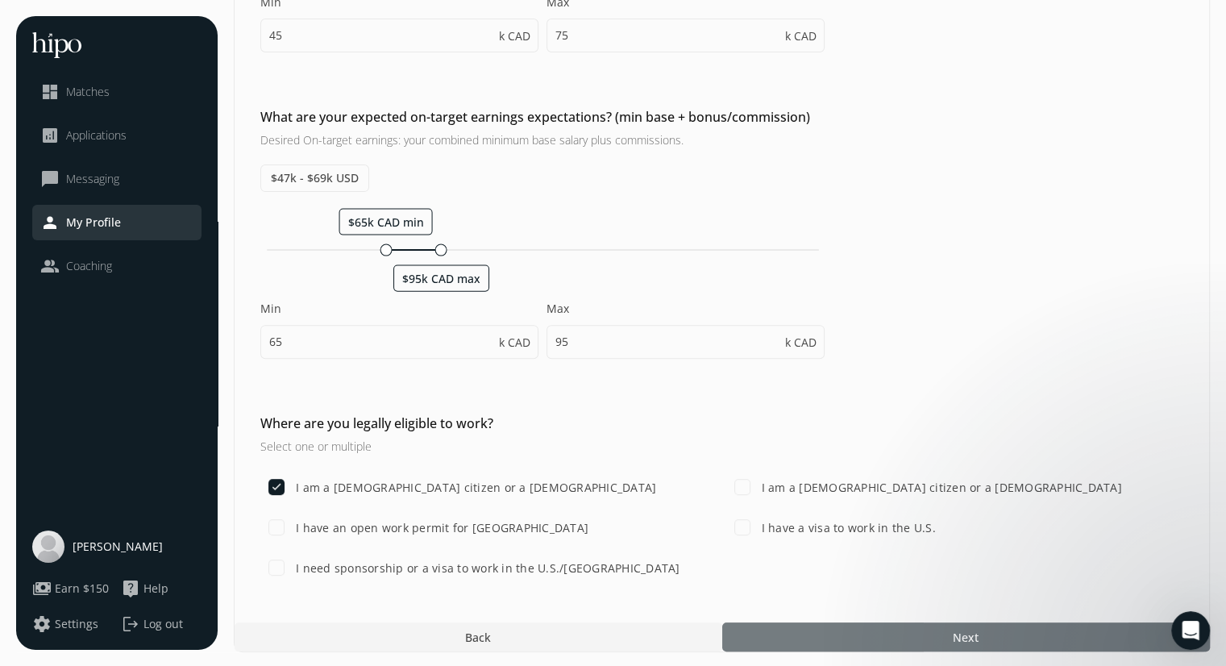
click at [858, 634] on div at bounding box center [965, 636] width 487 height 29
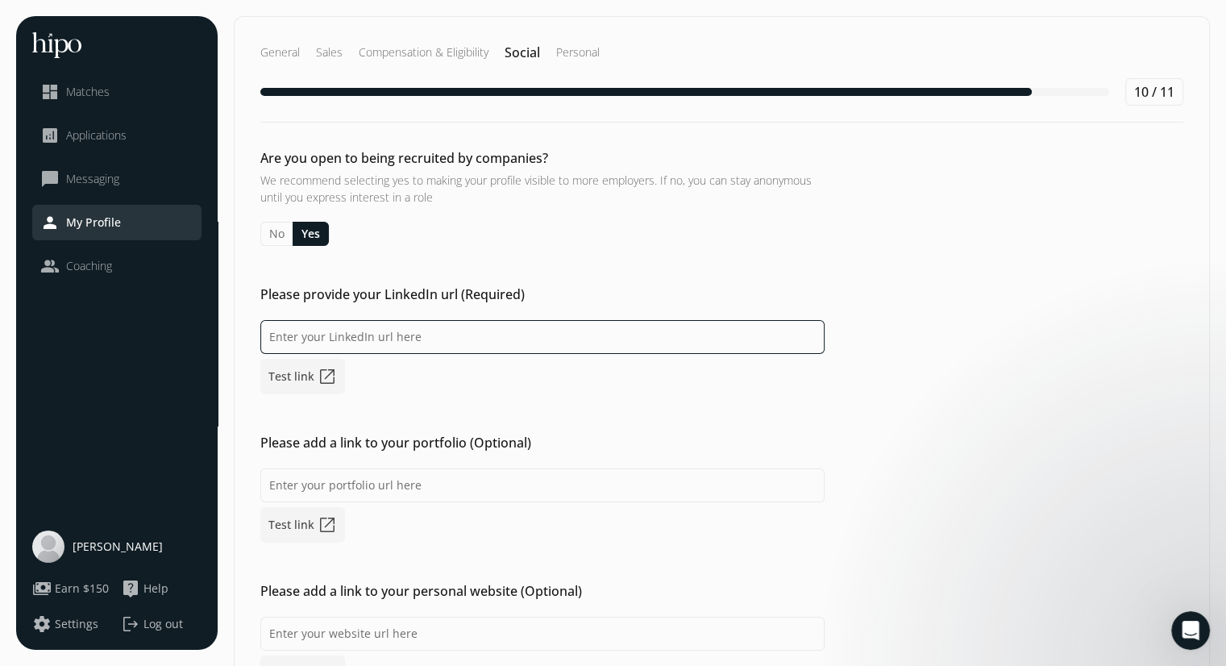
click at [366, 334] on input at bounding box center [542, 337] width 564 height 34
paste input "[URL][DOMAIN_NAME]"
type input "[URL][DOMAIN_NAME]"
click at [297, 374] on link "Test link open_in_new" at bounding box center [302, 376] width 85 height 35
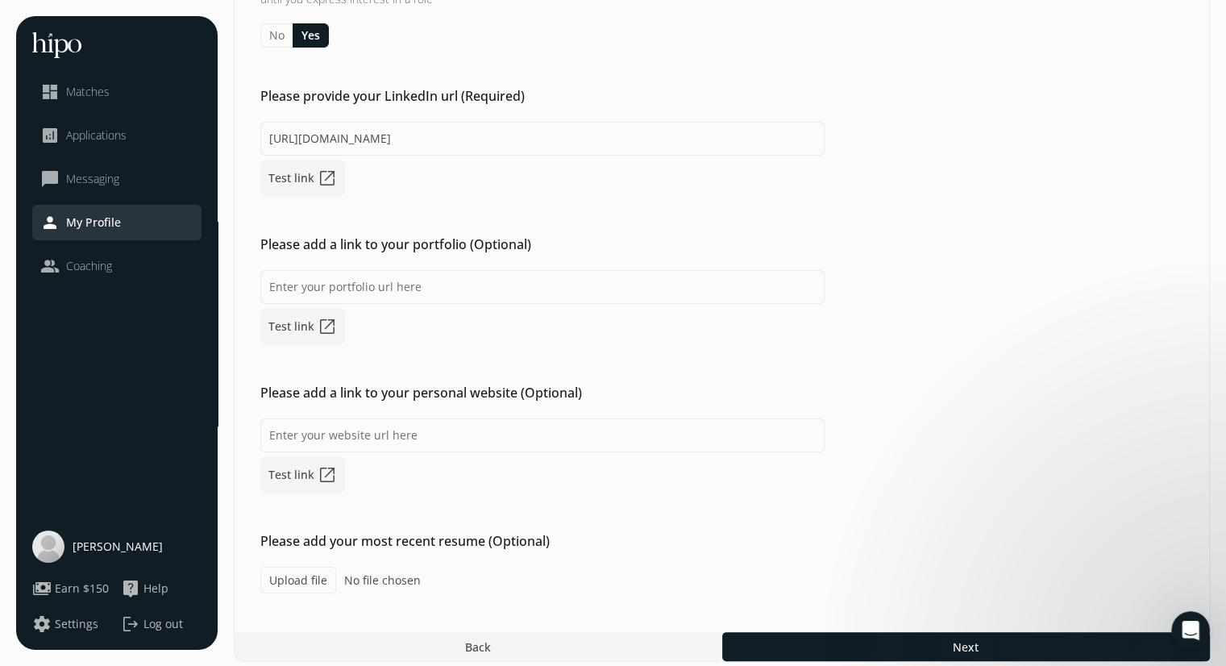
scroll to position [208, 0]
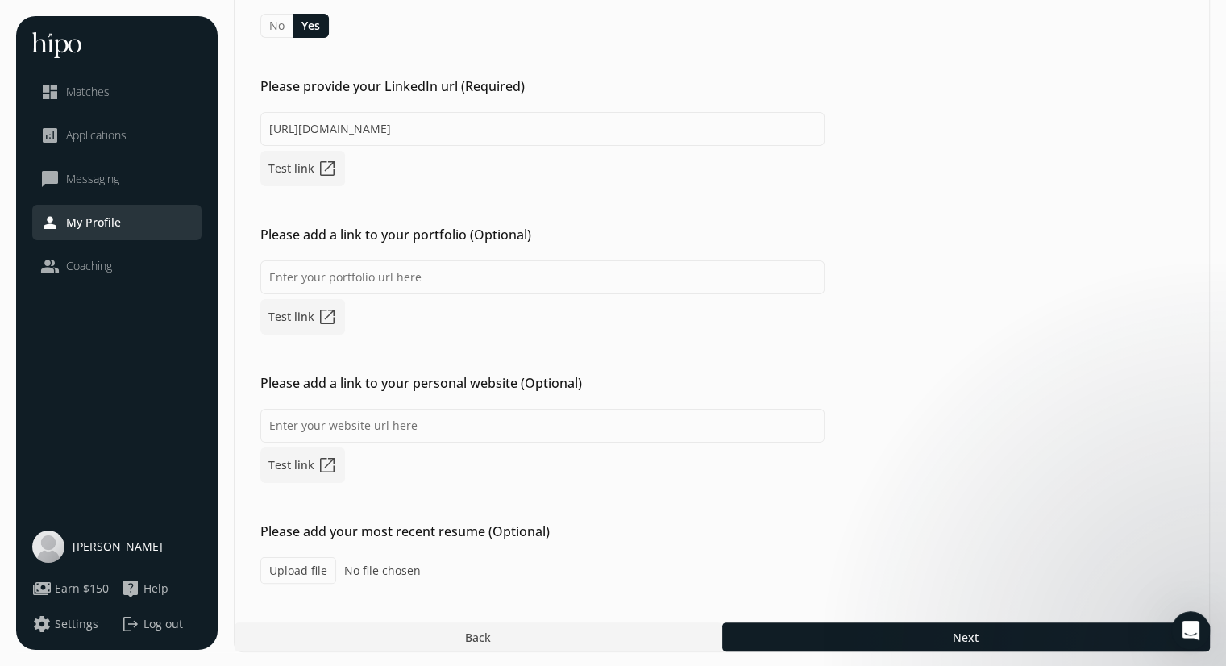
click at [301, 564] on label "Upload file" at bounding box center [298, 570] width 76 height 27
type input "C:\fakepath\Resume [DATE].pdf"
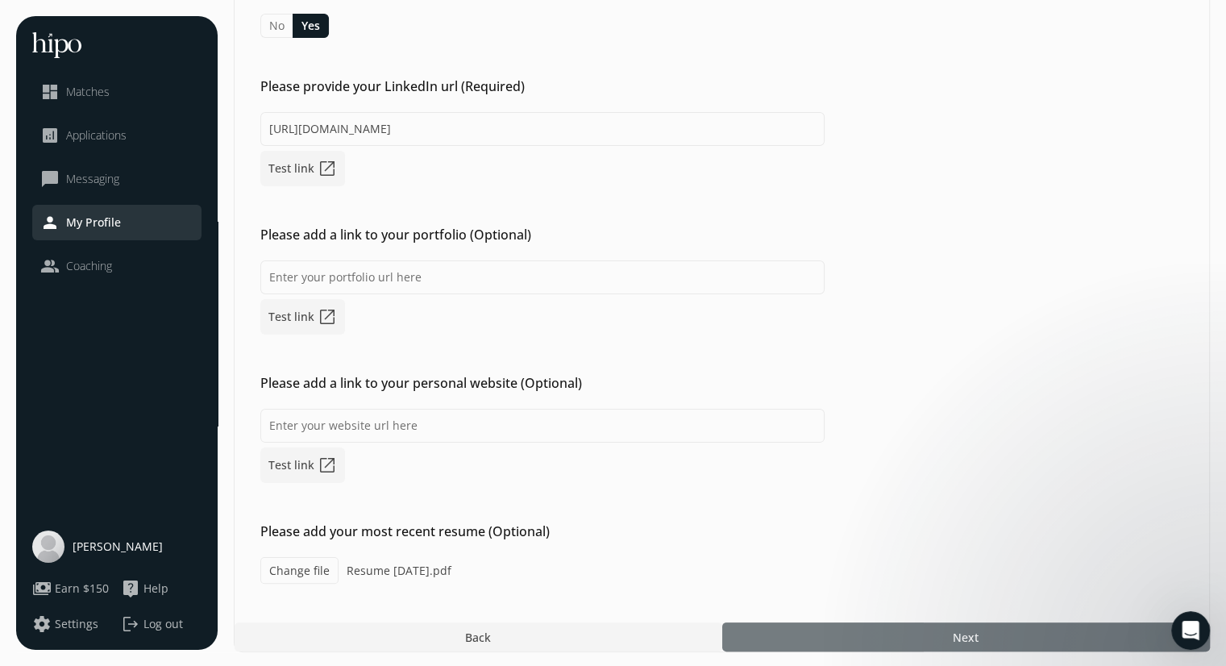
click at [1009, 628] on div at bounding box center [965, 636] width 487 height 29
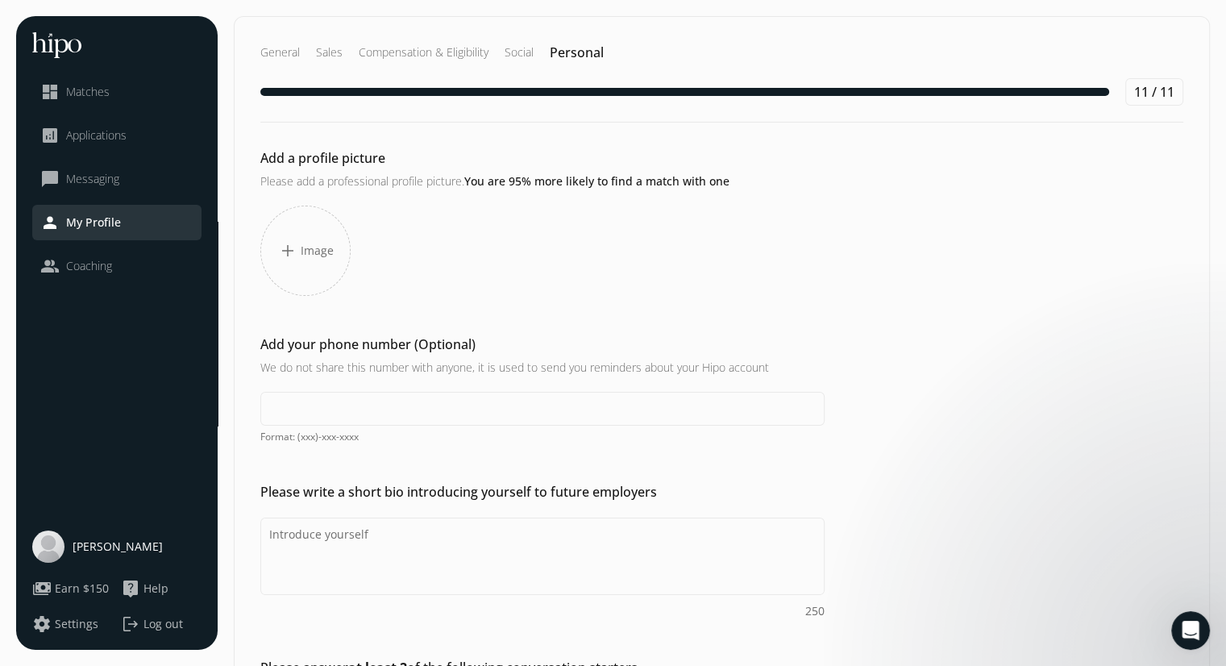
click at [316, 244] on span "Image" at bounding box center [317, 251] width 33 height 16
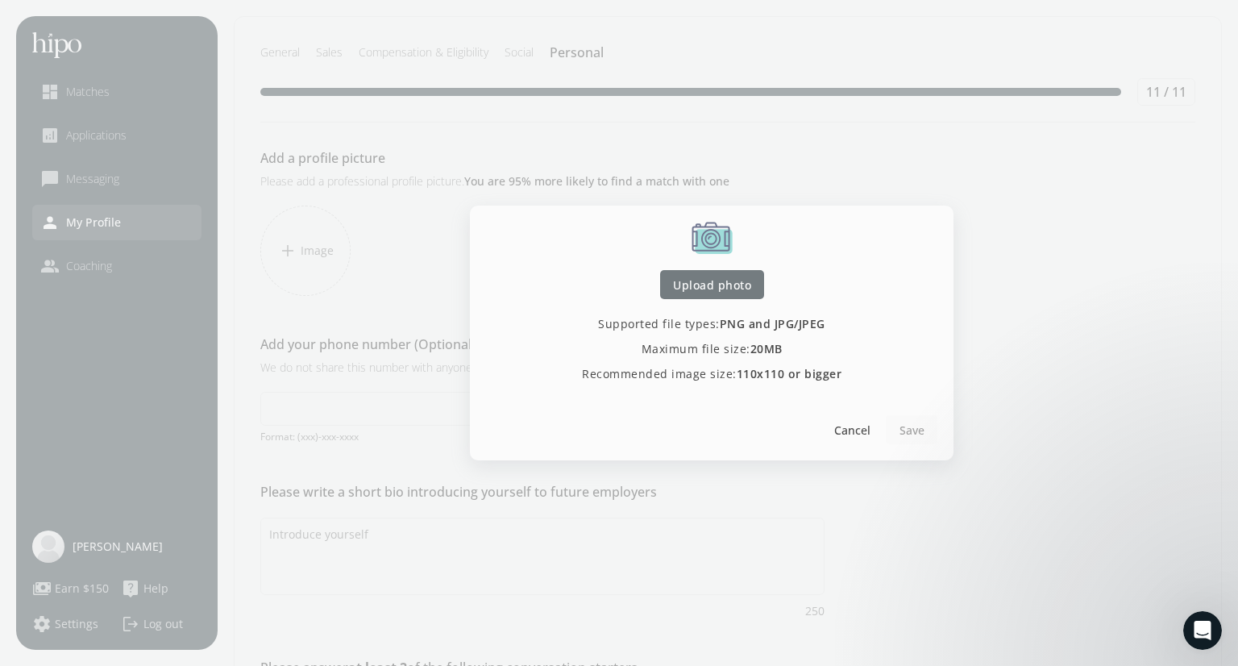
click at [685, 283] on span "Upload photo" at bounding box center [712, 284] width 78 height 17
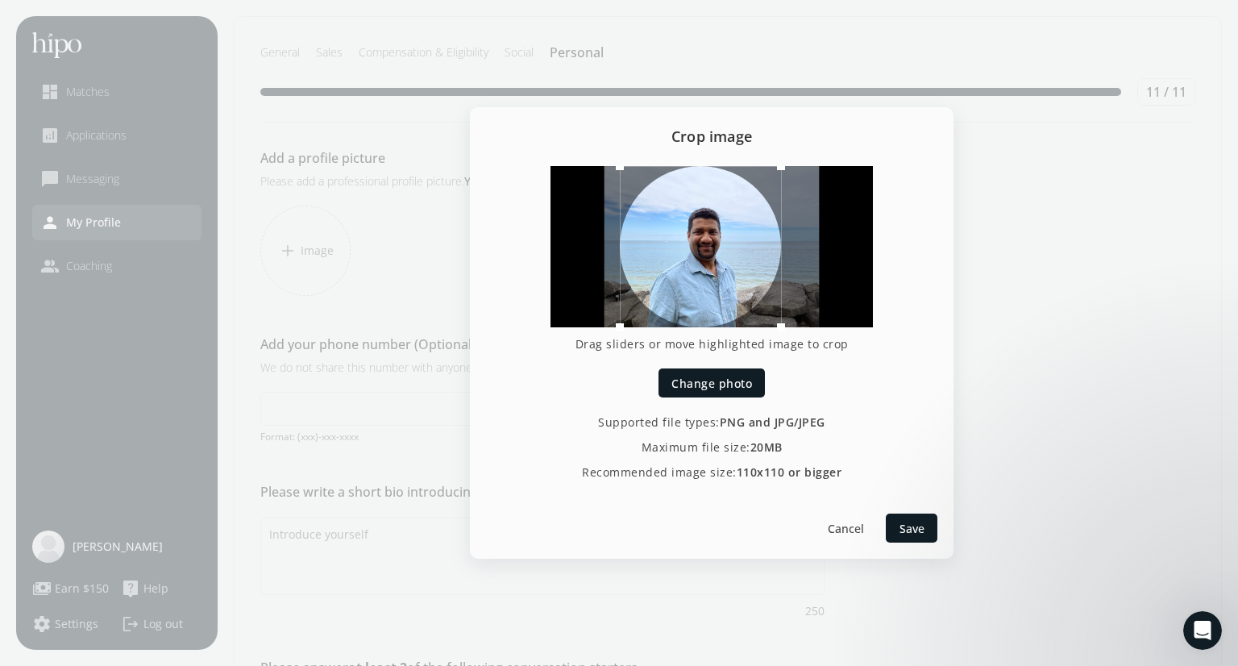
drag, startPoint x: 709, startPoint y: 264, endPoint x: 682, endPoint y: 265, distance: 27.4
click at [682, 265] on div at bounding box center [700, 246] width 161 height 161
click at [912, 524] on span "Save" at bounding box center [911, 528] width 25 height 17
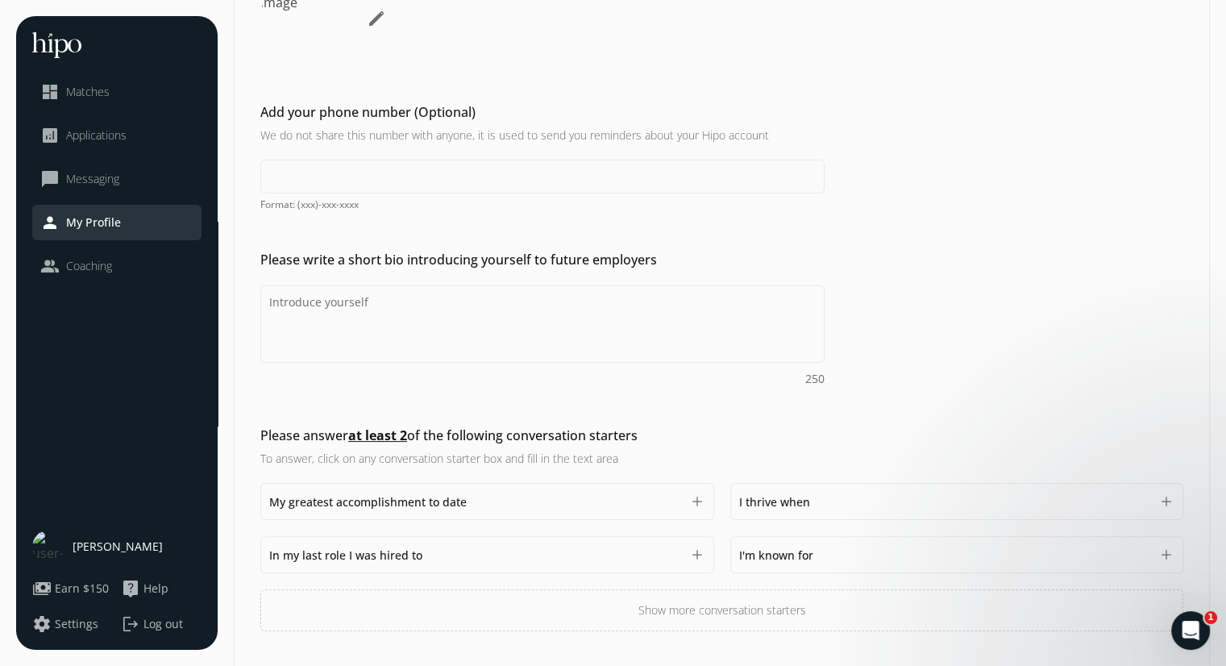
scroll to position [280, 0]
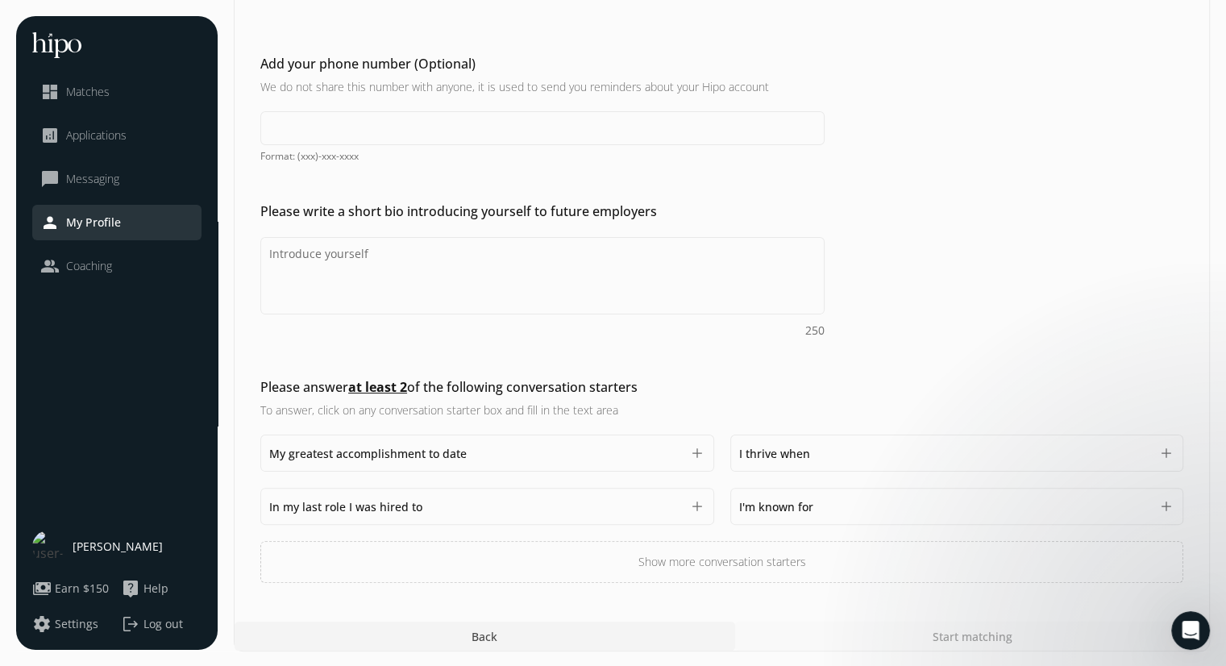
click at [698, 445] on button "add" at bounding box center [697, 453] width 16 height 16
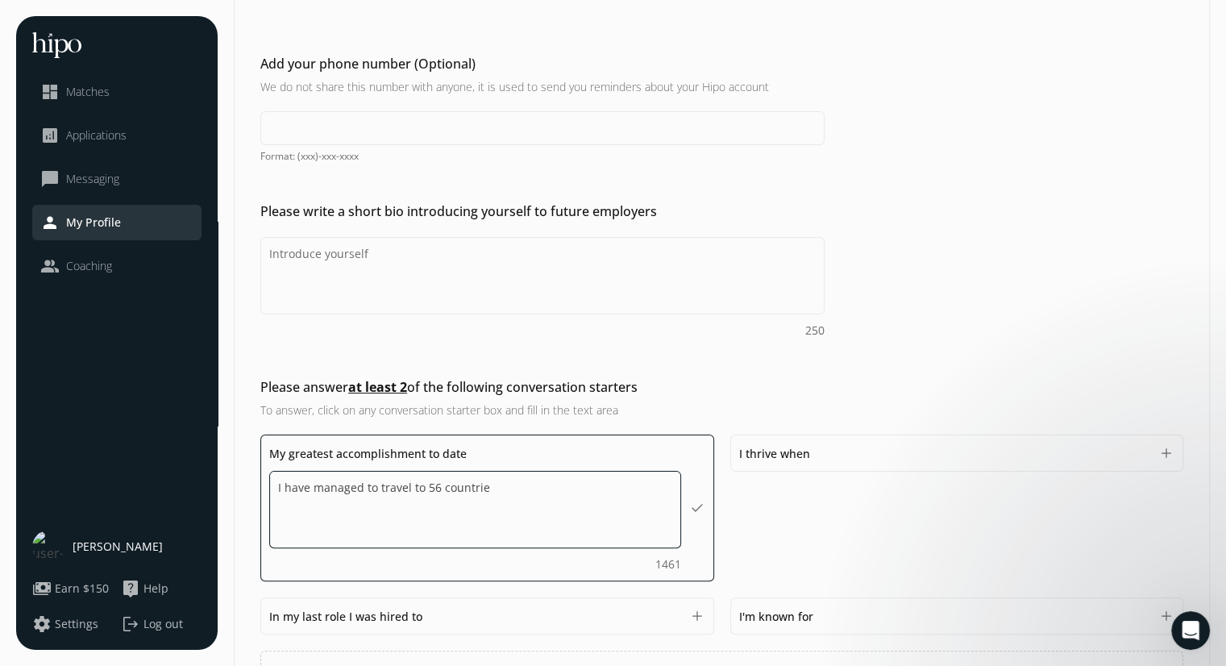
type textarea "I have managed to travel to 56 countries"
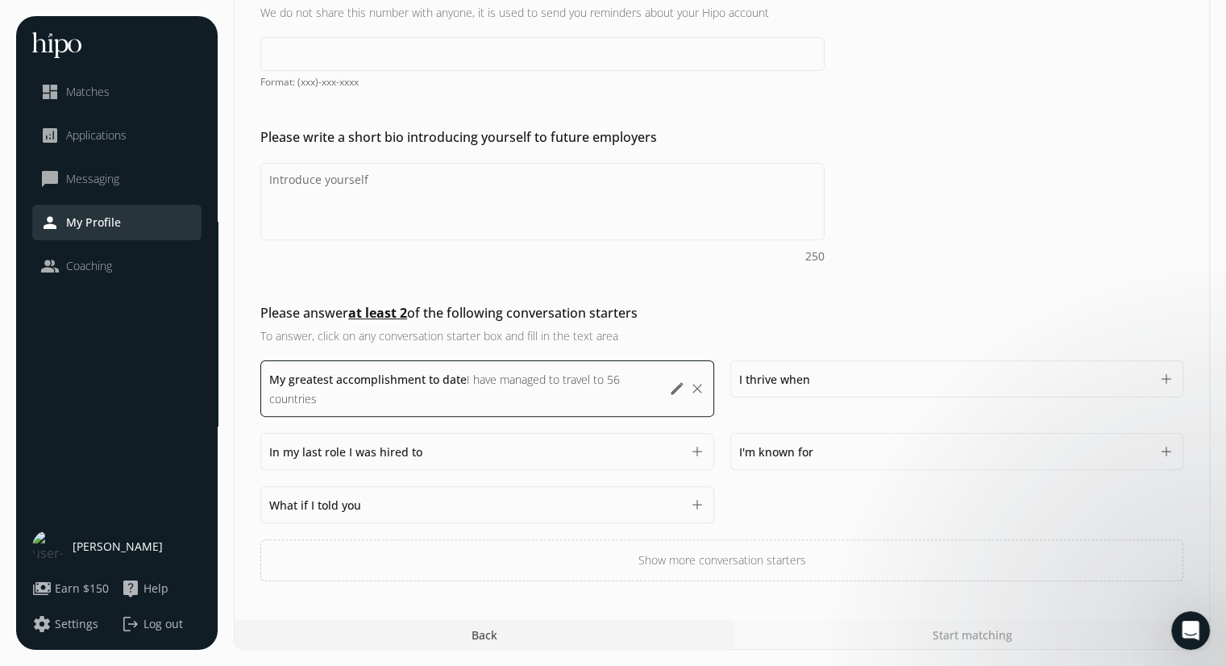
scroll to position [352, 0]
click at [783, 516] on div "My greatest accomplishment to date I have managed to travel to 56 countries I h…" at bounding box center [721, 473] width 923 height 221
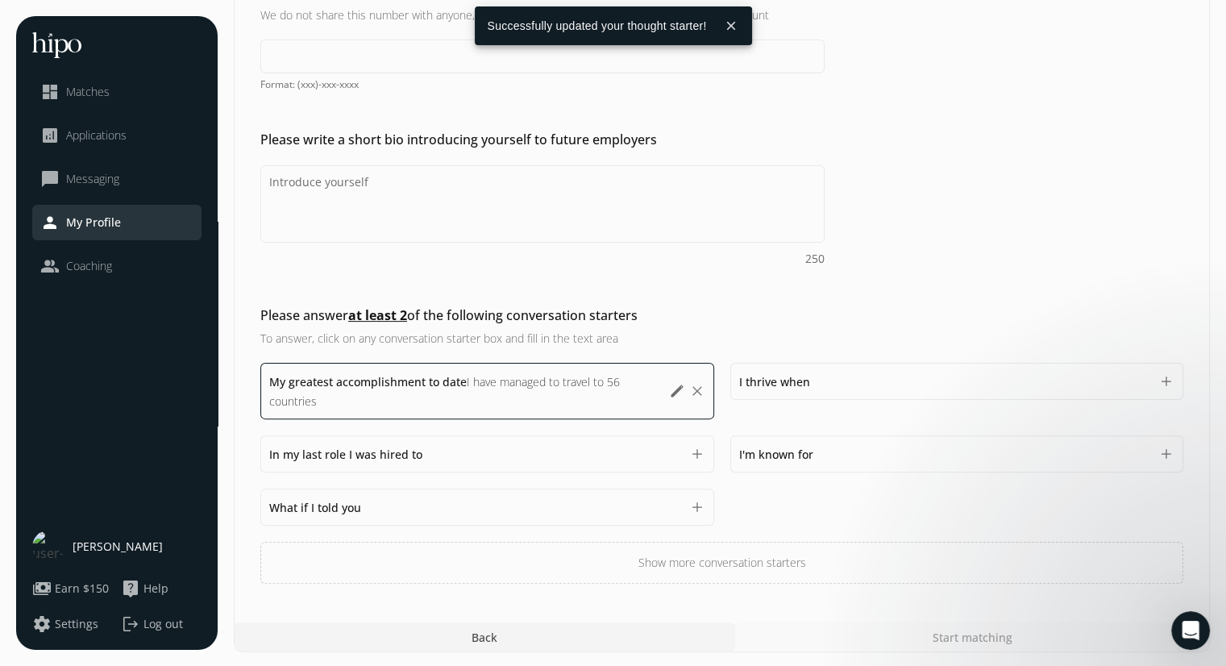
click at [799, 449] on span "I'm known for" at bounding box center [776, 453] width 74 height 15
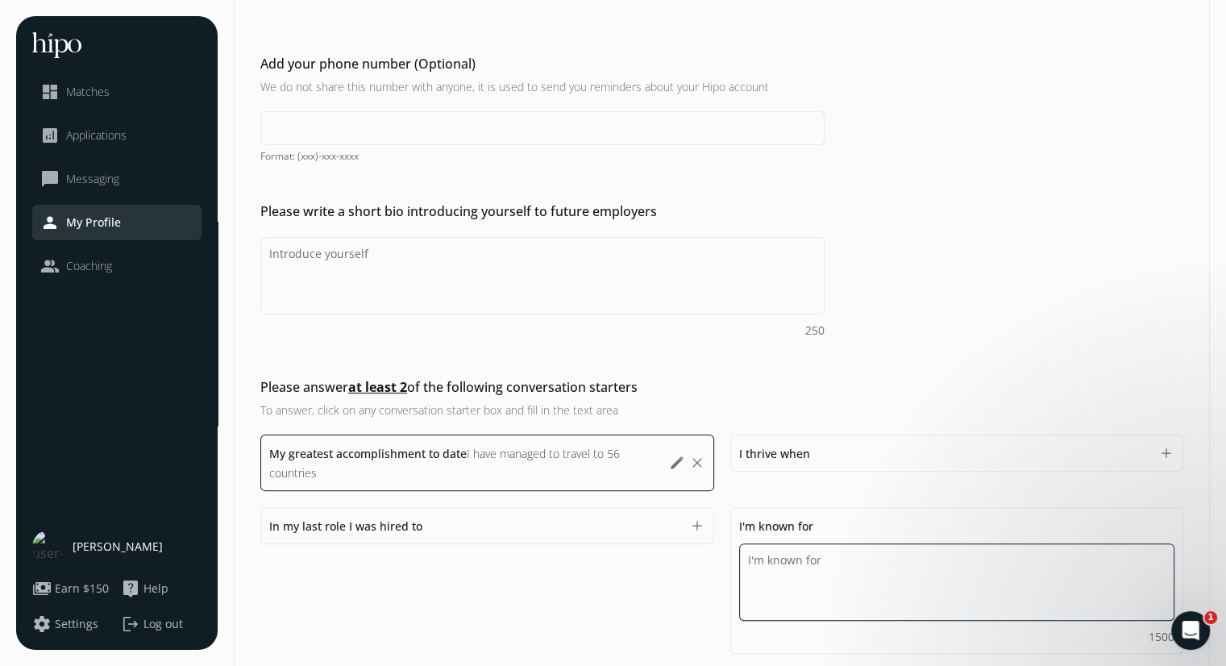
scroll to position [274, 0]
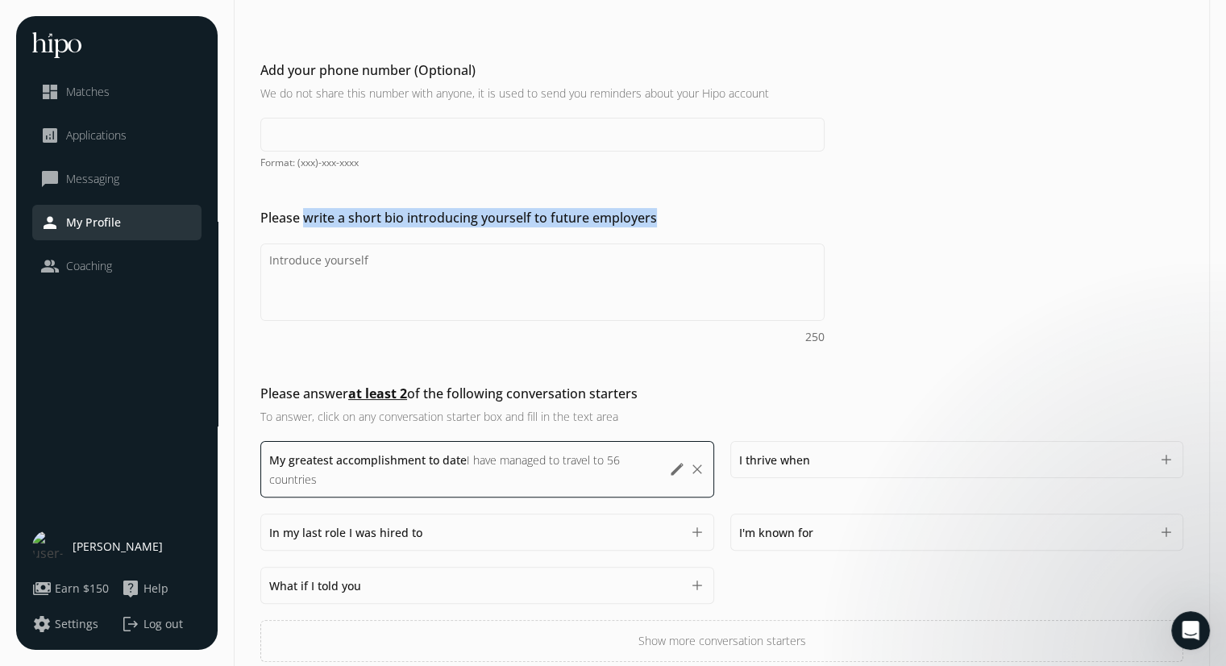
drag, startPoint x: 305, startPoint y: 218, endPoint x: 675, endPoint y: 218, distance: 370.6
click at [675, 218] on h2 "Please write a short bio introducing yourself to future employers" at bounding box center [542, 217] width 564 height 19
copy h2 "write a short bio introducing yourself to future employers"
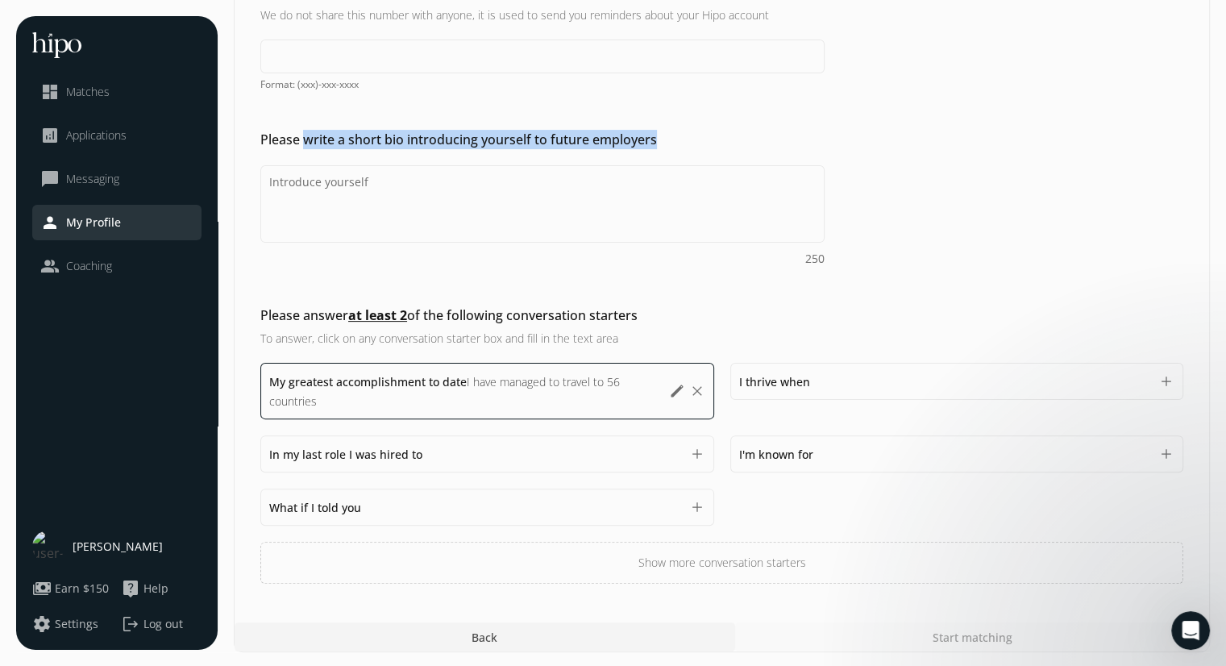
click at [857, 567] on button "Show more conversation starters" at bounding box center [721, 562] width 923 height 42
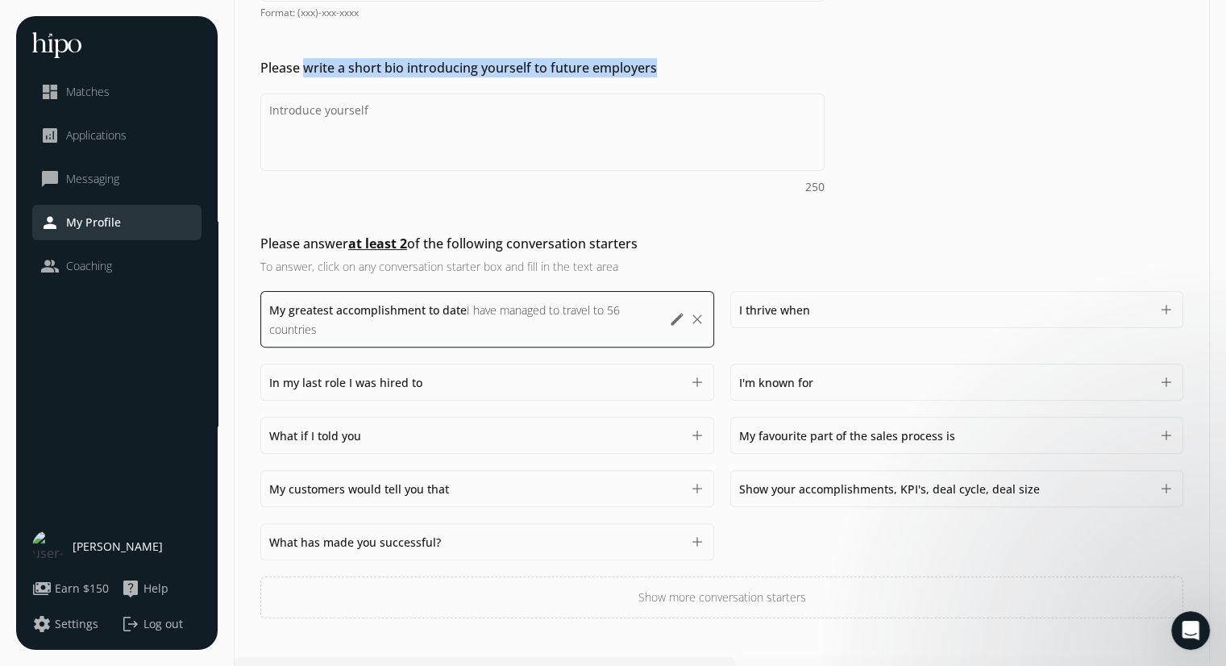
scroll to position [425, 0]
click at [759, 579] on button "Show more conversation starters" at bounding box center [721, 595] width 923 height 42
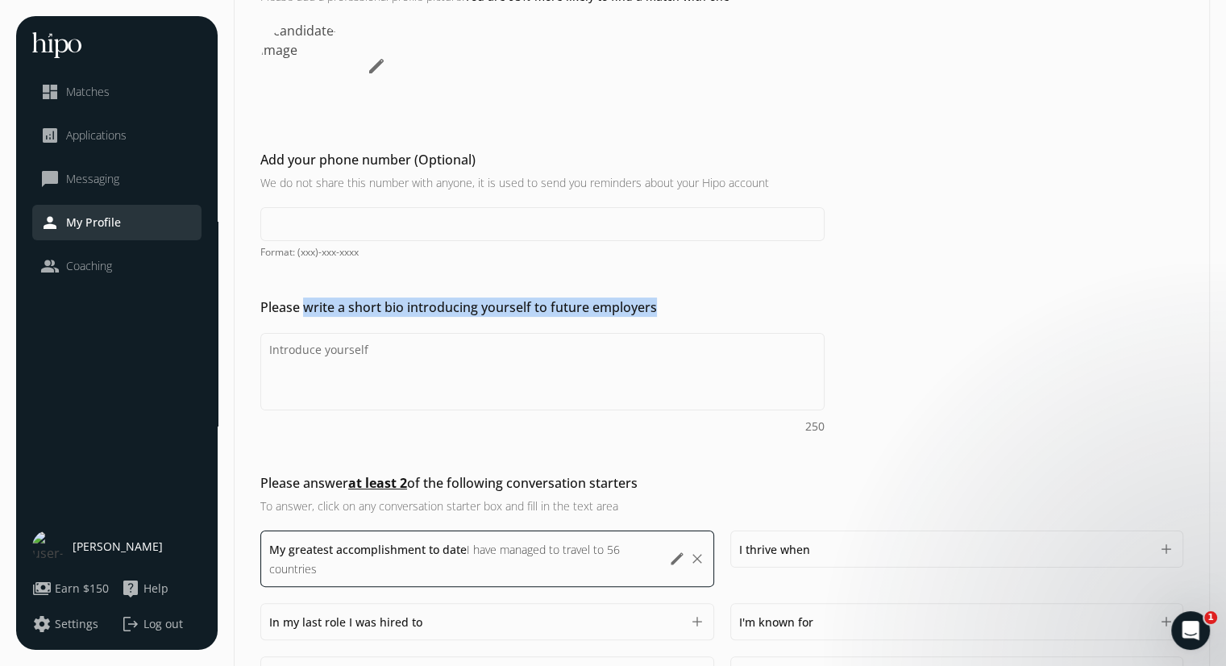
scroll to position [175, 0]
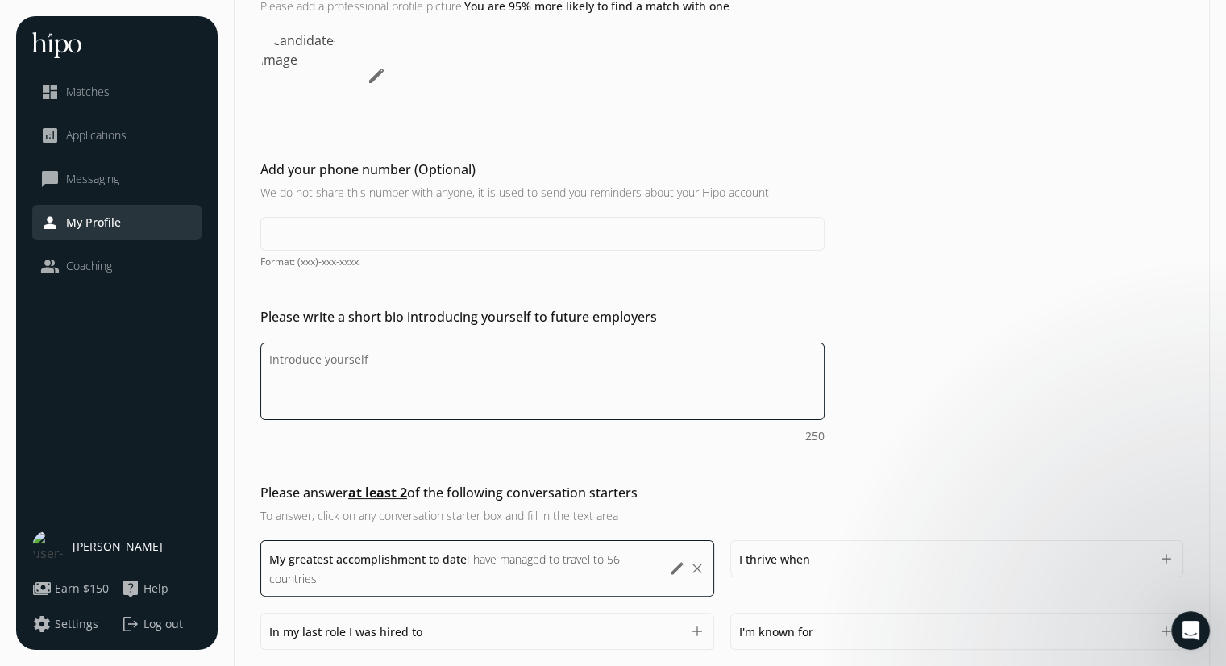
click at [564, 363] on textarea "Do you feel like we missed asking any questions that would improve your profile…" at bounding box center [542, 380] width 564 height 77
type textarea "C"
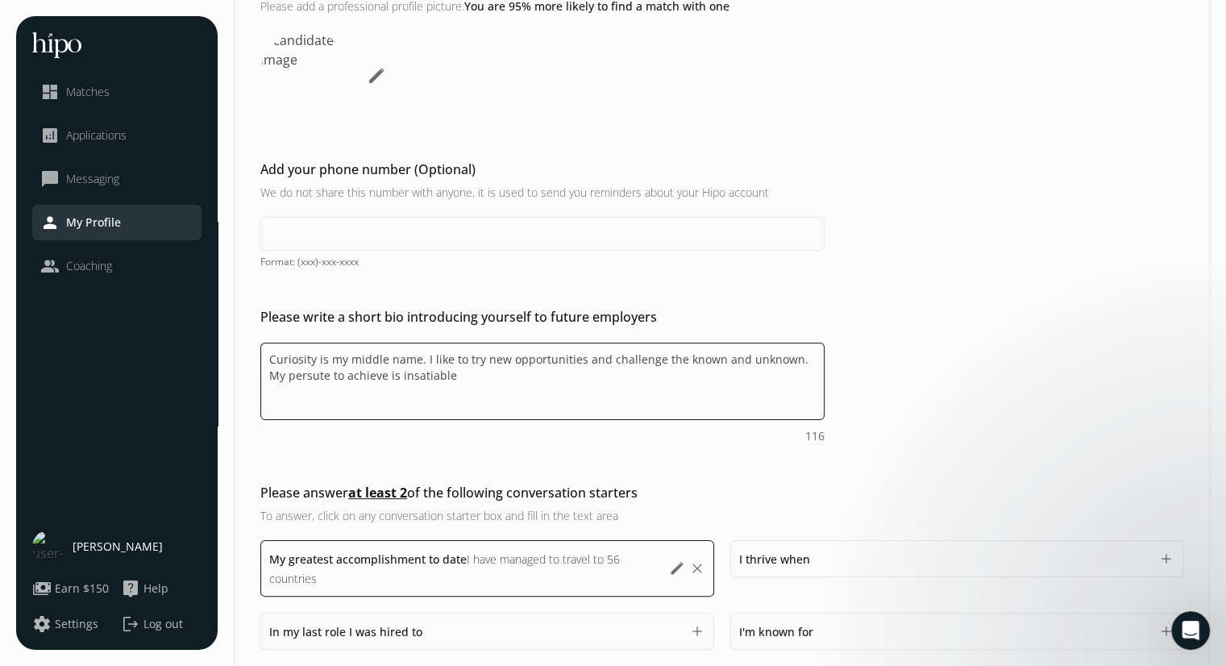
paste textarea "at the core of who I am. I thrive on exploring new opportunities and challengin…"
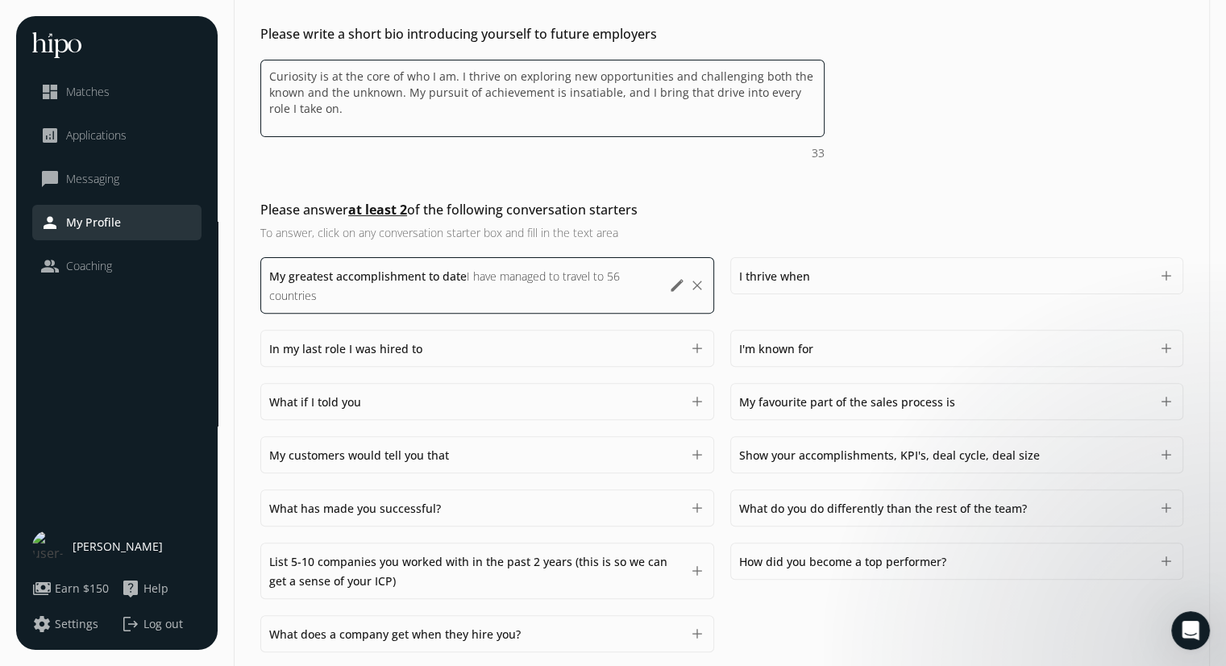
scroll to position [458, 0]
type textarea "Curiosity is at the core of who I am. I thrive on exploring new opportunities a…"
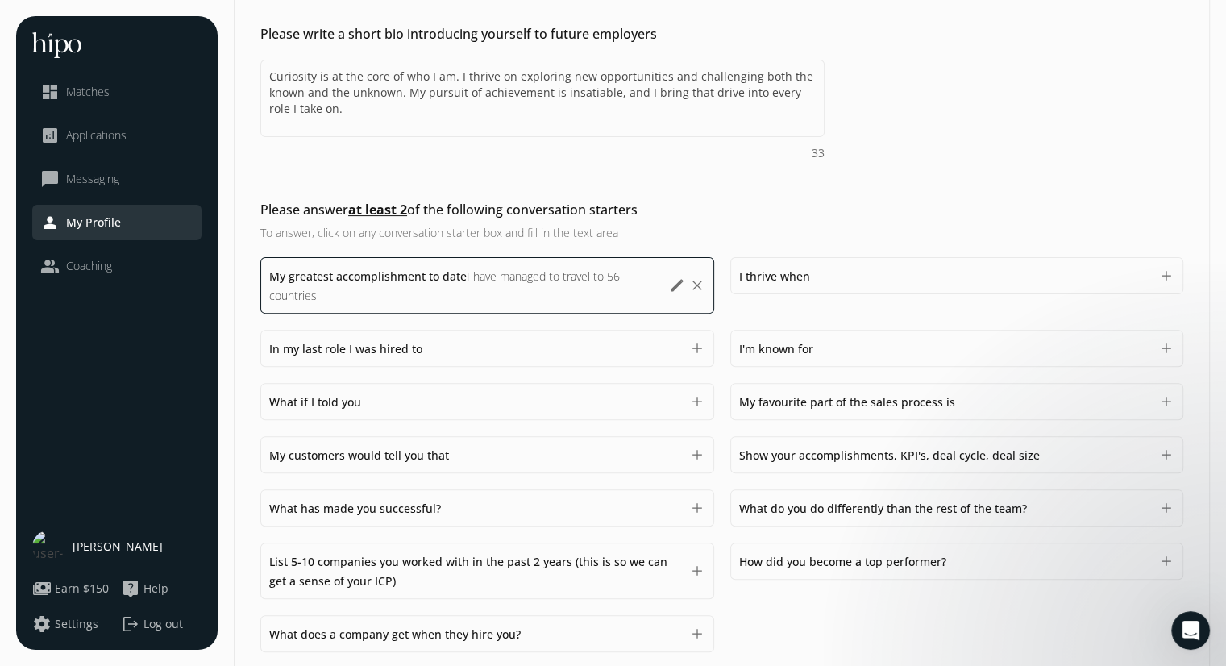
click at [696, 459] on button "add" at bounding box center [697, 454] width 16 height 16
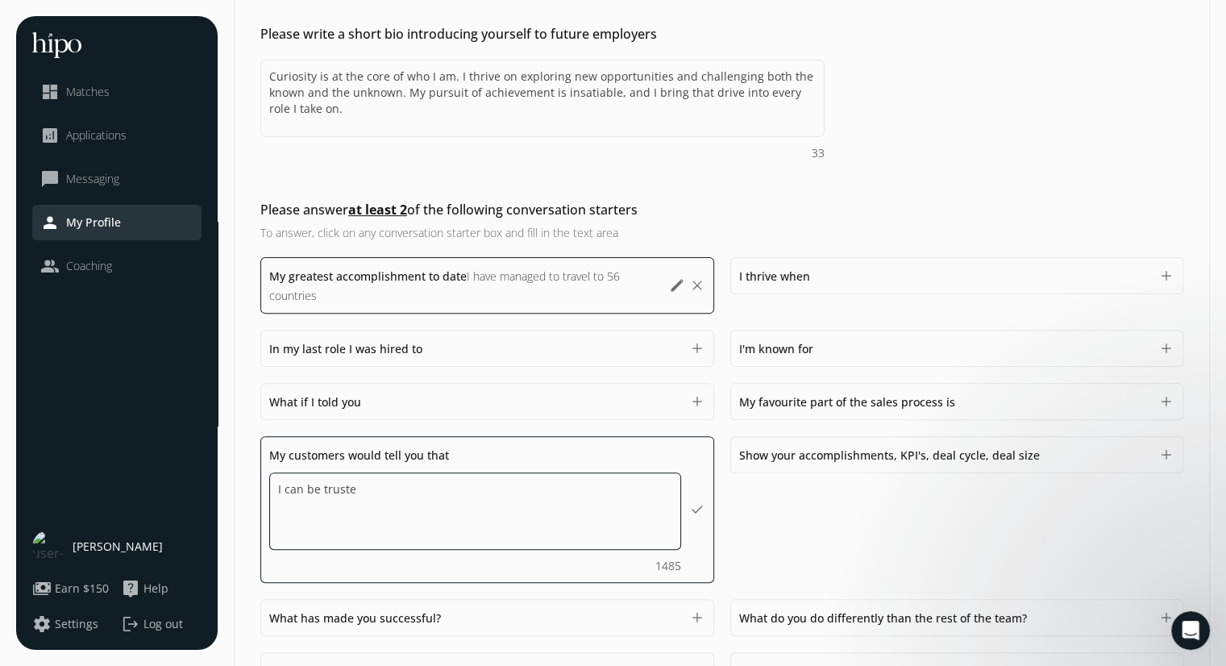
type textarea "I can be trusted"
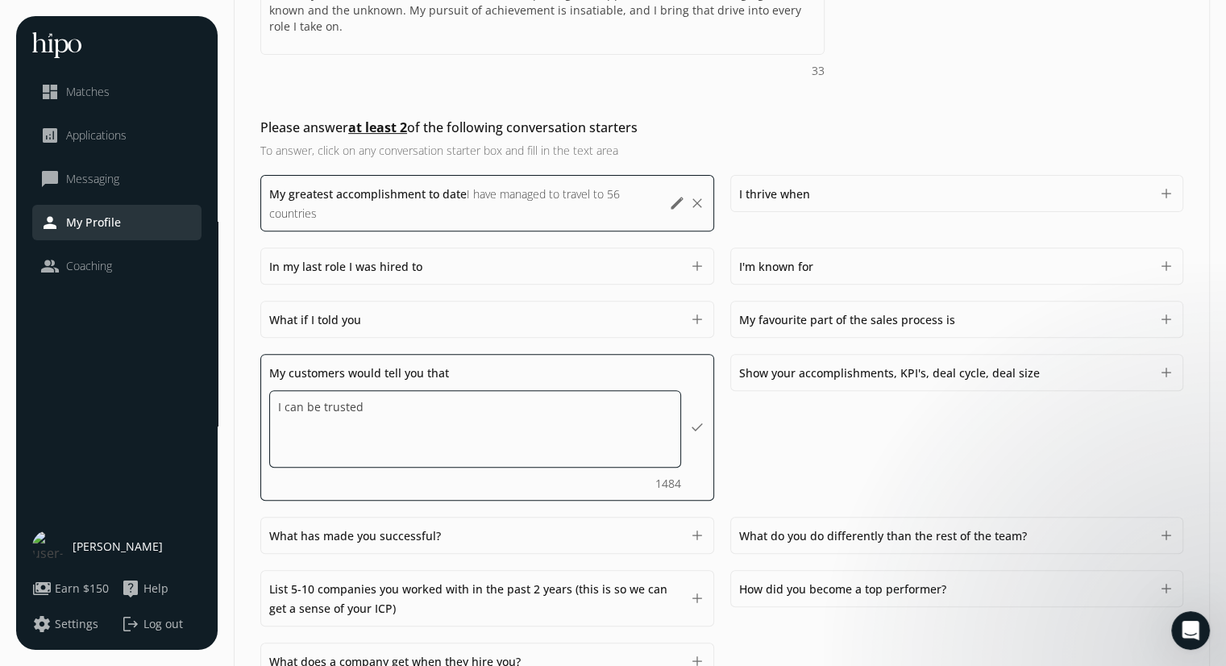
scroll to position [541, 0]
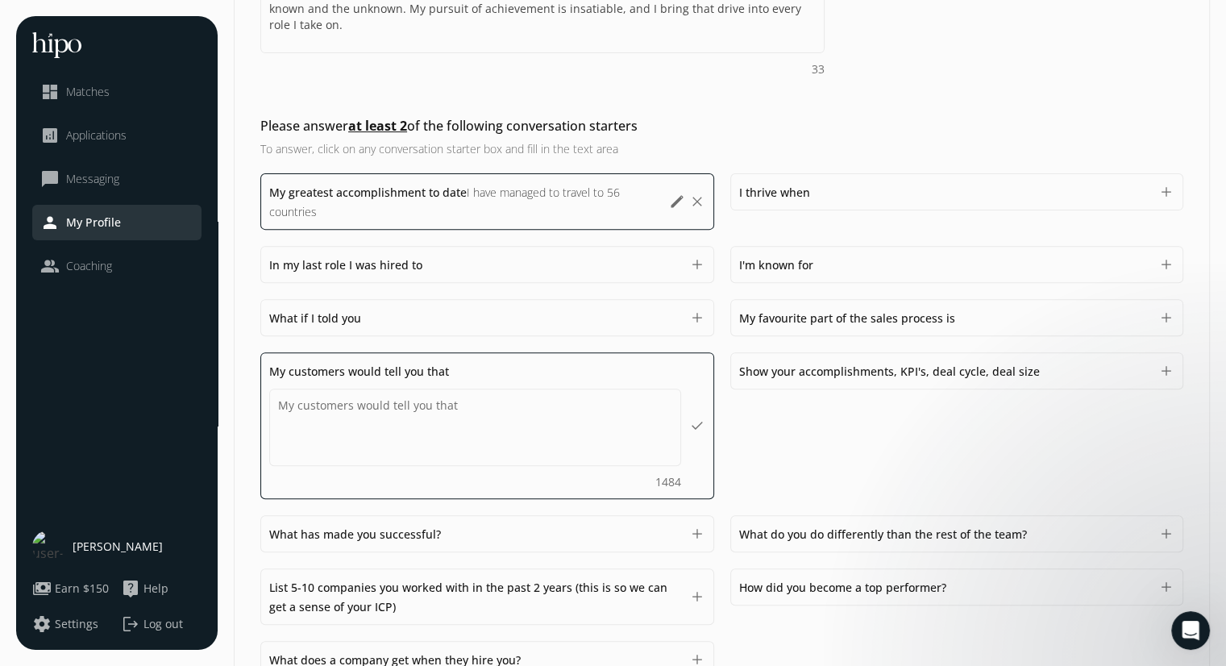
click at [694, 323] on button "add" at bounding box center [697, 317] width 16 height 16
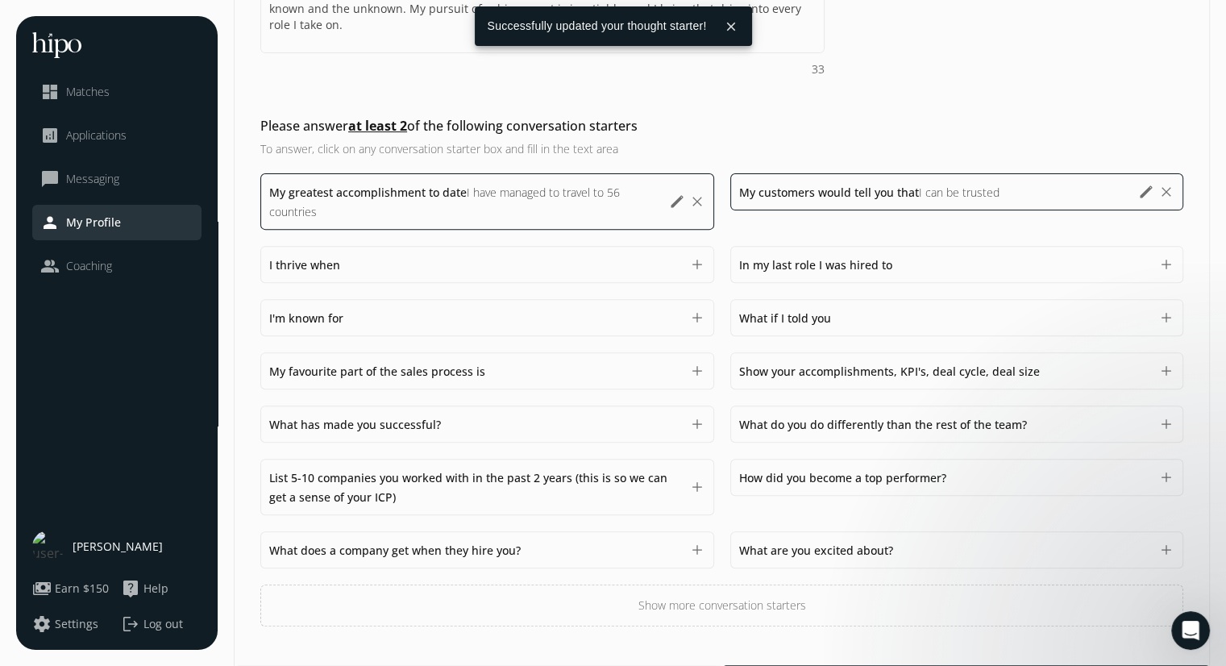
click at [1165, 317] on button "add" at bounding box center [1166, 317] width 16 height 16
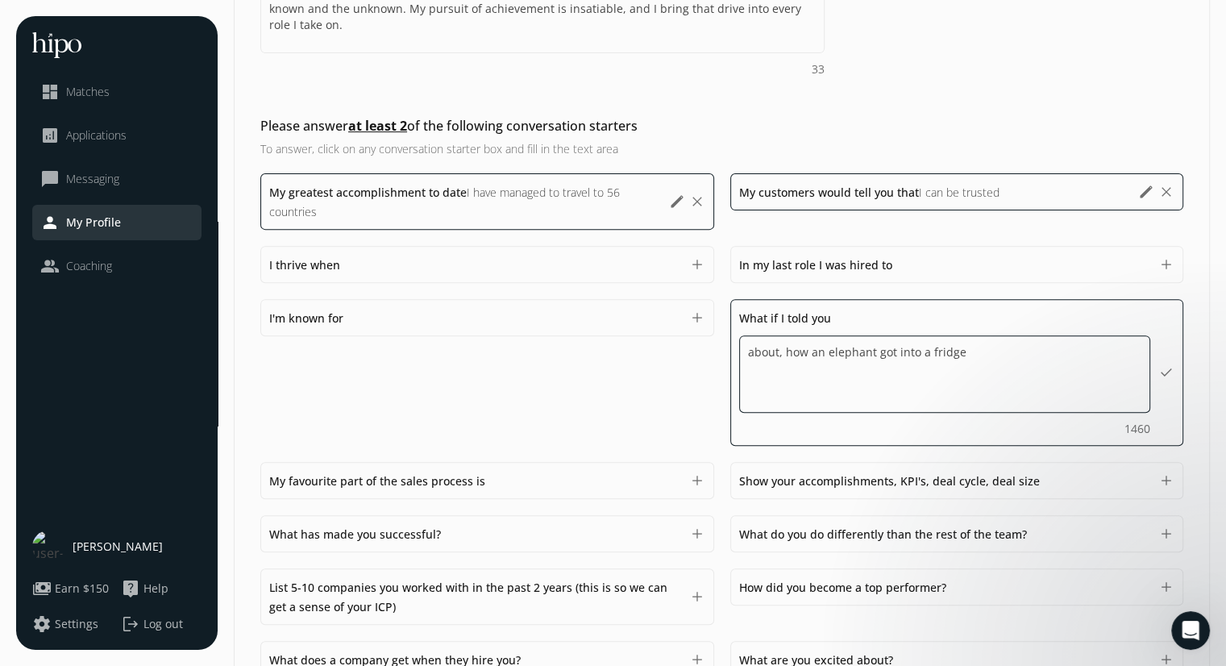
type textarea "about, how an elephant got into a fridge?"
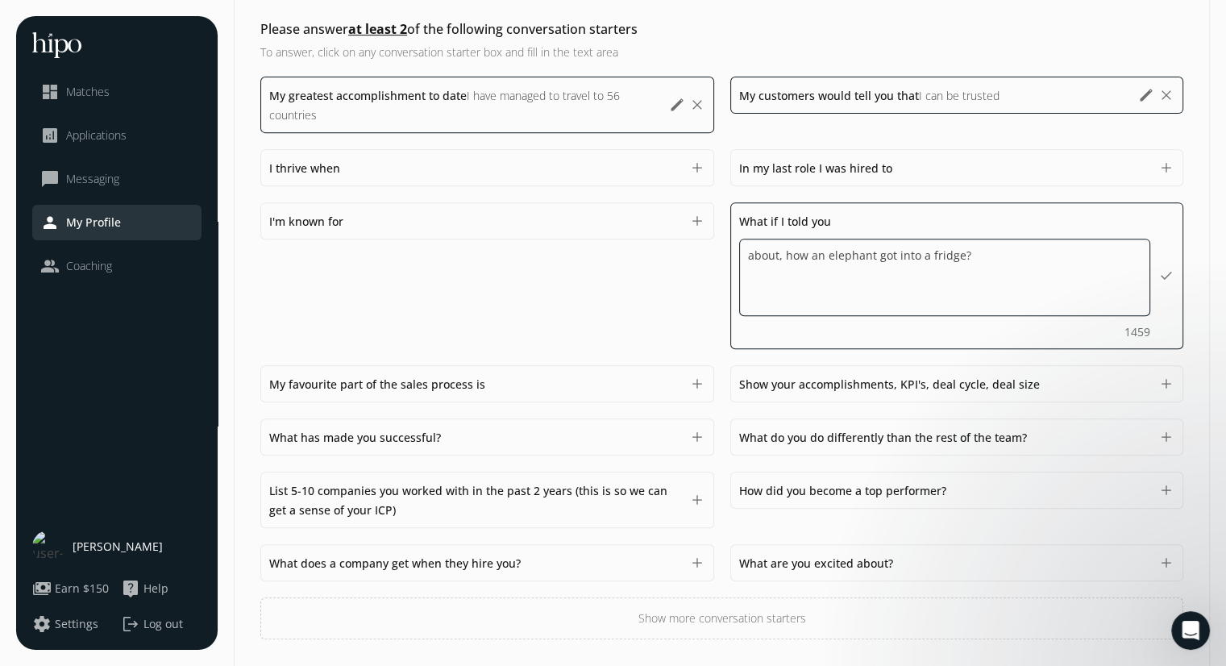
scroll to position [693, 0]
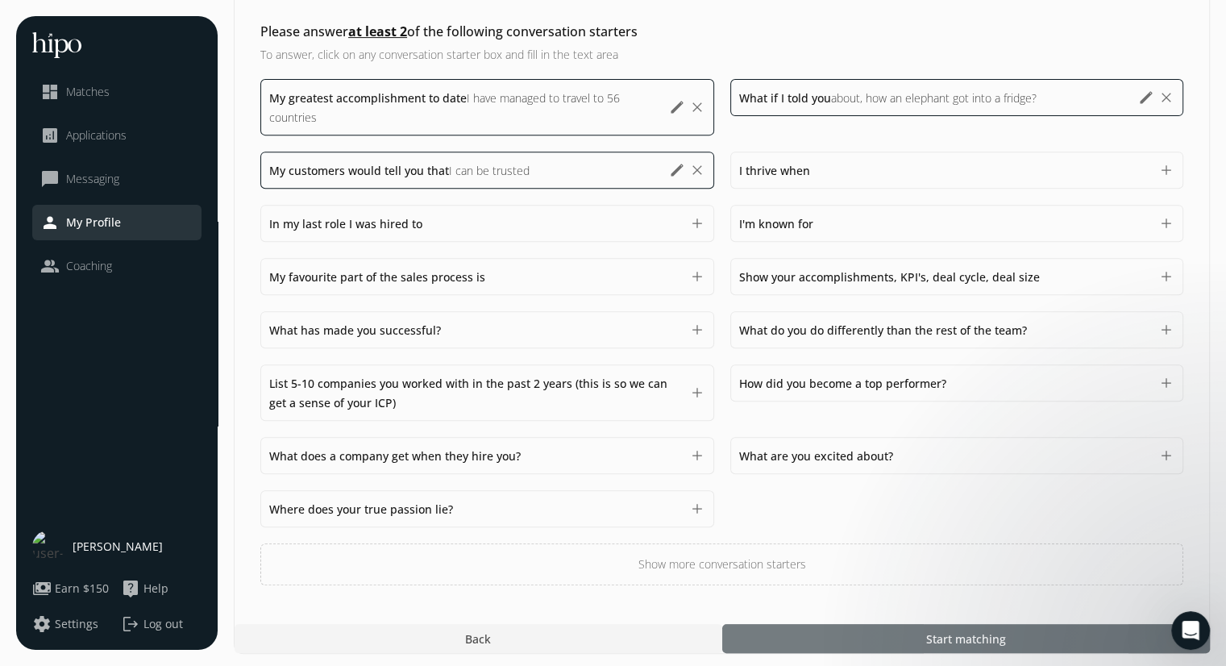
click at [983, 630] on span "Start matching" at bounding box center [965, 638] width 80 height 17
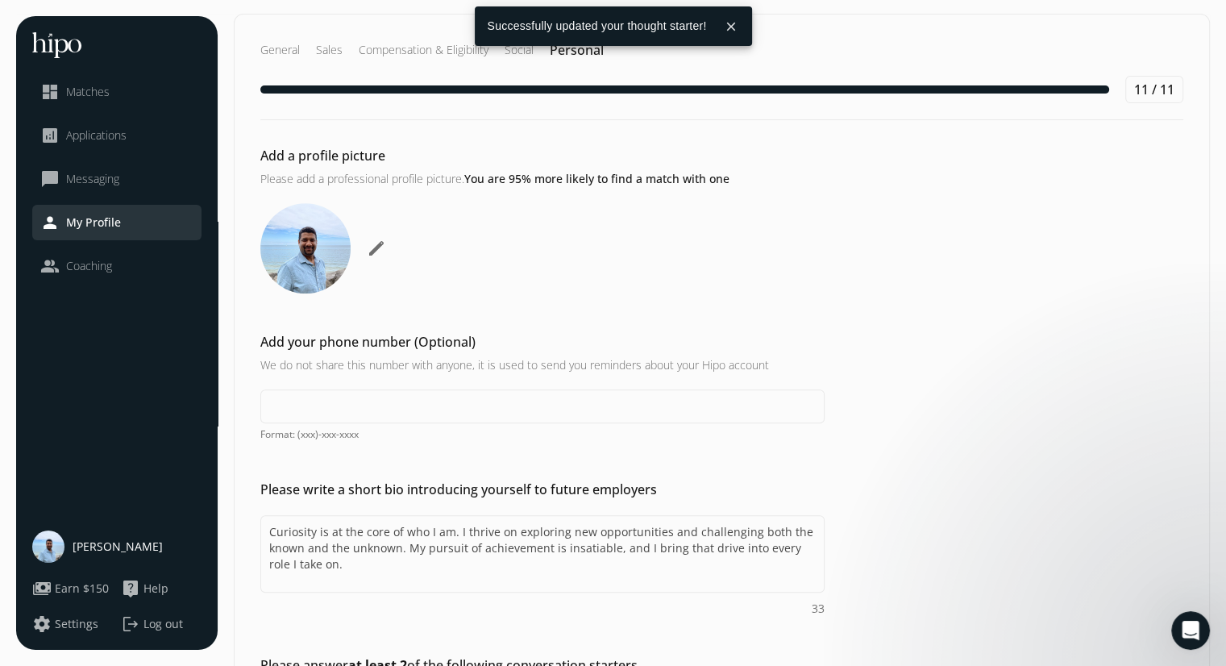
scroll to position [636, 0]
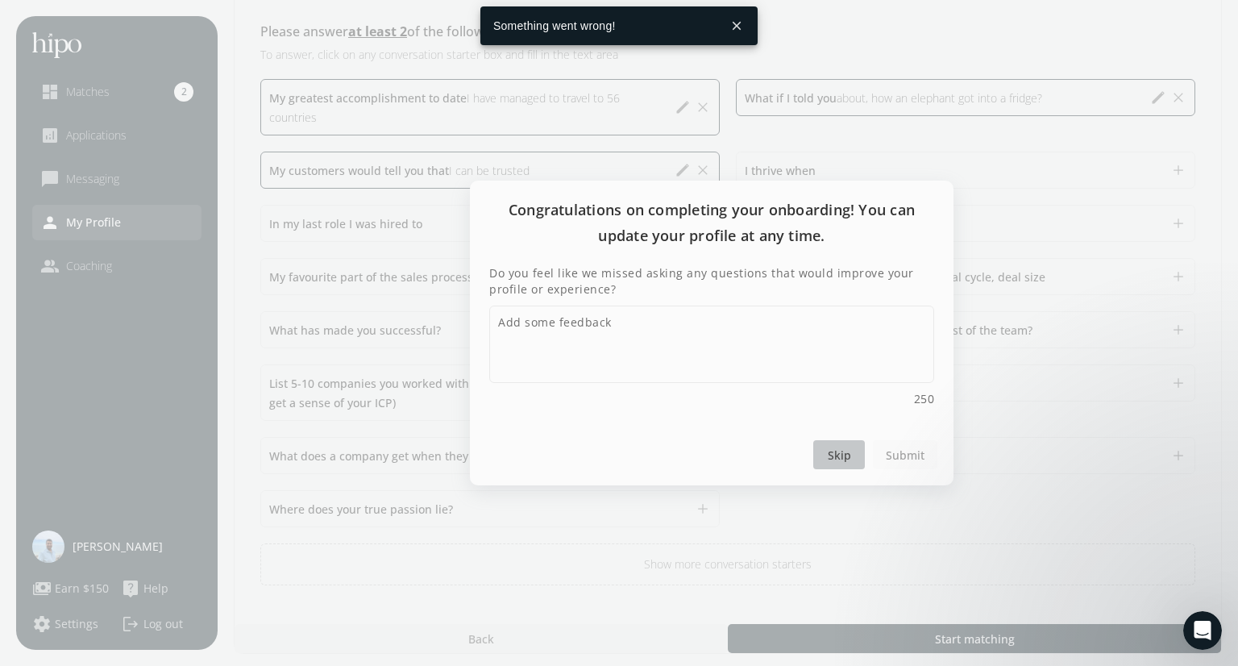
click at [844, 454] on span "Skip" at bounding box center [838, 454] width 23 height 17
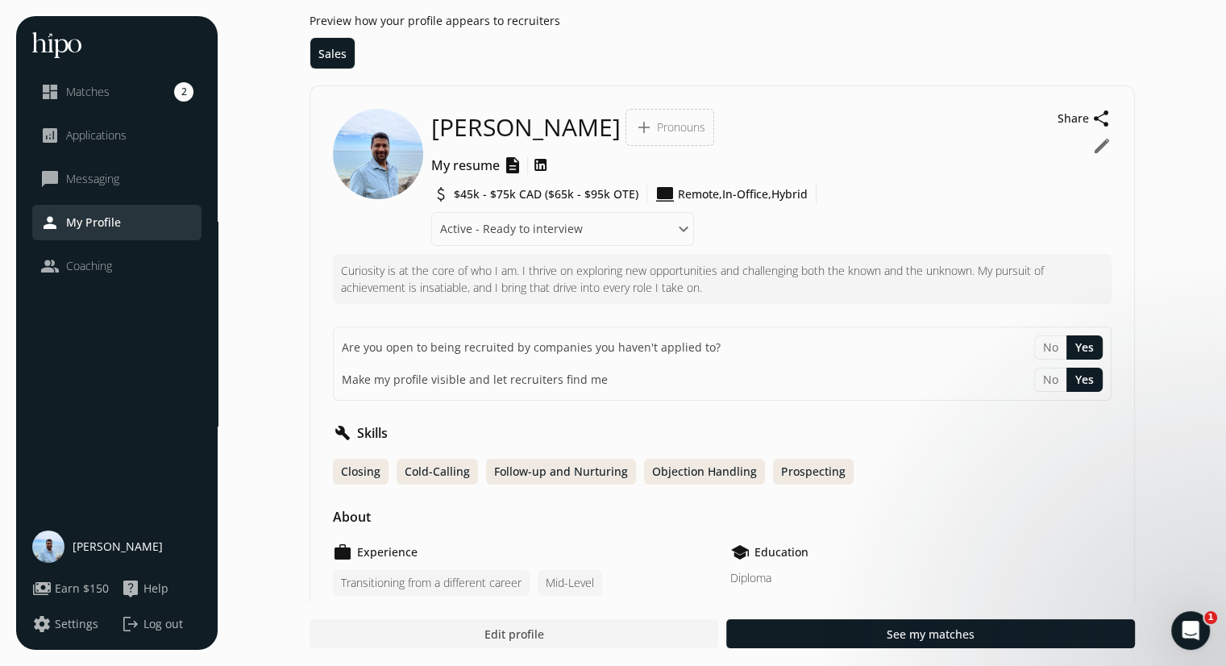
scroll to position [5, 0]
click at [657, 127] on span "Pronouns" at bounding box center [681, 126] width 48 height 16
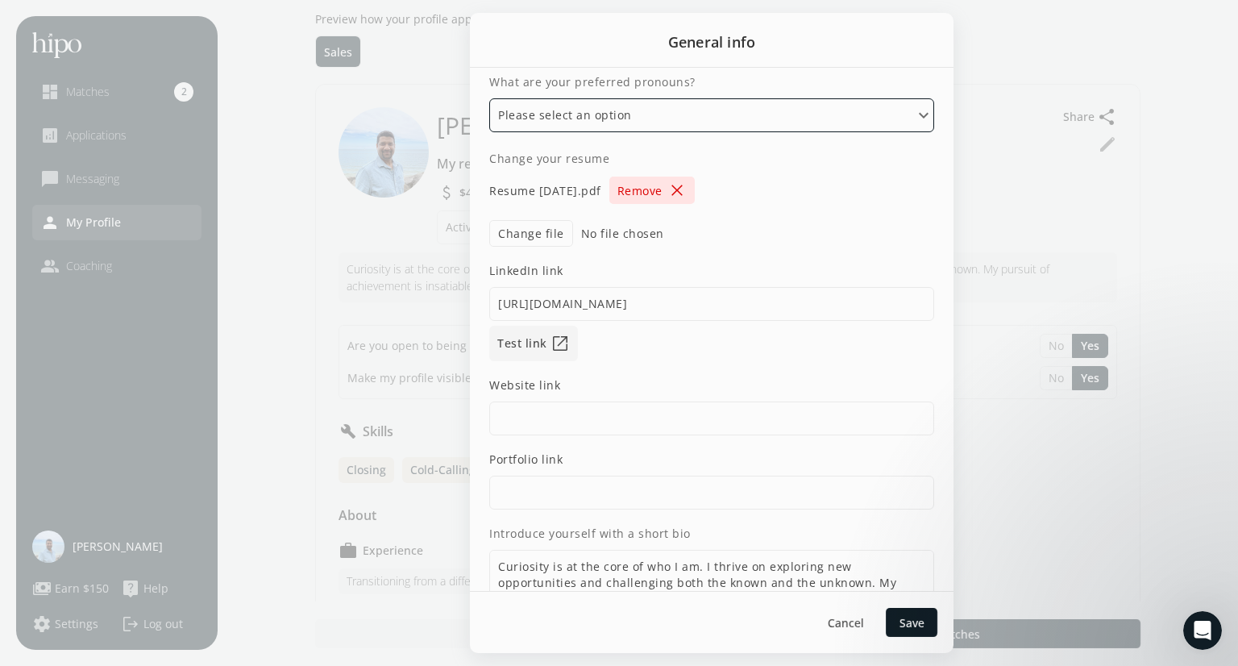
click at [625, 118] on select "Please select an option He/Him/His She/Her/Hers They/Them/Theirs Ze/Zir/Zirs or…" at bounding box center [711, 115] width 445 height 34
select select "He/Him/His"
click at [489, 98] on select "Please select an option He/Him/His She/Her/Hers They/Them/Theirs Ze/Zir/Zirs or…" at bounding box center [711, 115] width 445 height 34
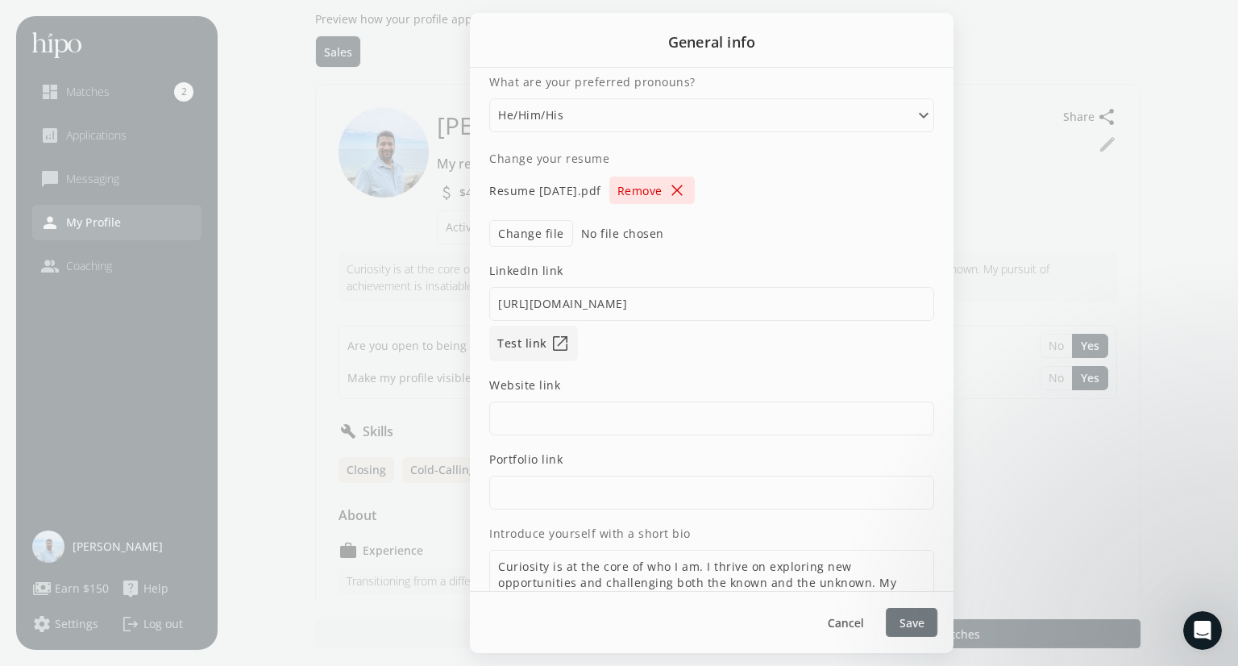
click at [916, 620] on span "Save" at bounding box center [911, 622] width 25 height 17
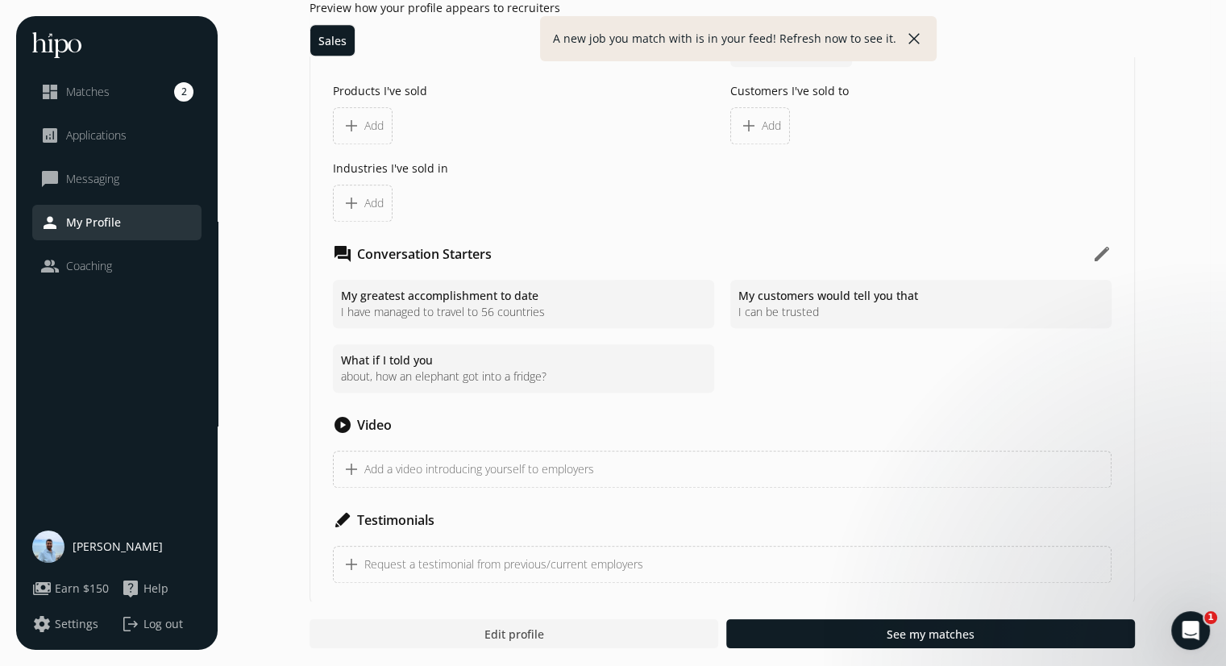
scroll to position [1556, 0]
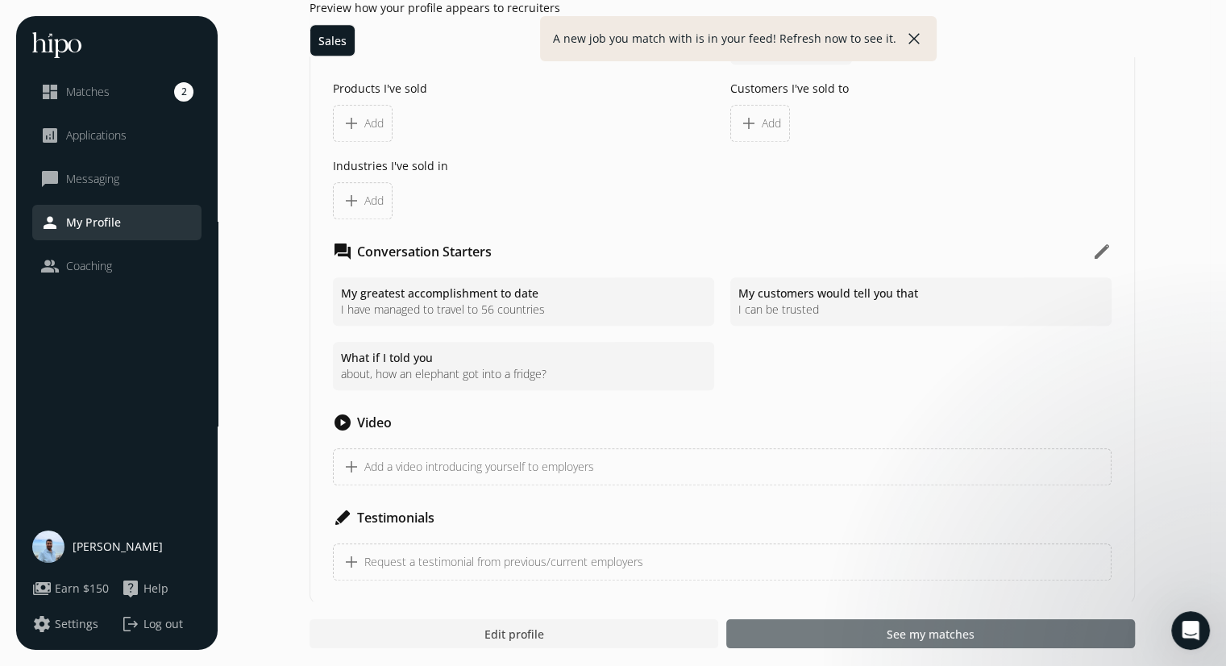
click at [949, 633] on span "See my matches" at bounding box center [930, 633] width 88 height 17
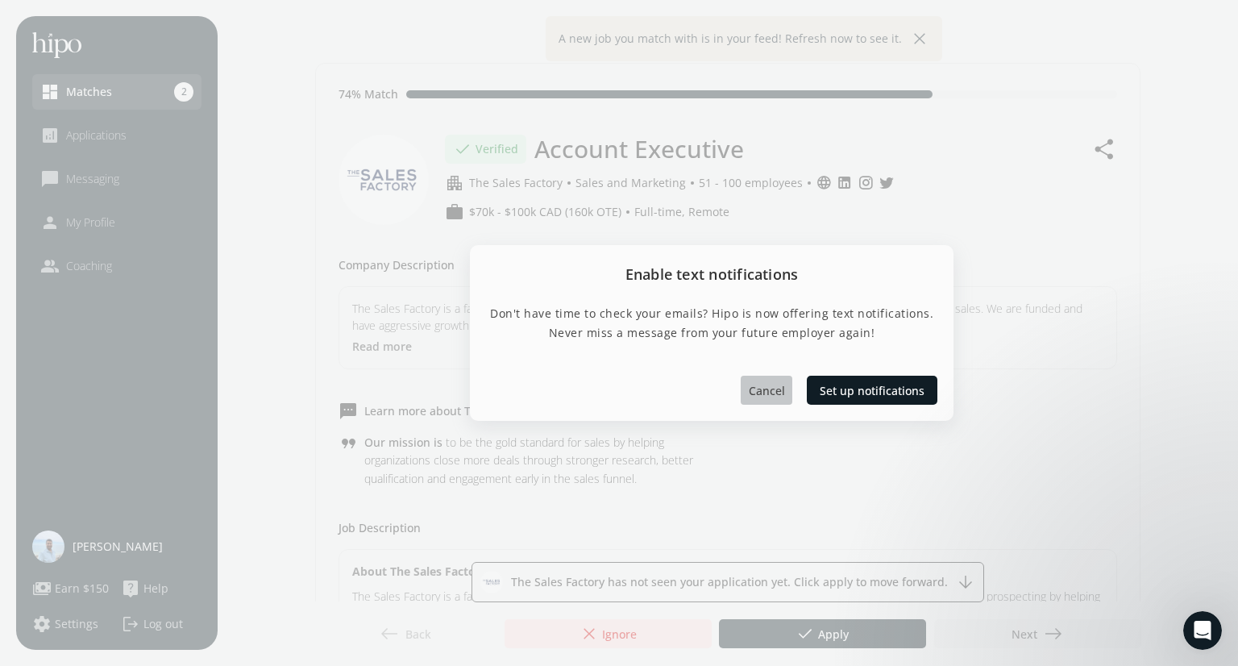
click at [767, 384] on span "Cancel" at bounding box center [767, 389] width 36 height 17
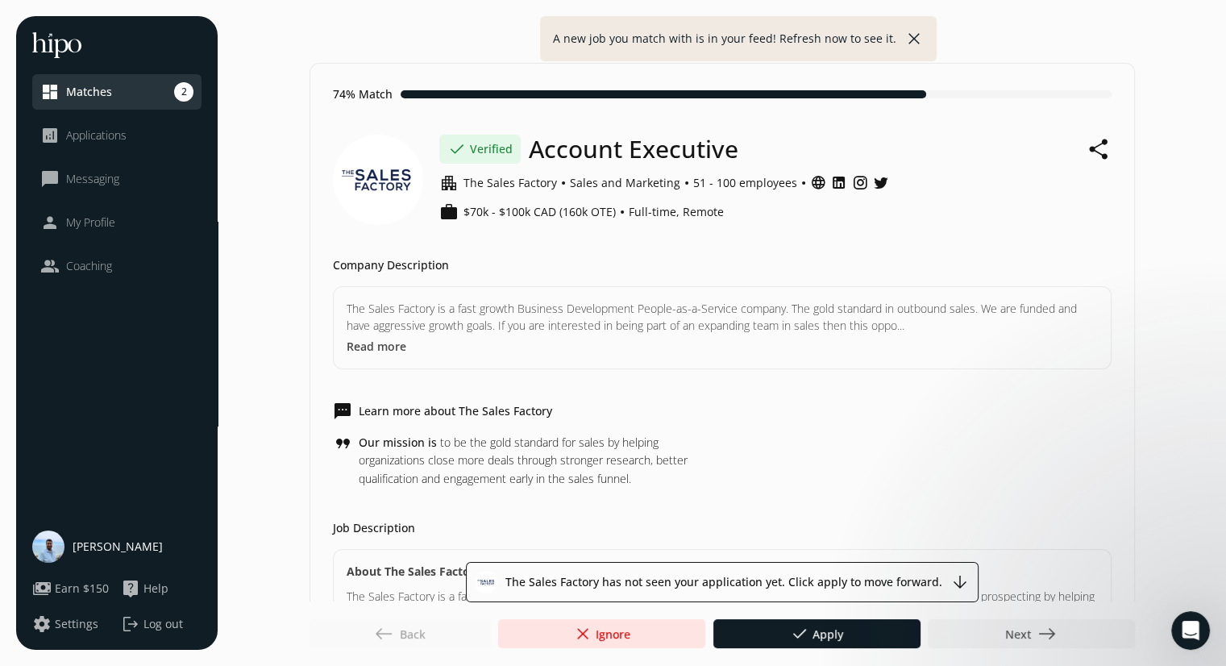
click at [908, 39] on button "close" at bounding box center [913, 38] width 19 height 19
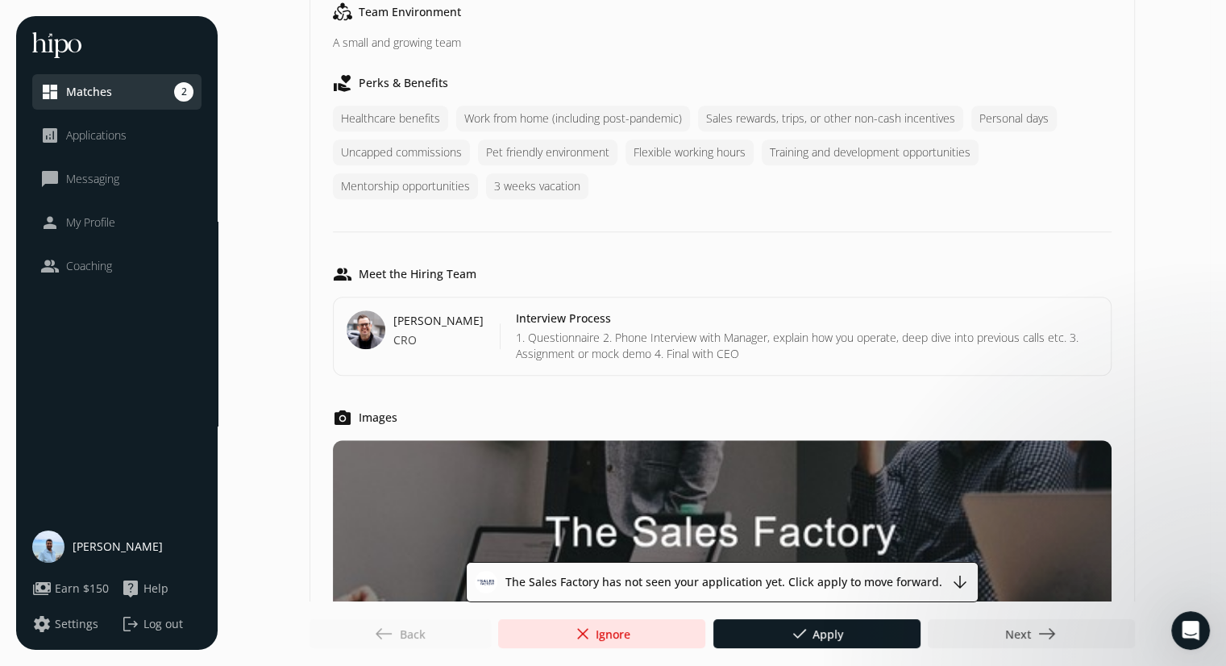
scroll to position [1270, 0]
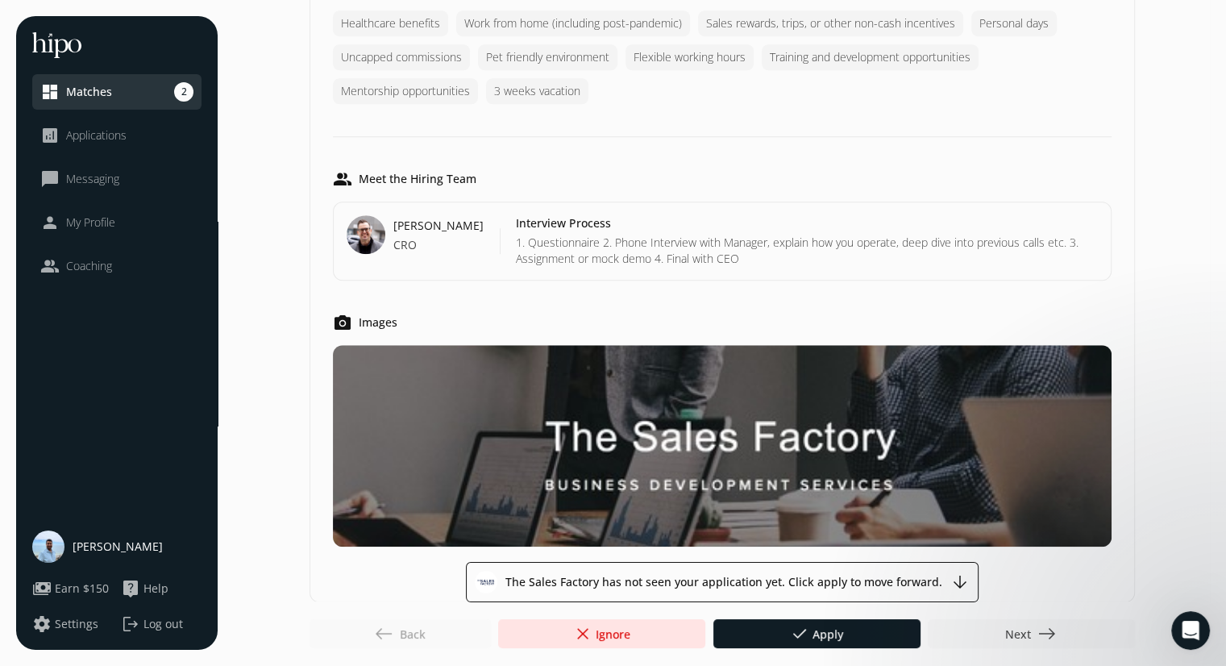
click at [960, 634] on div at bounding box center [1030, 633] width 207 height 29
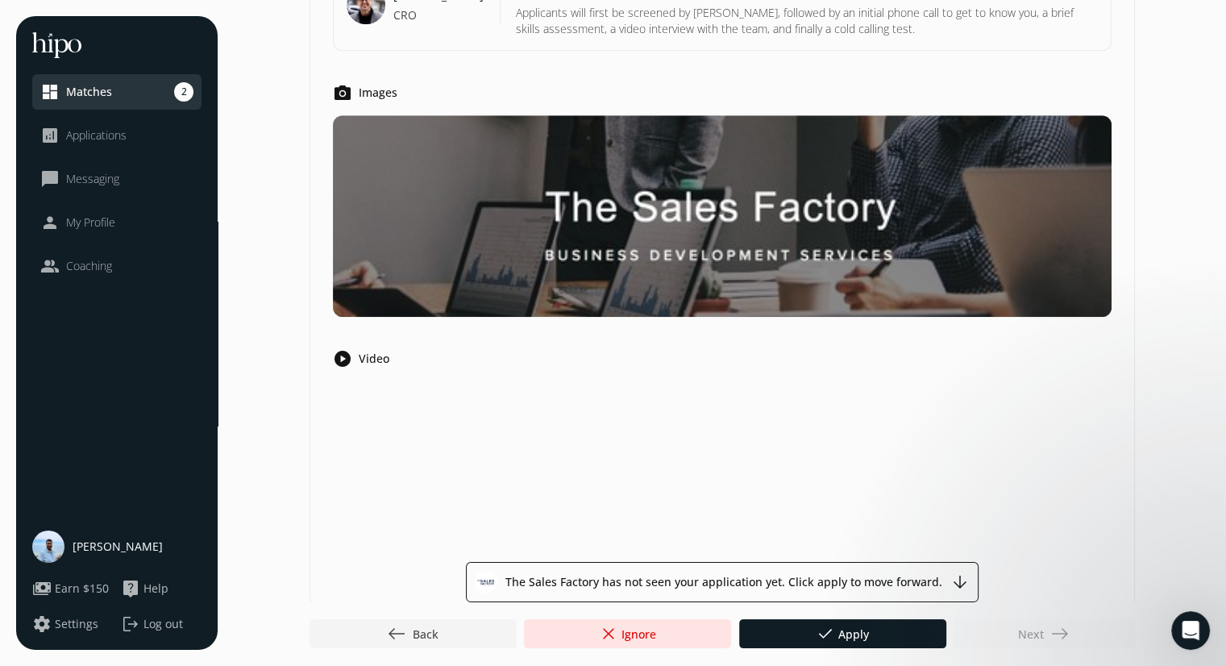
scroll to position [0, 0]
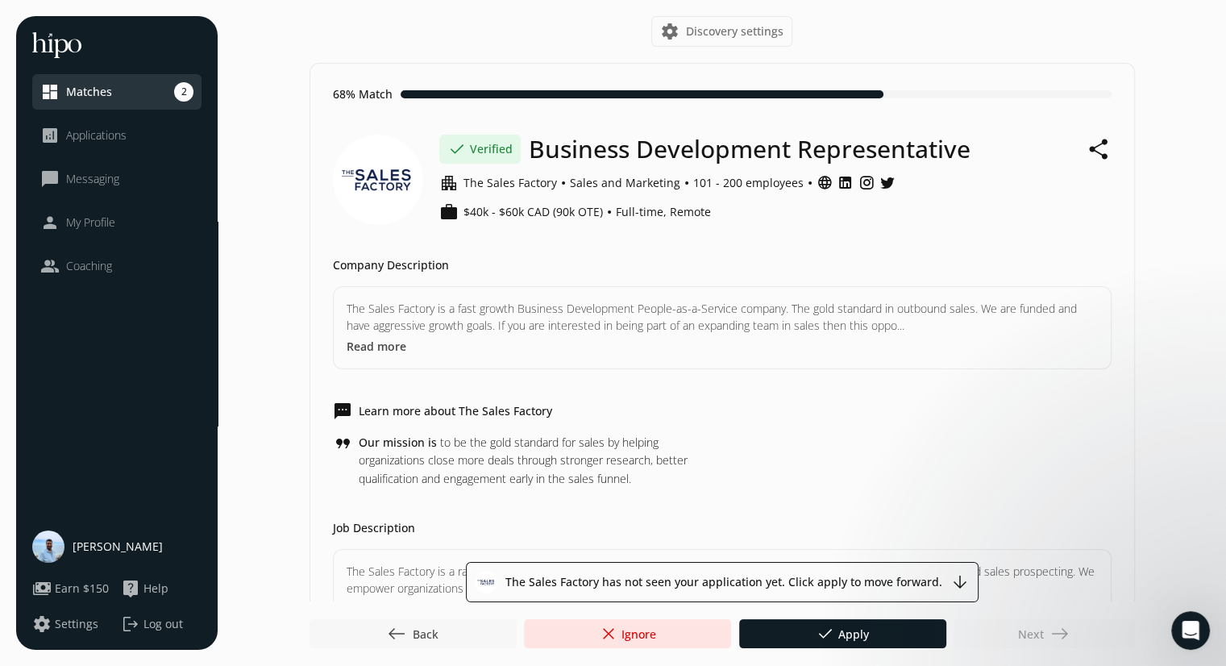
click at [434, 634] on span "west Back" at bounding box center [413, 633] width 52 height 19
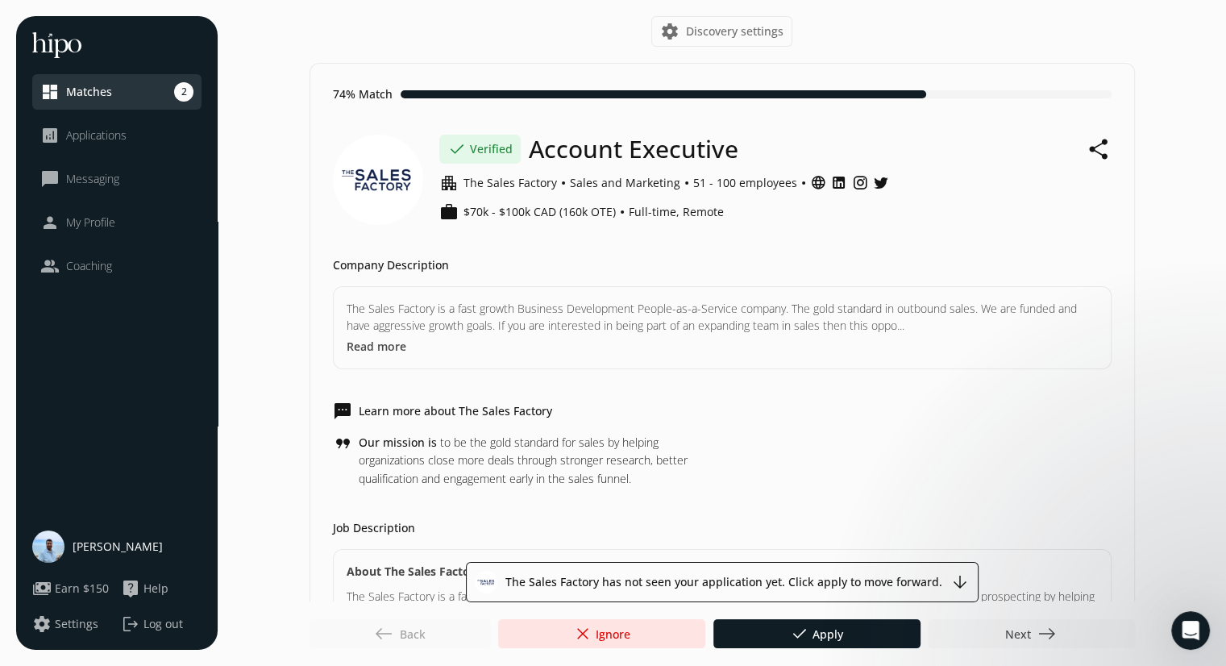
click at [1045, 635] on span "east" at bounding box center [1046, 633] width 19 height 19
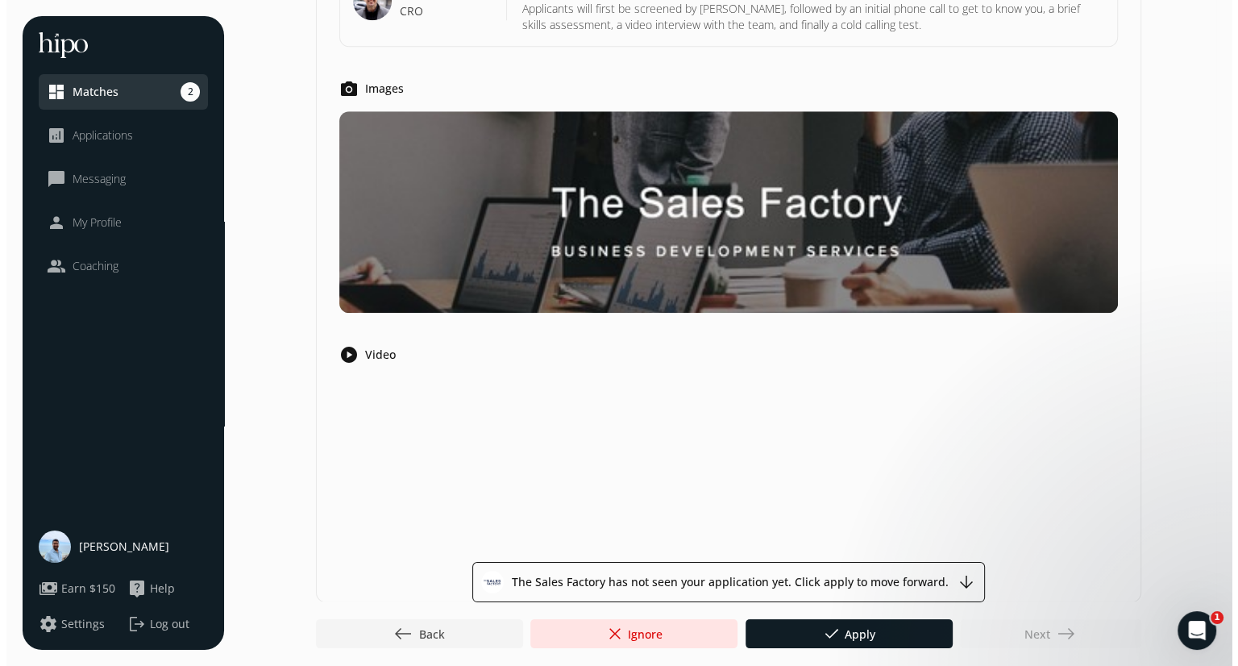
scroll to position [1216, 0]
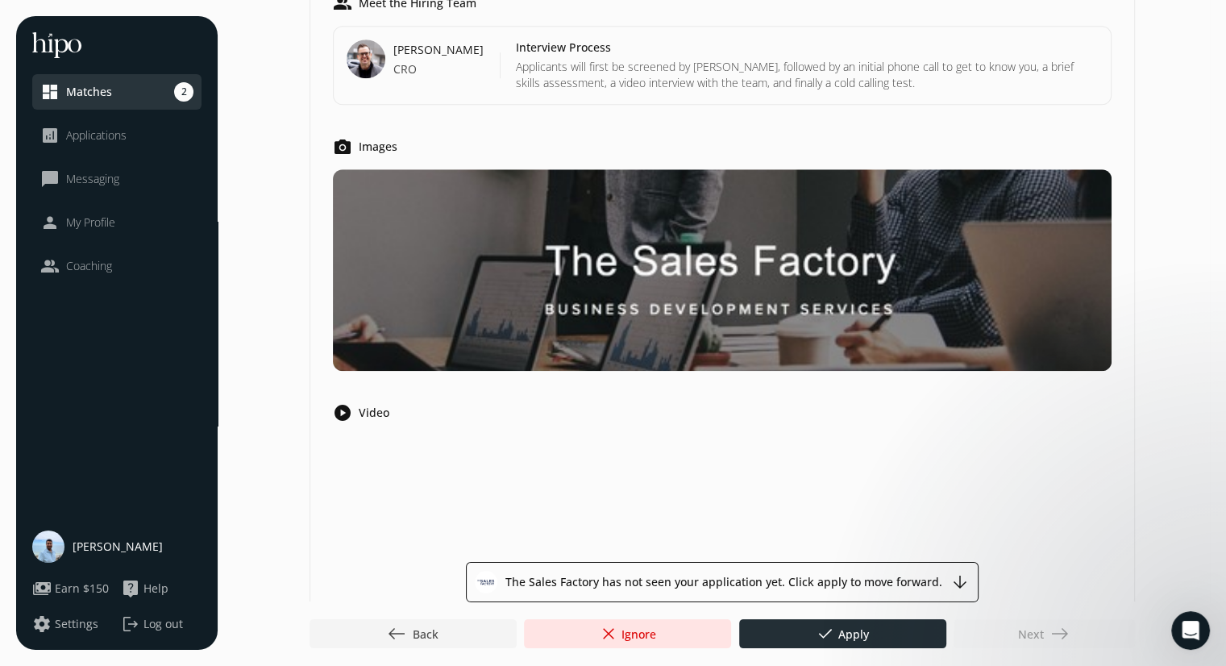
click at [867, 633] on span "done Apply" at bounding box center [841, 633] width 53 height 19
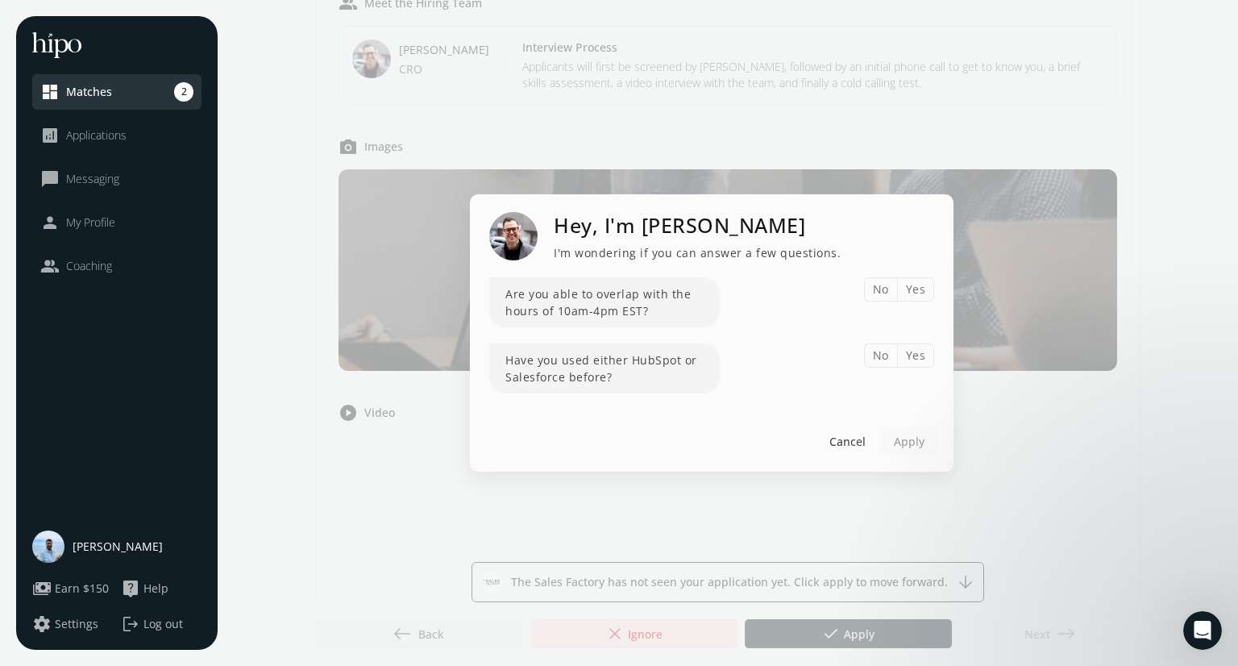
click at [919, 291] on button "Yes" at bounding box center [916, 289] width 38 height 24
click at [916, 364] on button "Yes" at bounding box center [916, 355] width 38 height 24
click at [912, 438] on span "Apply" at bounding box center [909, 441] width 31 height 17
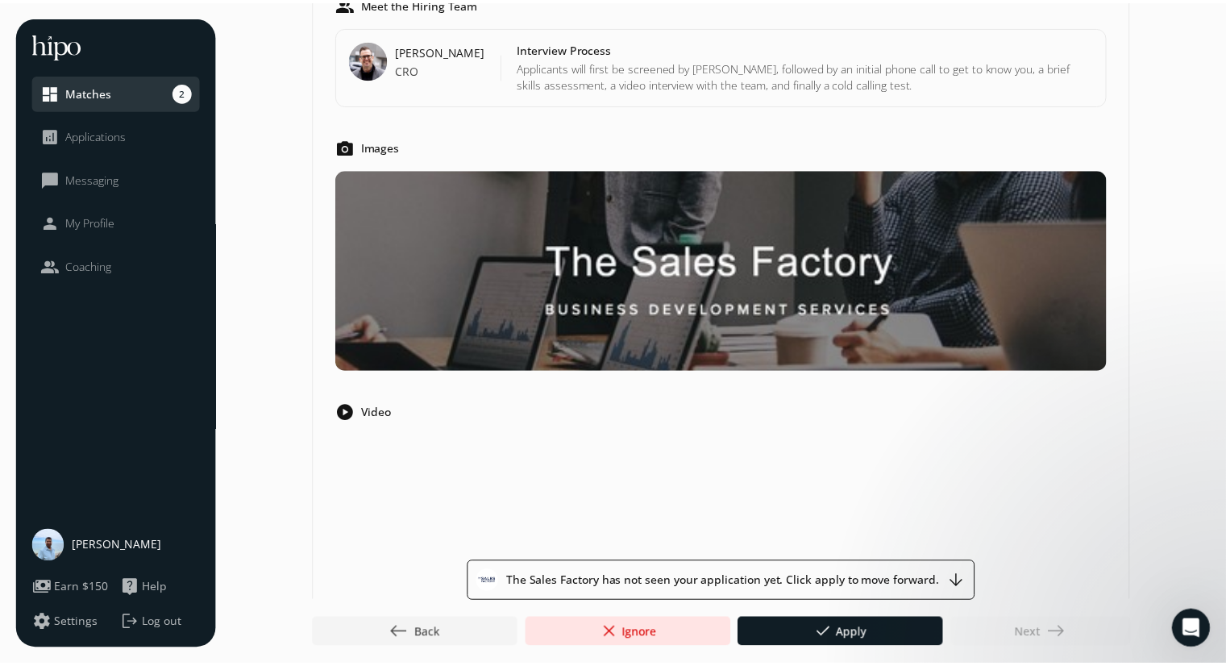
scroll to position [0, 0]
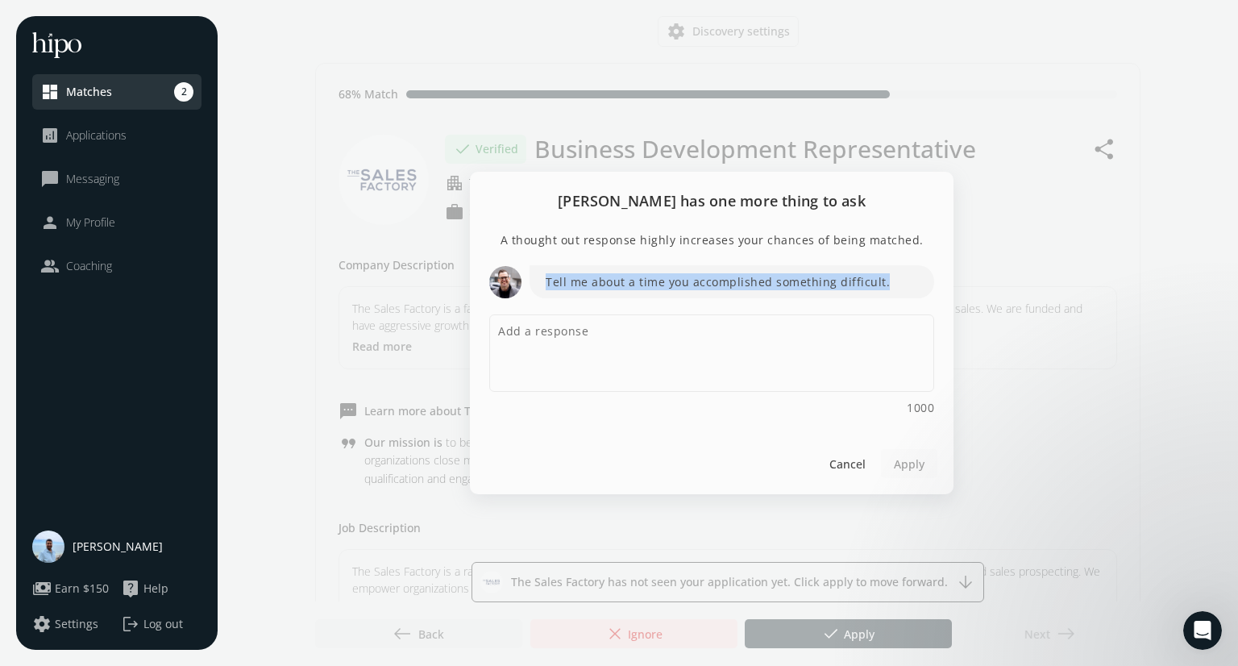
drag, startPoint x: 545, startPoint y: 281, endPoint x: 895, endPoint y: 271, distance: 349.8
click at [895, 271] on p "Tell me about a time you accomplished something difficult." at bounding box center [731, 281] width 404 height 33
copy p "Tell me about a time you accomplished something difficult."
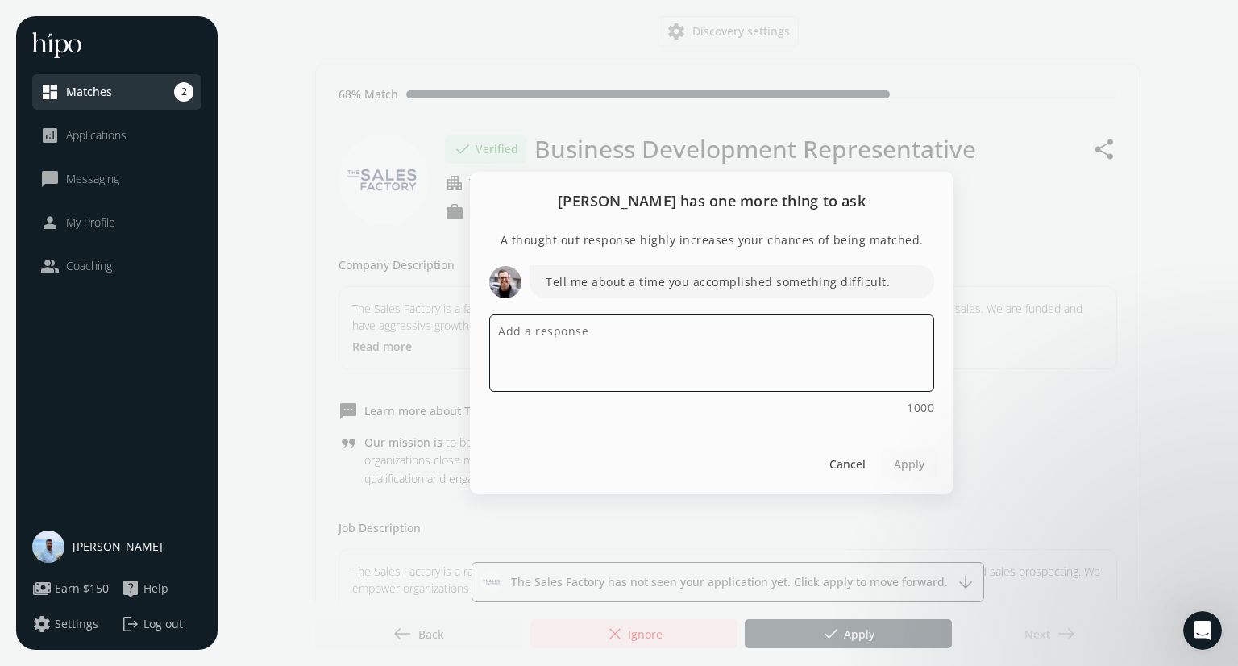
click at [573, 339] on textarea at bounding box center [711, 352] width 445 height 77
paste textarea "“So, one of the toughest situations I’ve ever managed was back in [DATE], when …"
type textarea "“"
click at [558, 330] on textarea at bounding box center [711, 352] width 445 height 77
paste textarea "In [DATE], as a Tour Manager, I led 48 guests from [GEOGRAPHIC_DATA] to [GEOGRA…"
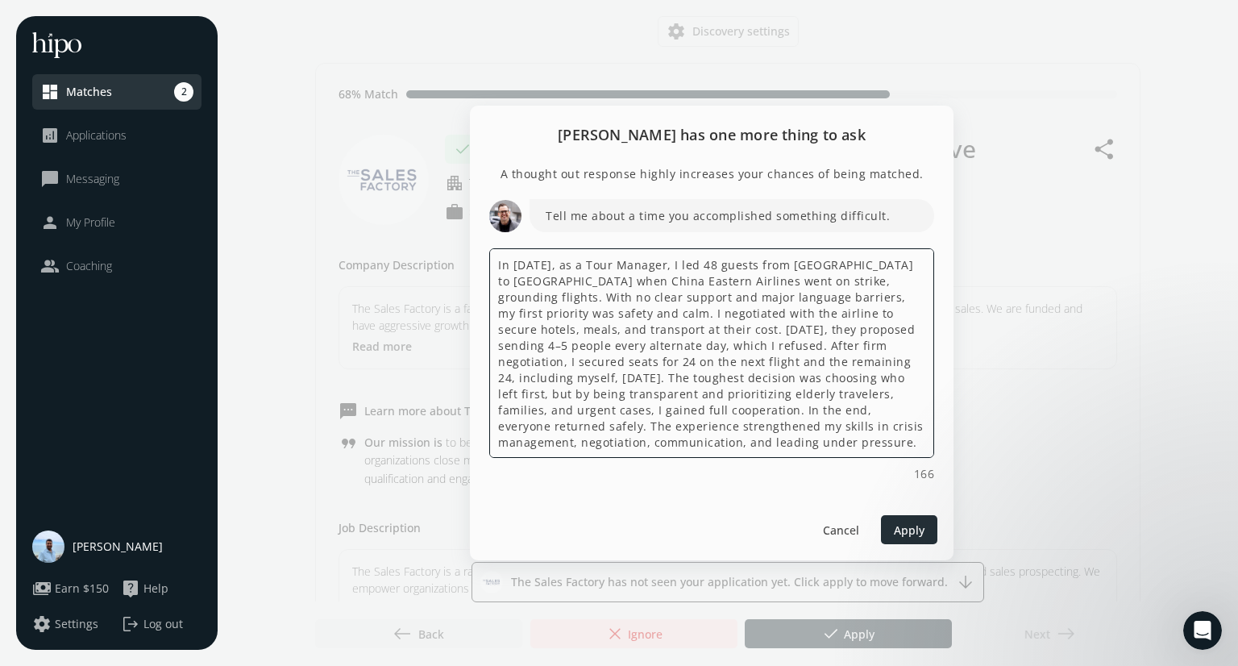
type textarea "In [DATE], as a Tour Manager, I led 48 guests from [GEOGRAPHIC_DATA] to [GEOGRA…"
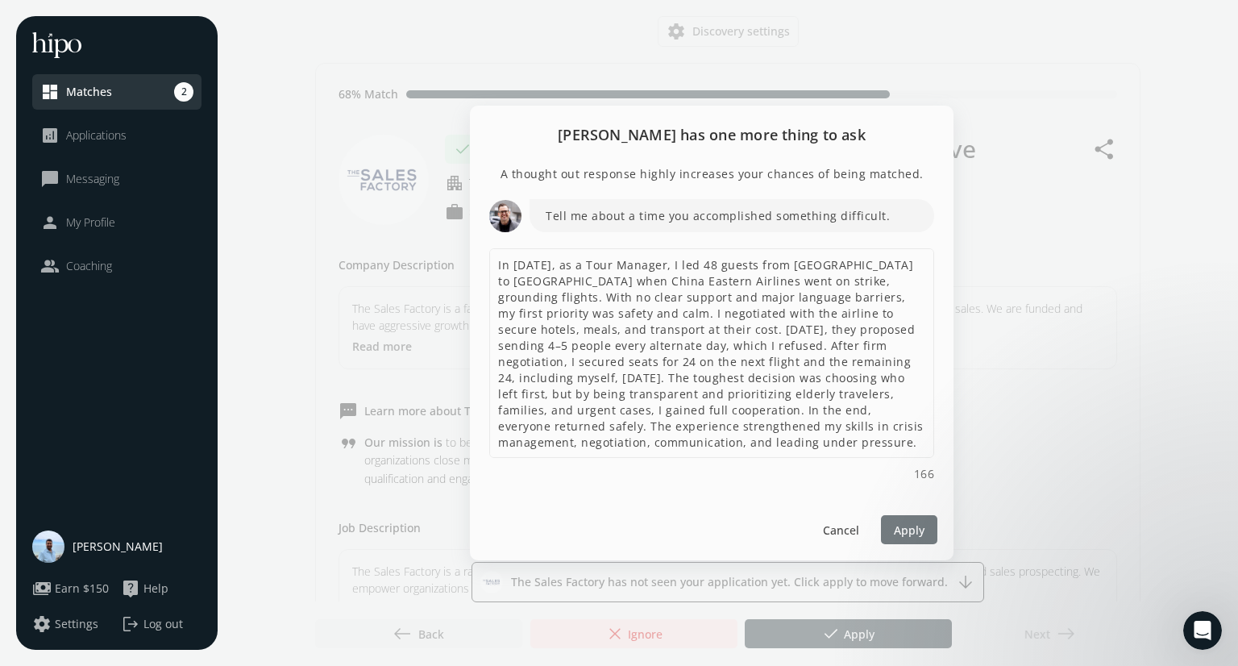
click at [921, 533] on span "Apply" at bounding box center [909, 529] width 31 height 17
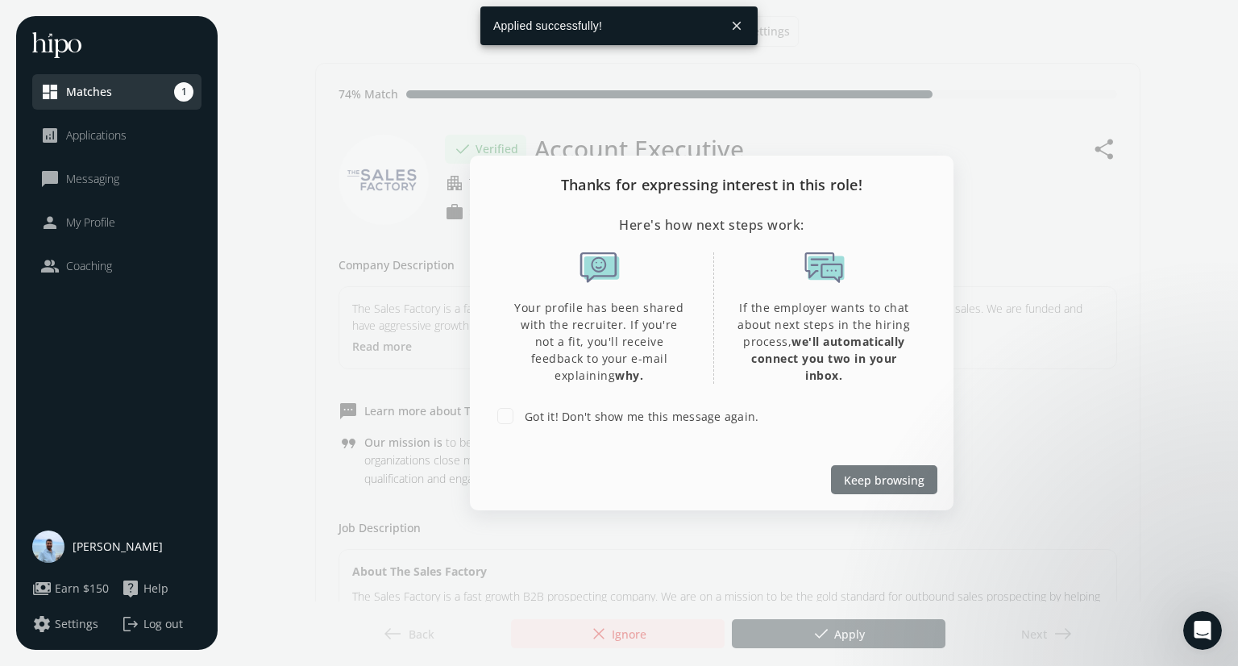
click at [896, 474] on span "Keep browsing" at bounding box center [884, 479] width 81 height 17
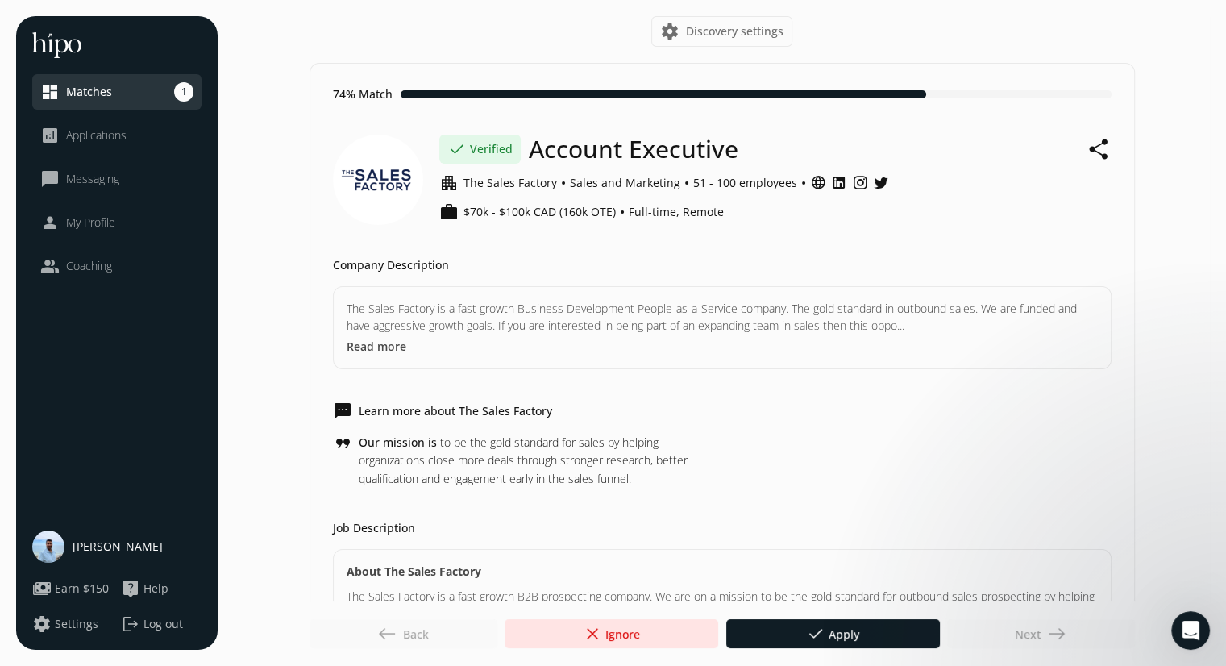
click at [1029, 635] on div "Next east" at bounding box center [1041, 633] width 188 height 29
click at [87, 136] on span "Applications" at bounding box center [96, 135] width 60 height 16
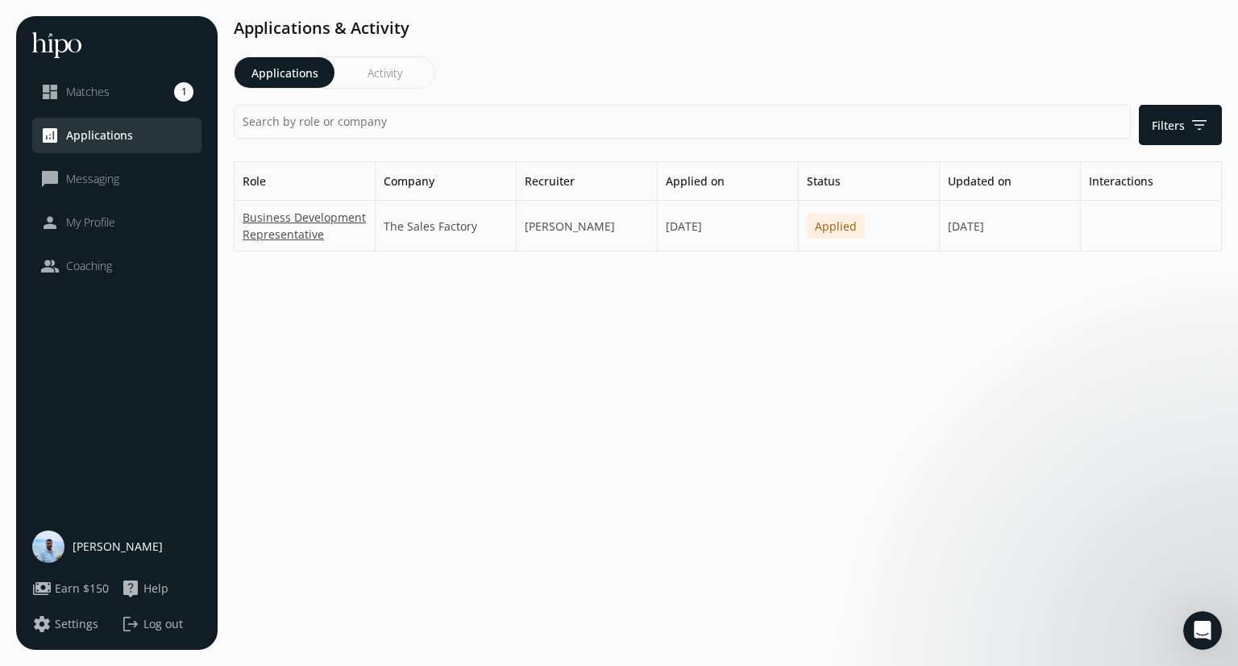
click at [82, 185] on span "Messaging" at bounding box center [92, 179] width 53 height 16
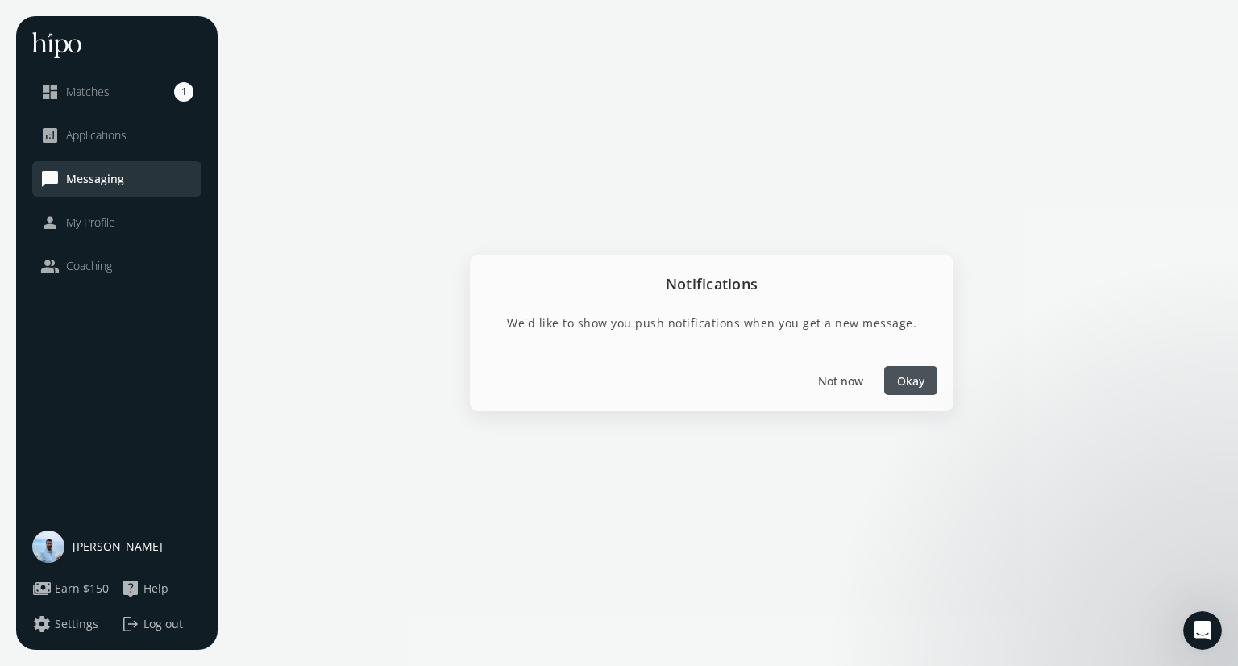
click at [114, 220] on span "My Profile" at bounding box center [90, 222] width 49 height 16
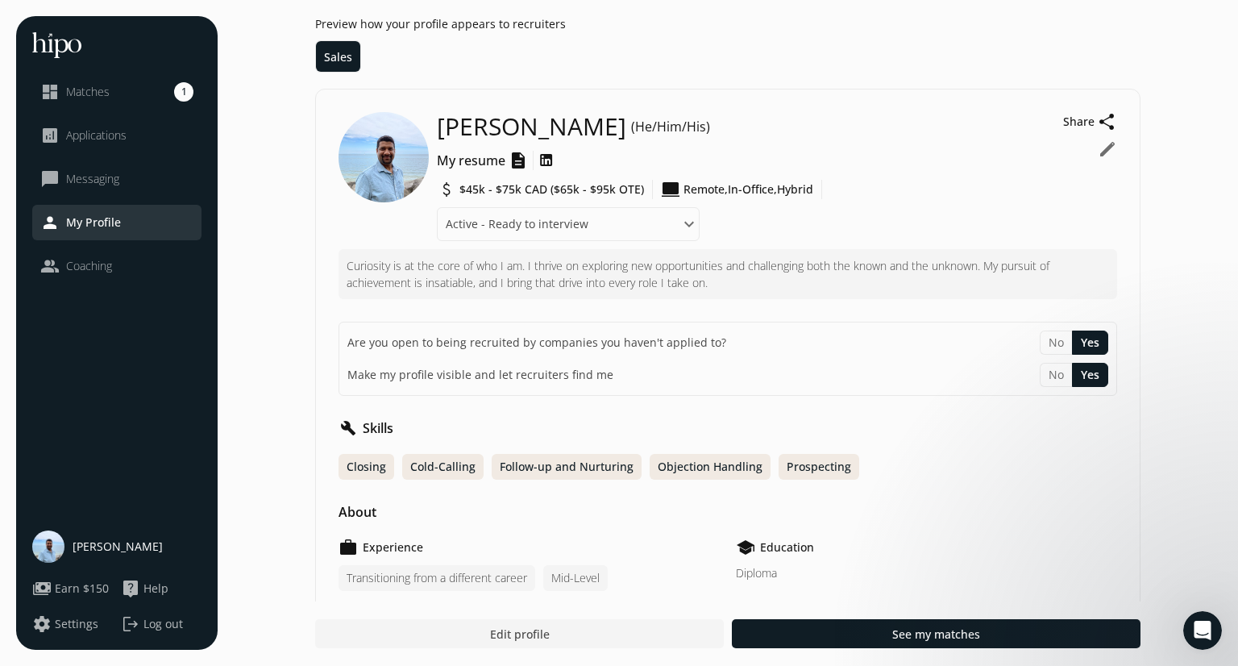
click at [87, 271] on span "Coaching" at bounding box center [89, 266] width 46 height 16
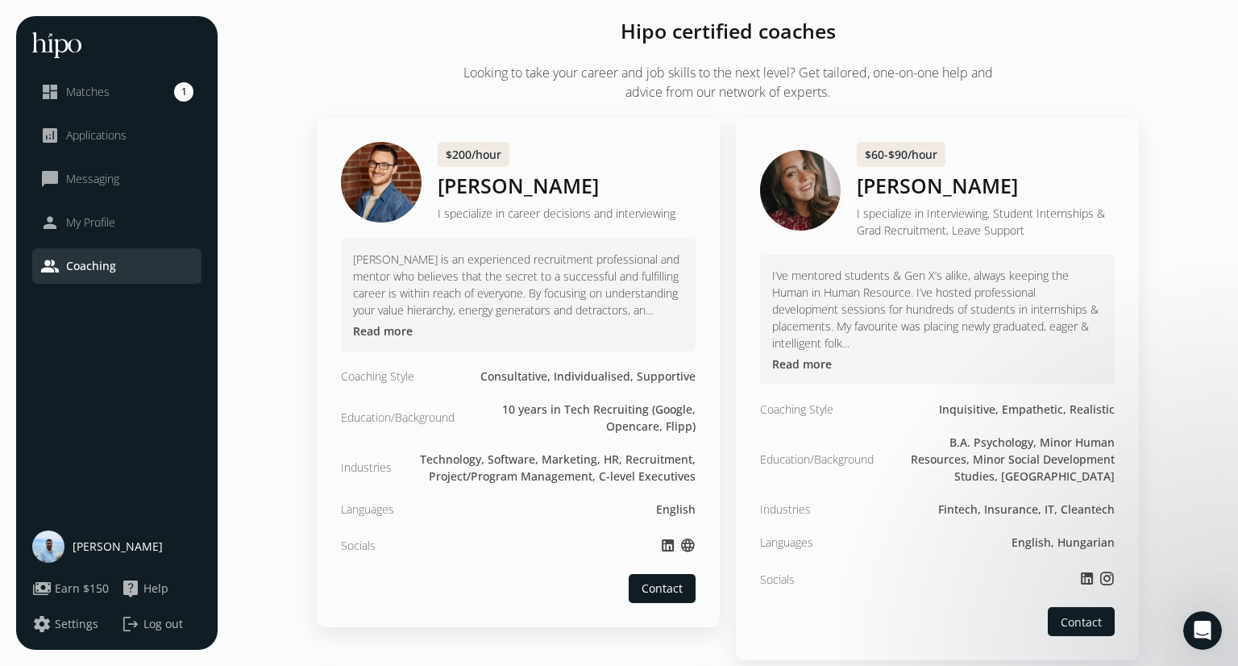
click at [84, 95] on span "Matches" at bounding box center [88, 92] width 44 height 16
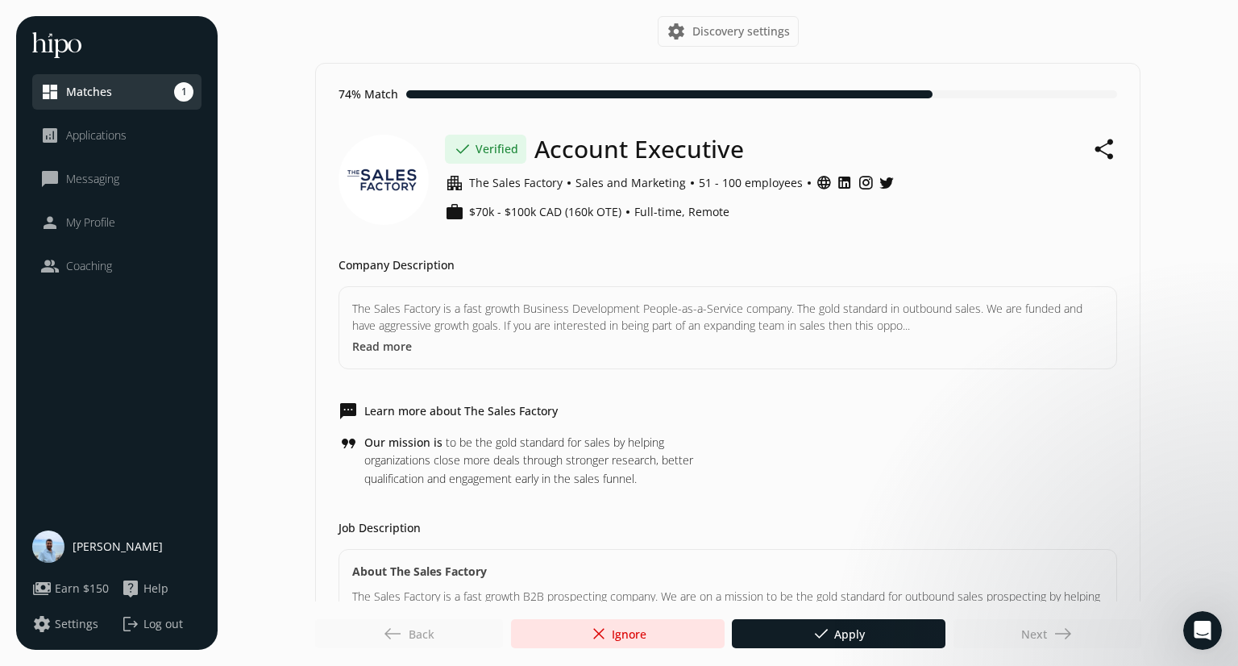
click at [1022, 632] on div "Next east" at bounding box center [1047, 633] width 188 height 29
click at [645, 633] on div at bounding box center [618, 633] width 214 height 29
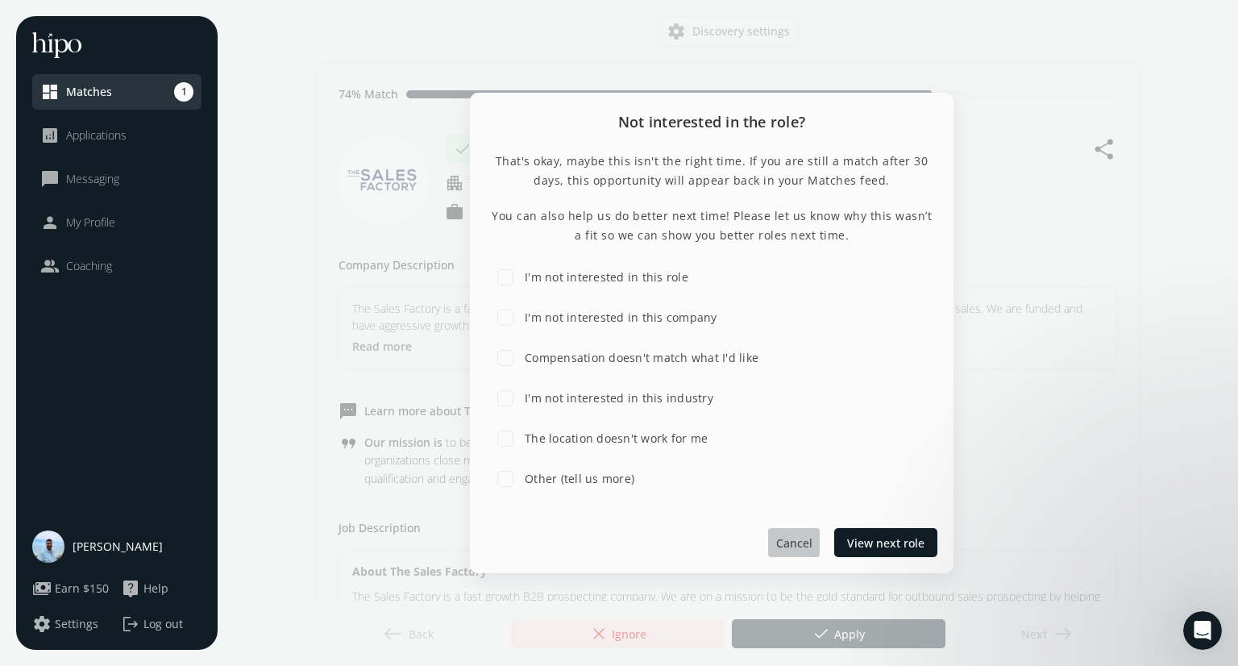
click at [796, 541] on span "Cancel" at bounding box center [794, 541] width 36 height 17
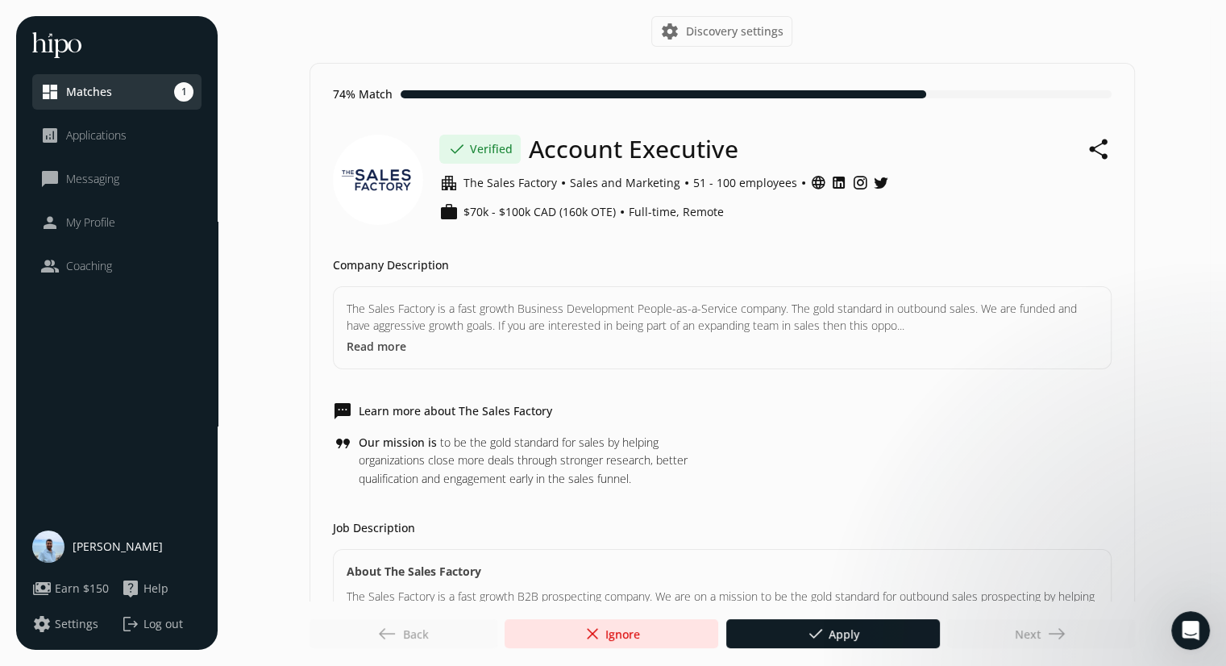
click at [150, 621] on span "Log out" at bounding box center [162, 624] width 39 height 16
